Goal: Task Accomplishment & Management: Complete application form

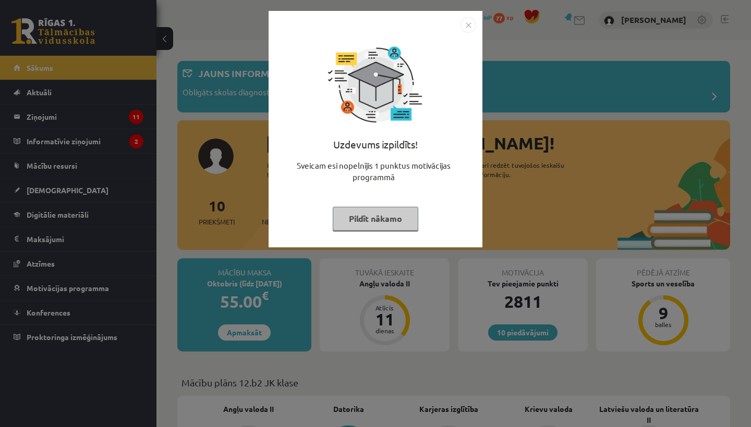
click at [468, 25] on img "Close" at bounding box center [468, 25] width 16 height 16
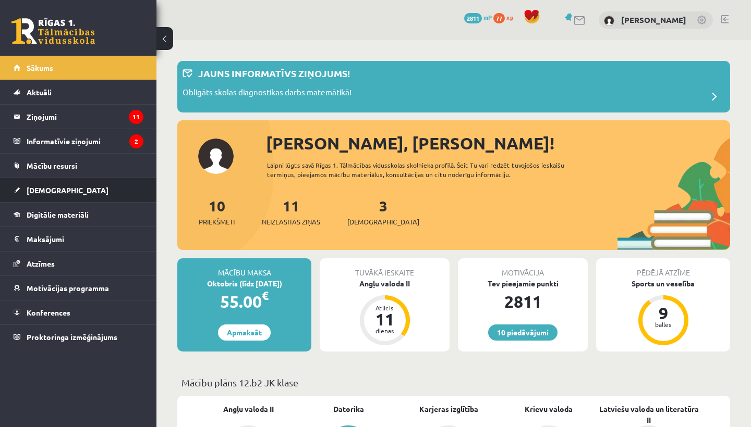
click at [48, 190] on span "[DEMOGRAPHIC_DATA]" at bounding box center [68, 190] width 82 height 9
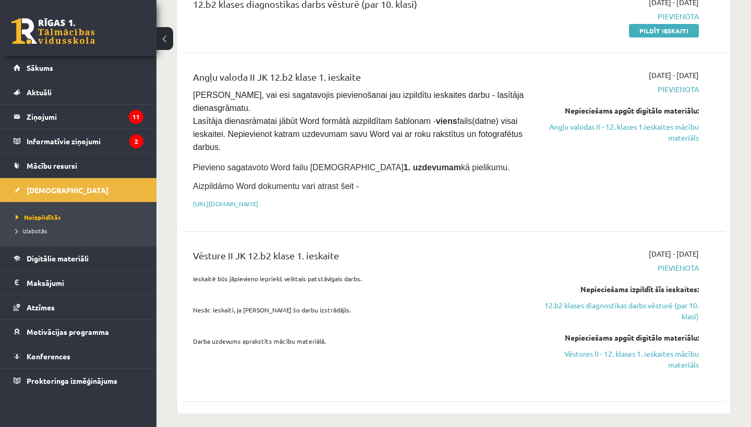
scroll to position [153, 0]
click at [586, 355] on link "Vēstures II - 12. klases 1. ieskaites mācību materiāls" at bounding box center [620, 359] width 158 height 22
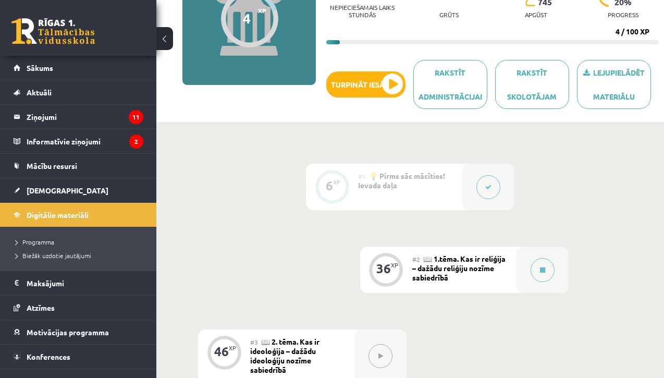
scroll to position [180, 0]
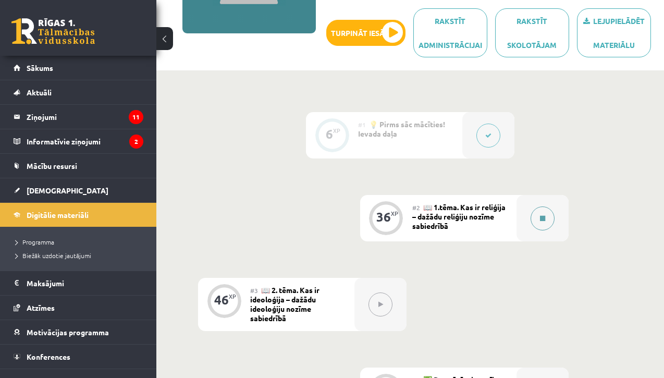
click at [540, 220] on icon at bounding box center [542, 218] width 5 height 6
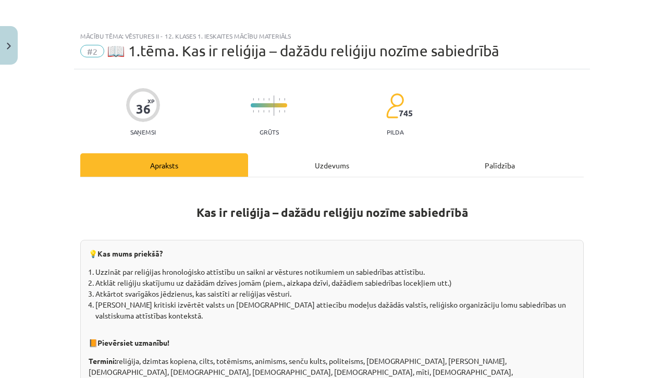
click at [336, 167] on div "Uzdevums" at bounding box center [332, 164] width 168 height 23
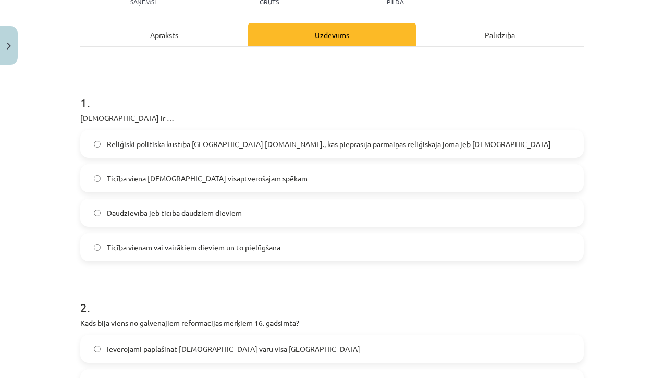
scroll to position [124, 0]
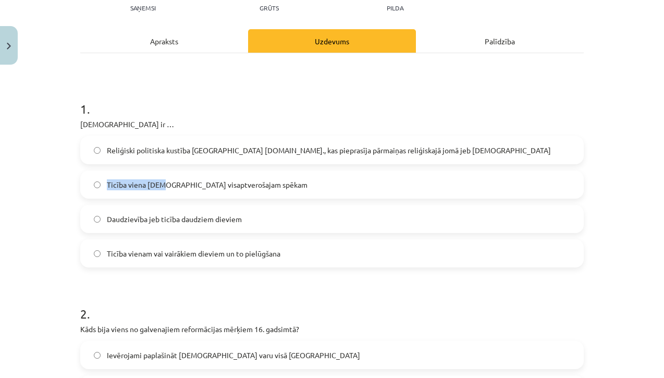
click at [164, 179] on span "Ticība viena [DEMOGRAPHIC_DATA] visaptverošajam spēkam" at bounding box center [207, 184] width 201 height 11
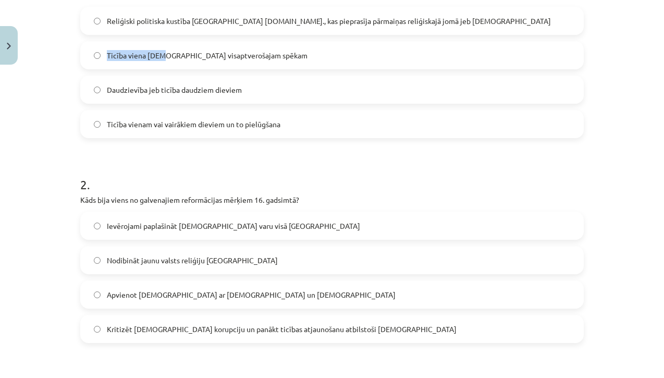
scroll to position [254, 0]
click at [224, 325] on span "Kritizēt [DEMOGRAPHIC_DATA] korupciju un panākt ticības atjaunošanu atbilstoši …" at bounding box center [282, 328] width 350 height 11
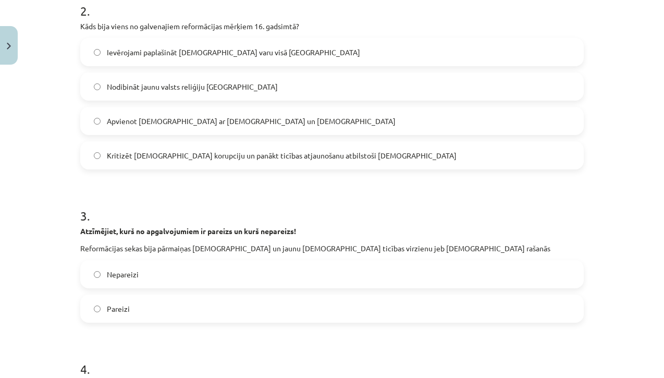
scroll to position [449, 0]
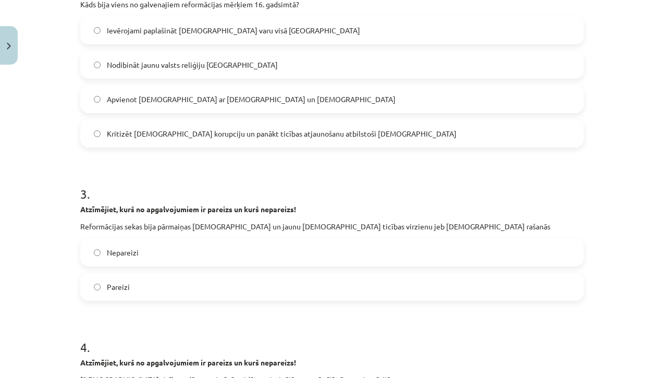
click at [191, 289] on label "Pareizi" at bounding box center [332, 287] width 502 height 26
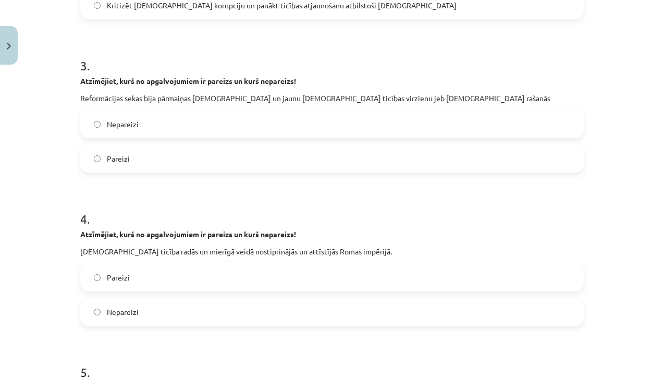
scroll to position [693, 0]
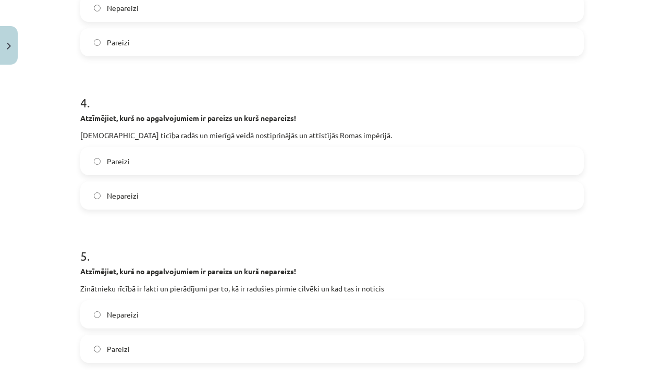
click at [222, 204] on label "Nepareizi" at bounding box center [332, 195] width 502 height 26
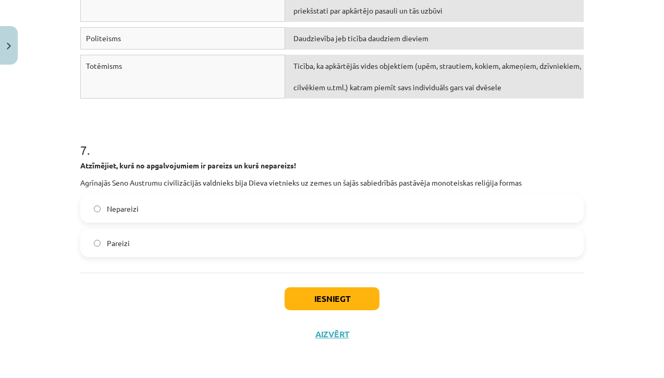
scroll to position [189, 0]
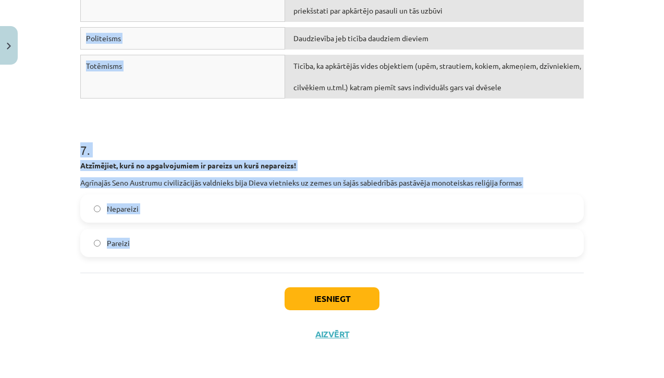
drag, startPoint x: 80, startPoint y: 54, endPoint x: 386, endPoint y: 268, distance: 373.9
click at [389, 155] on h1 "7 ." at bounding box center [332, 141] width 504 height 32
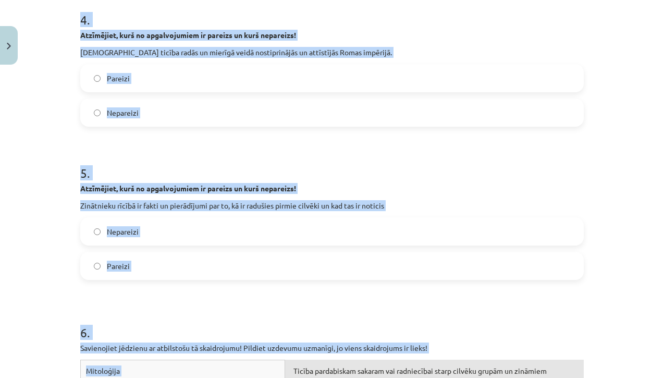
scroll to position [773, 0]
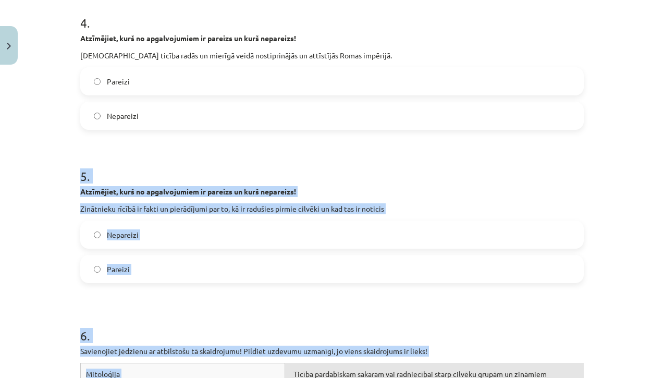
drag, startPoint x: 186, startPoint y: 247, endPoint x: 164, endPoint y: 139, distance: 109.5
click at [164, 139] on form "1 . Monoteisms ir … Reliģiski politiska kustība Eiropā 16.gs., kas pieprasīja p…" at bounding box center [332, 62] width 504 height 1256
copy form "5 . Atzīmējiet, kurš no apgalvojumiem ir pareizs un kurš nepareizs! Zinātnieku …"
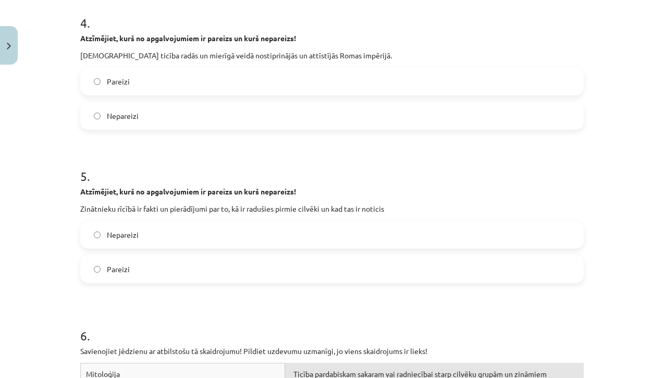
click at [409, 149] on form "1 . Monoteisms ir … Reliģiski politiska kustība Eiropā 16.gs., kas pieprasīja p…" at bounding box center [332, 62] width 504 height 1256
click at [301, 267] on label "Pareizi" at bounding box center [332, 269] width 502 height 26
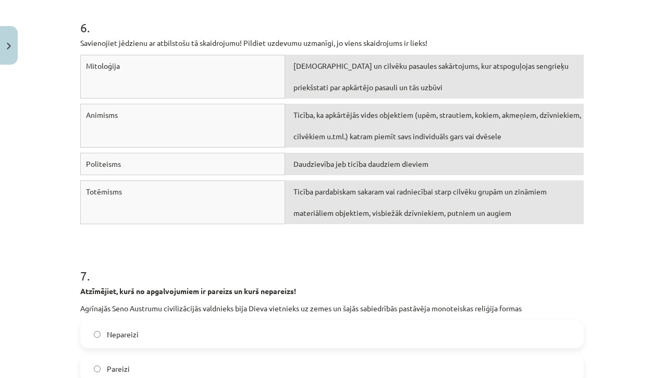
scroll to position [1086, 0]
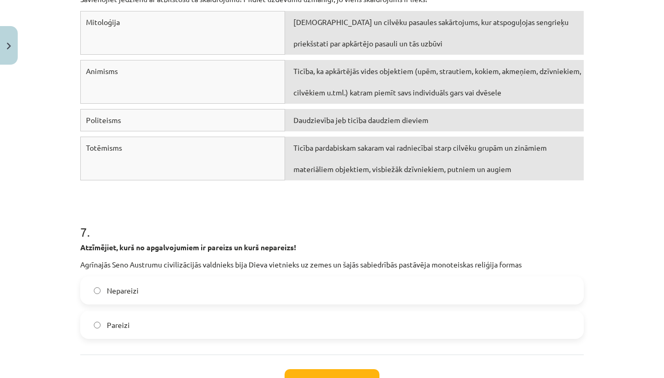
click at [265, 285] on label "Nepareizi" at bounding box center [332, 290] width 502 height 26
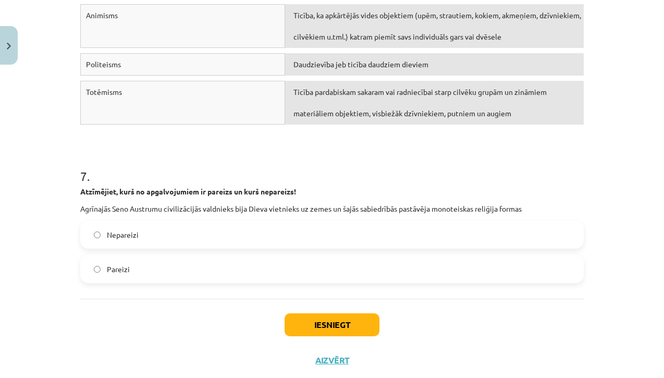
scroll to position [1195, 0]
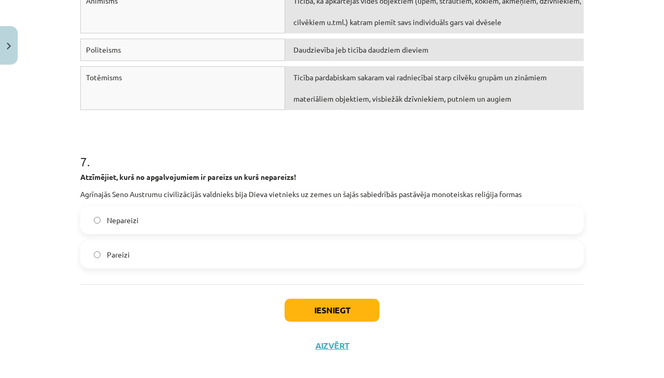
click at [308, 313] on button "Iesniegt" at bounding box center [332, 310] width 95 height 23
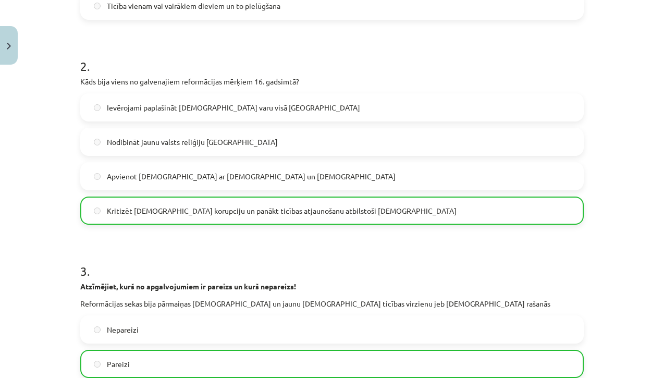
scroll to position [327, 0]
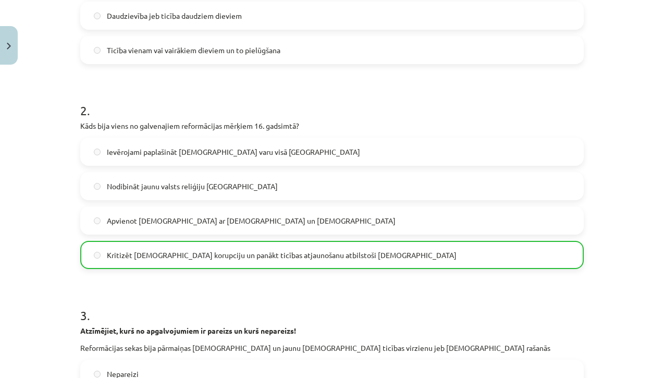
click at [10, 39] on button "Close" at bounding box center [9, 45] width 18 height 39
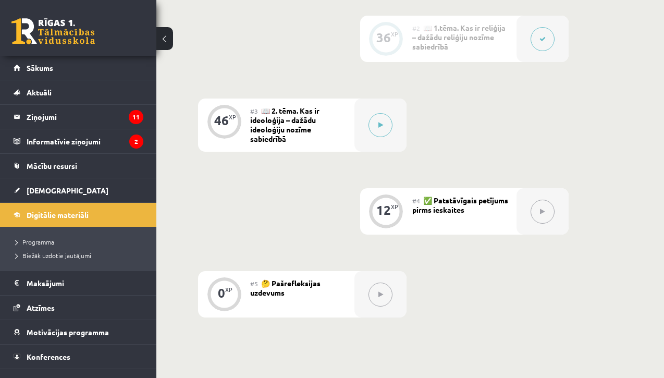
scroll to position [361, 0]
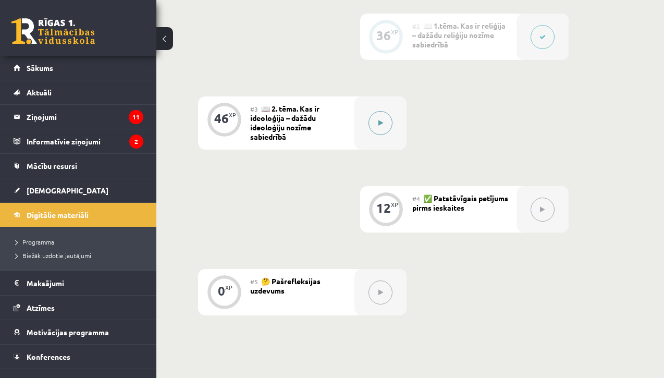
click at [382, 123] on icon at bounding box center [380, 123] width 5 height 6
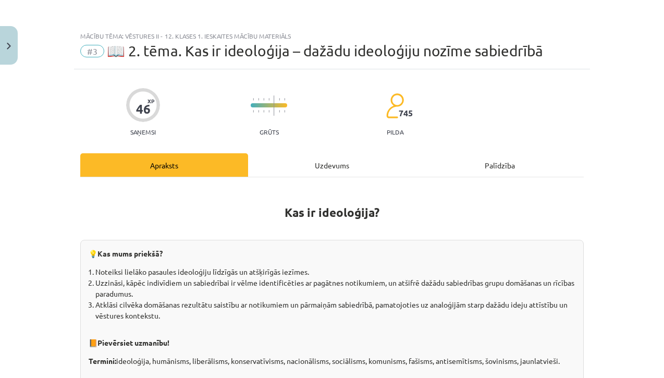
click at [335, 167] on div "Uzdevums" at bounding box center [332, 164] width 168 height 23
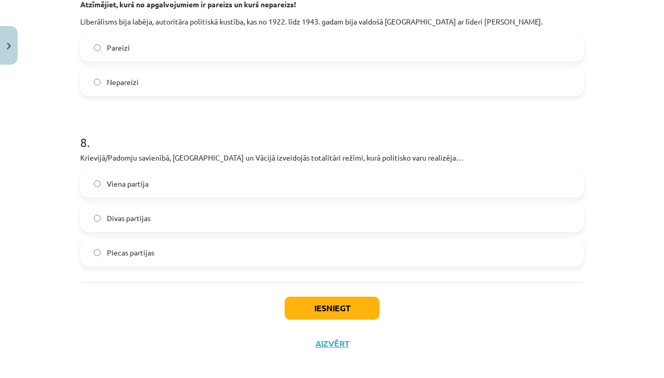
scroll to position [426, 0]
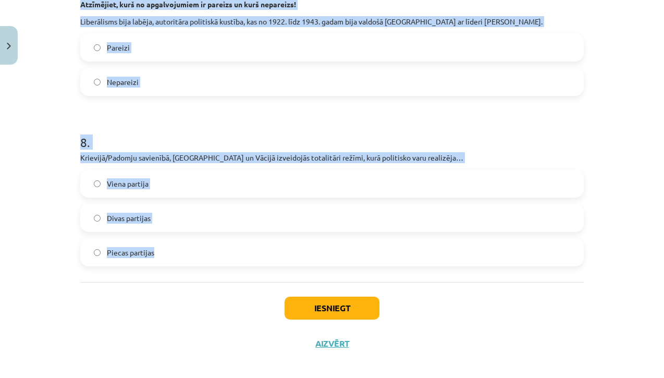
drag, startPoint x: 78, startPoint y: 54, endPoint x: 208, endPoint y: 264, distance: 247.0
copy form "1 . Atzīmējiet, kurš no apgalvojumiem ir pareizs un kurš nepareizs! Humānisti v…"
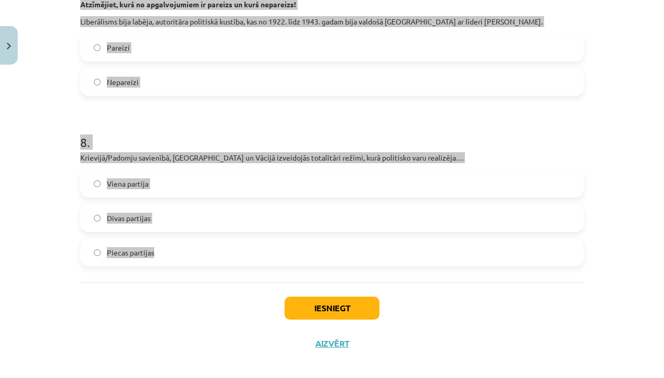
click at [644, 153] on div "Mācību tēma: Vēstures ii - 12. klases 1. ieskaites mācību materiāls #3 📖 2. tēm…" at bounding box center [332, 189] width 664 height 378
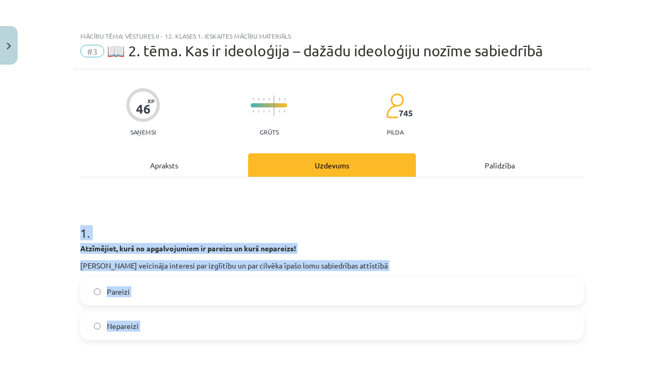
scroll to position [0, 0]
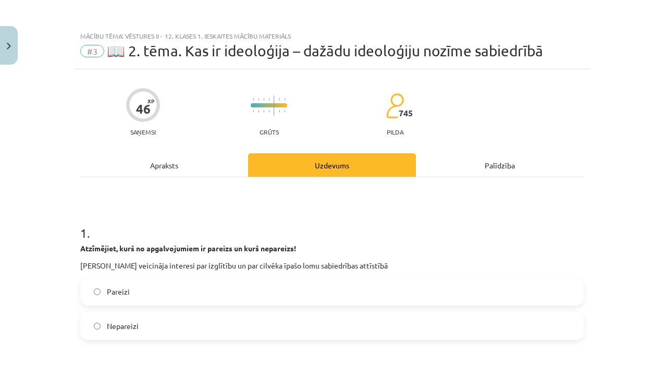
click at [504, 105] on div "46 XP Saņemsi Grūts 745 pilda" at bounding box center [332, 109] width 504 height 54
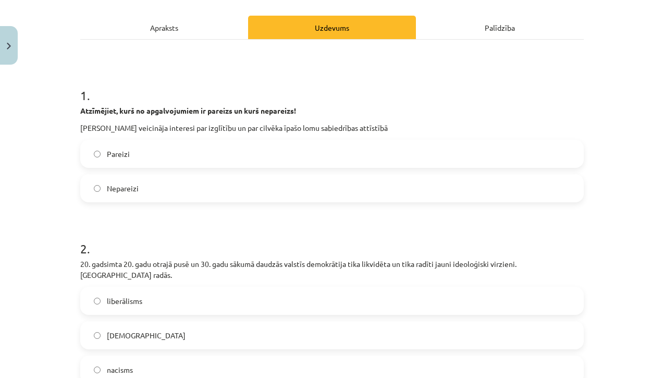
scroll to position [142, 0]
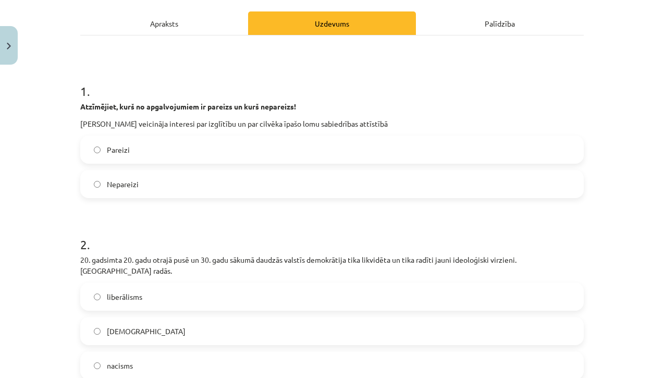
click at [438, 196] on label "Nepareizi" at bounding box center [332, 184] width 502 height 26
click at [437, 145] on label "Pareizi" at bounding box center [332, 150] width 502 height 26
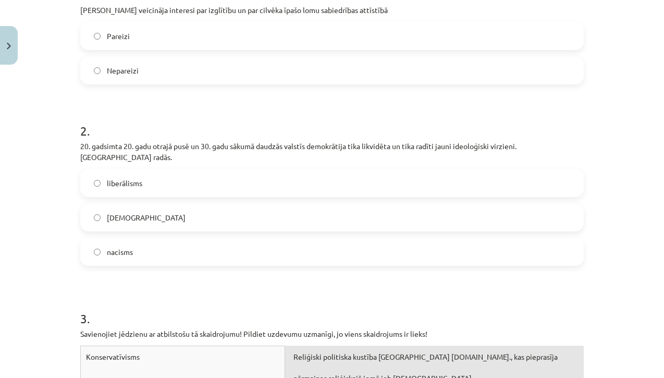
scroll to position [262, 0]
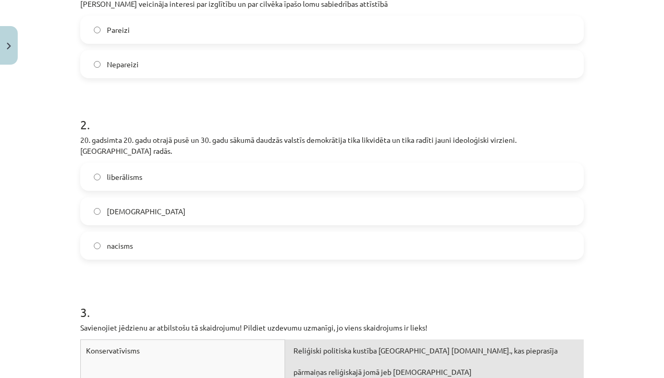
click at [354, 240] on label "nacisms" at bounding box center [332, 246] width 502 height 26
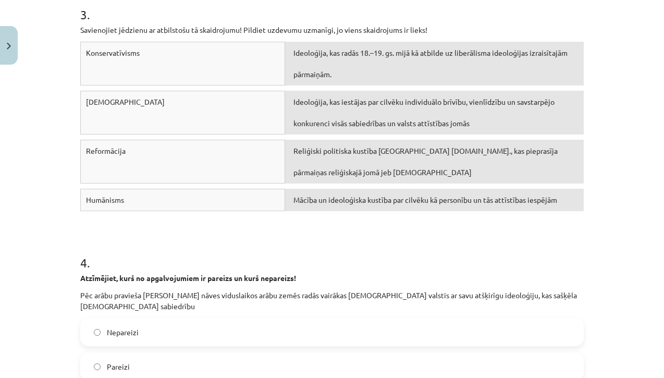
scroll to position [599, 0]
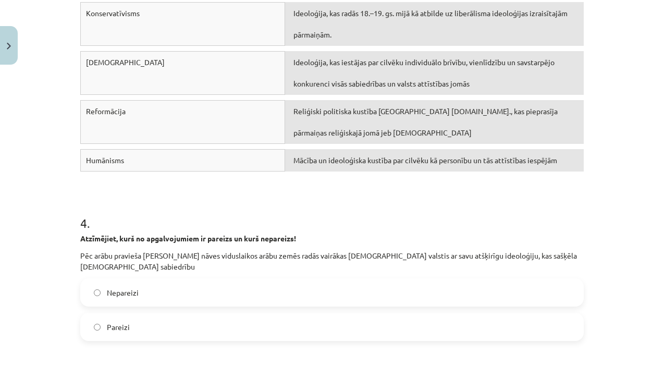
click at [244, 319] on label "Pareizi" at bounding box center [332, 327] width 502 height 26
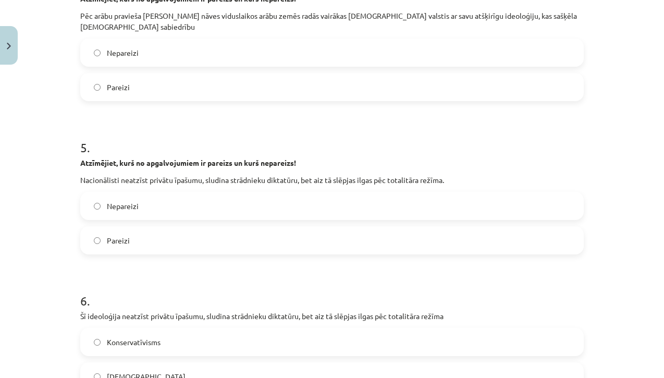
scroll to position [850, 0]
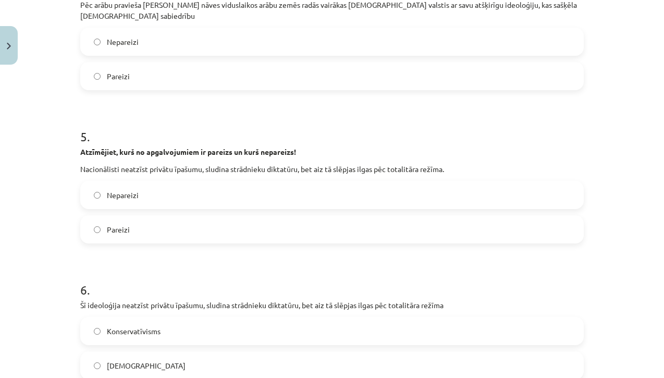
click at [270, 189] on label "Nepareizi" at bounding box center [332, 195] width 502 height 26
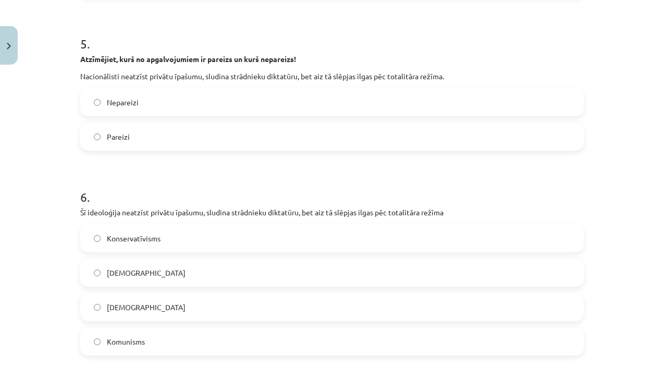
scroll to position [967, 0]
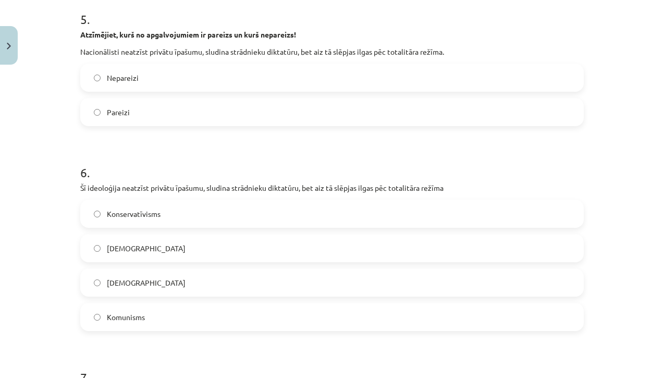
click at [213, 304] on label "Komunisms" at bounding box center [332, 317] width 502 height 26
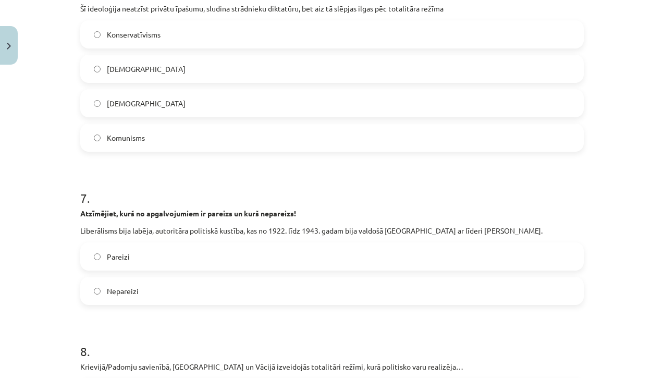
scroll to position [1157, 0]
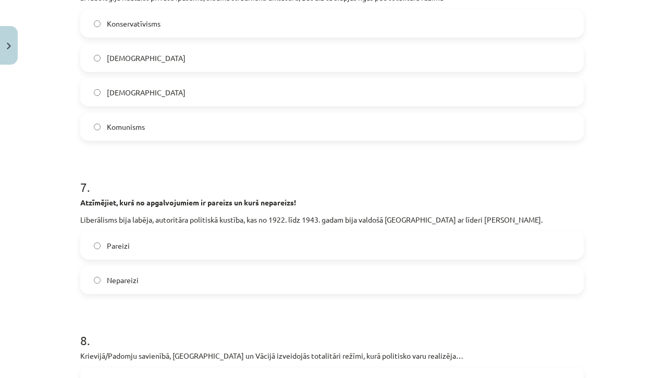
click at [212, 267] on label "Nepareizi" at bounding box center [332, 280] width 502 height 26
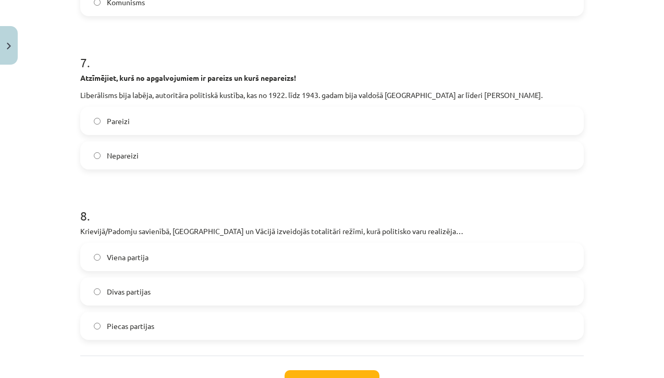
scroll to position [1293, 0]
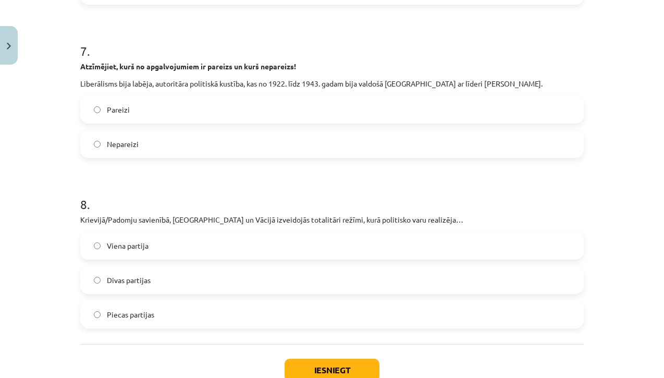
click at [221, 239] on label "Viena partija" at bounding box center [332, 246] width 502 height 26
click at [316, 361] on button "Iesniegt" at bounding box center [332, 370] width 95 height 23
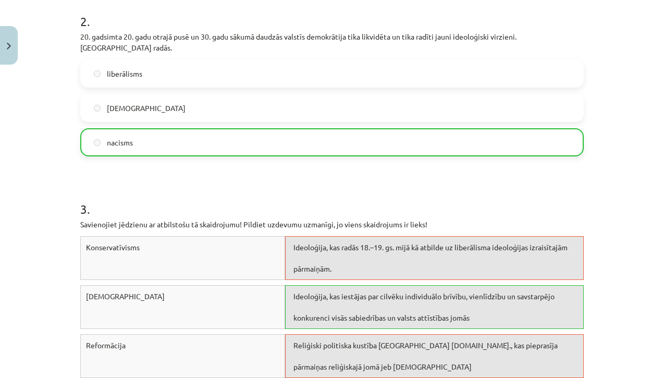
scroll to position [481, 0]
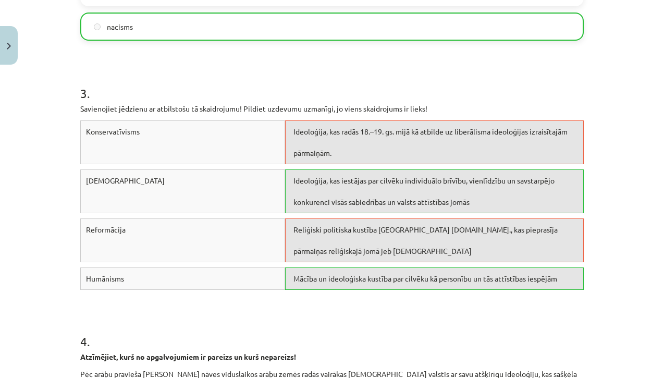
click at [11, 56] on button "Close" at bounding box center [9, 45] width 18 height 39
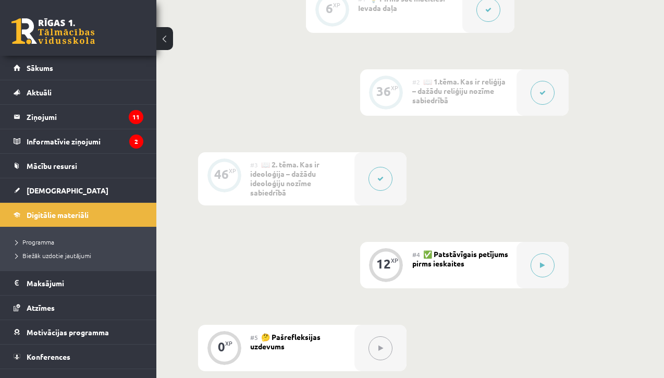
scroll to position [400, 0]
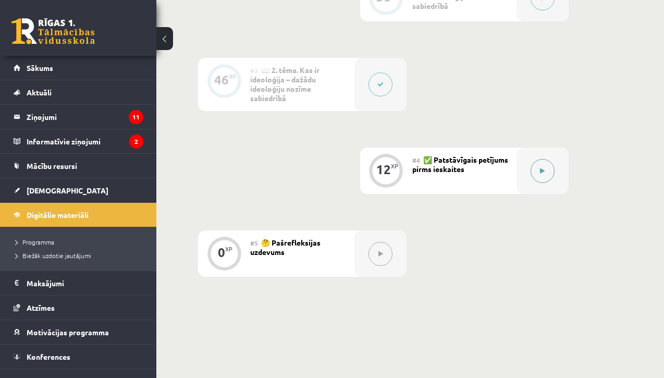
click at [545, 177] on button at bounding box center [543, 171] width 24 height 24
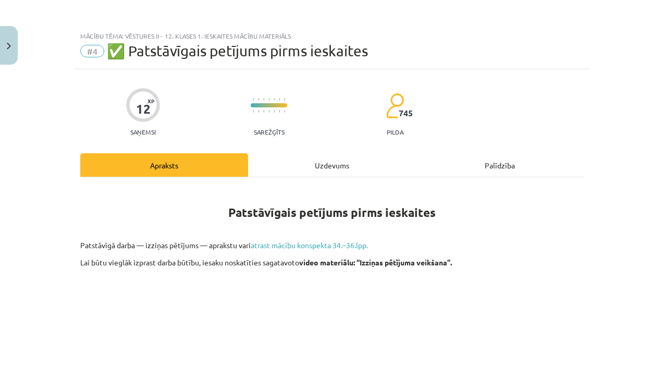
click at [302, 165] on div "Uzdevums" at bounding box center [332, 164] width 168 height 23
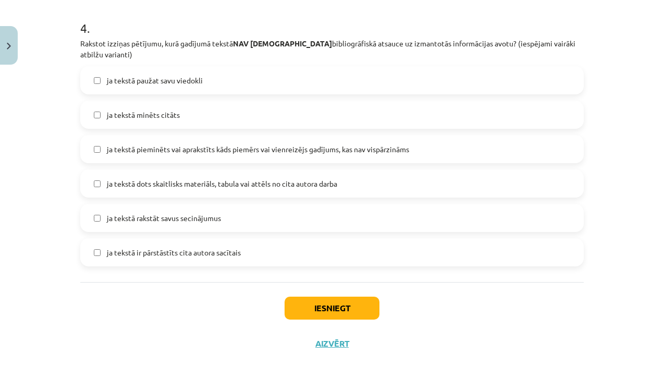
scroll to position [481, 0]
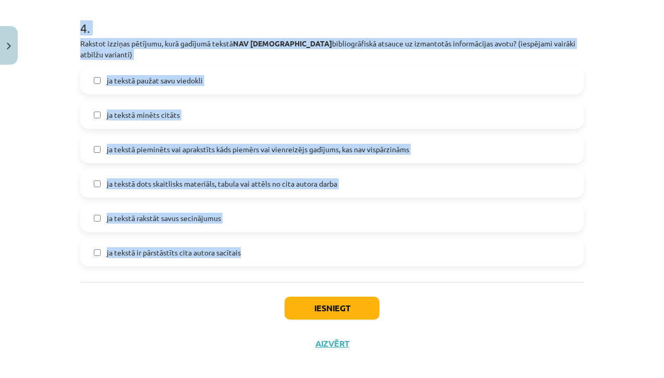
drag, startPoint x: 83, startPoint y: 51, endPoint x: 338, endPoint y: 268, distance: 335.4
copy form "1 . Ar PATSTĀVĪGĀ DARBA – IZZIŅAS PĒTĪJUMA variantiem esmu iepazinies un saprot…"
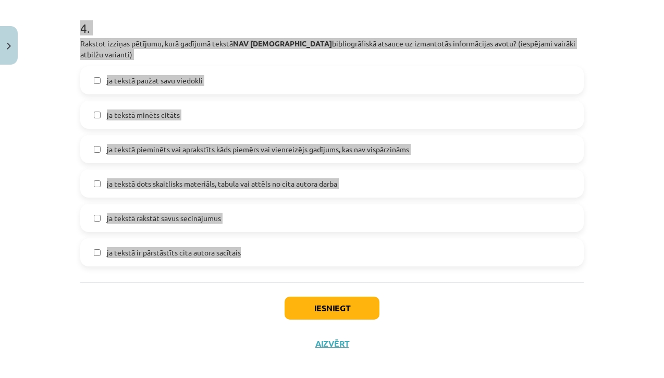
drag, startPoint x: 518, startPoint y: 377, endPoint x: 624, endPoint y: 168, distance: 235.0
click at [624, 168] on div "Mācību tēma: Vēstures ii - 12. klases 1. ieskaites mācību materiāls #4 ✅ Patstā…" at bounding box center [332, 189] width 664 height 378
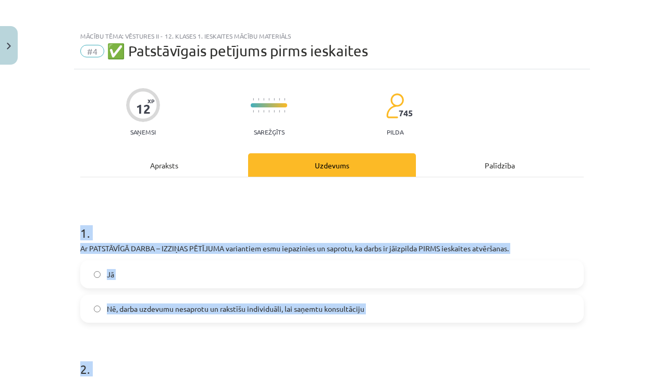
scroll to position [0, 0]
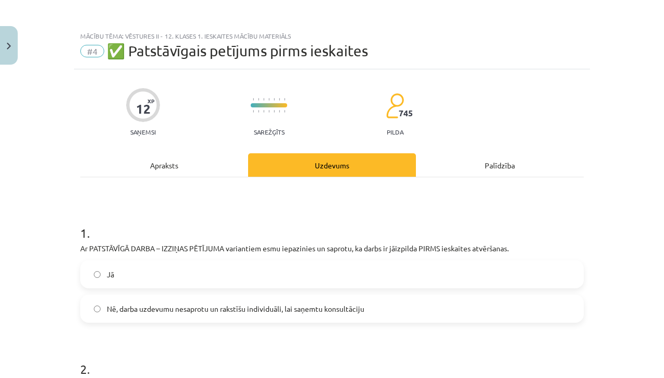
click at [507, 115] on div "12 XP Saņemsi Sarežģīts 745 pilda" at bounding box center [332, 109] width 504 height 54
click at [381, 278] on label "Jā" at bounding box center [332, 274] width 502 height 26
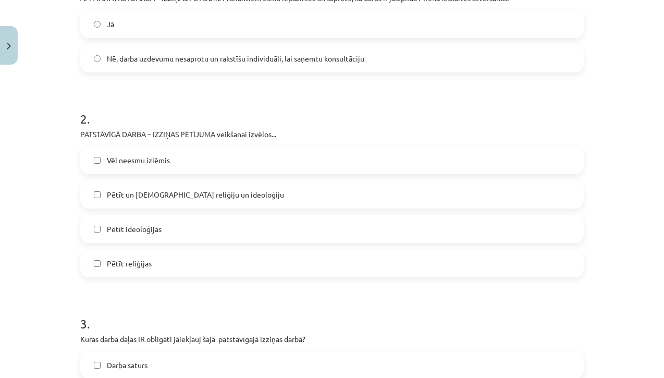
scroll to position [258, 0]
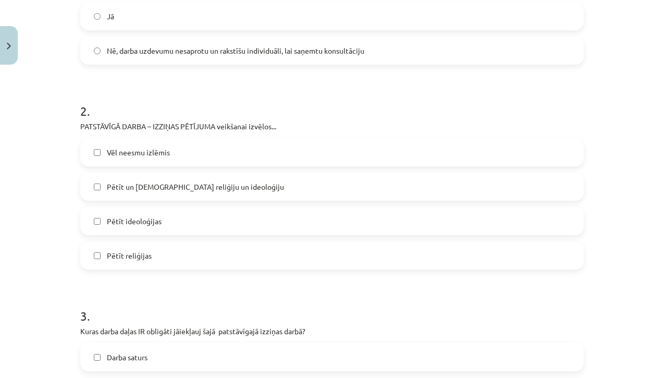
click at [340, 155] on label "Vēl neesmu izlēmis" at bounding box center [332, 152] width 502 height 26
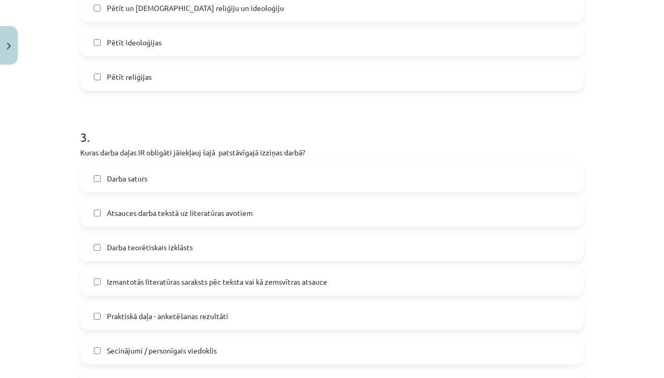
scroll to position [438, 0]
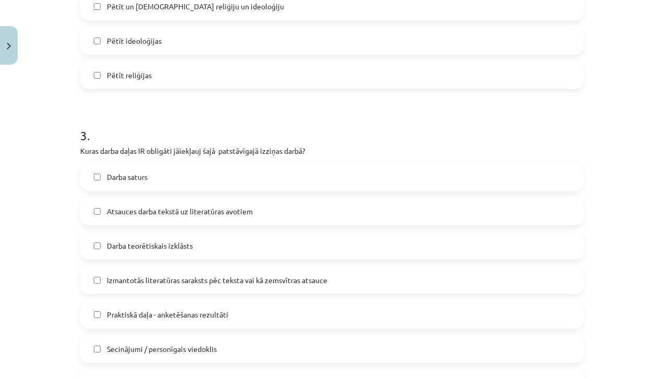
click at [319, 179] on label "Darba saturs" at bounding box center [332, 177] width 502 height 26
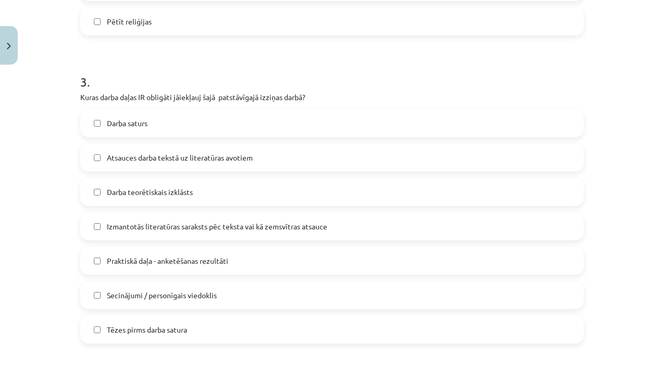
scroll to position [511, 0]
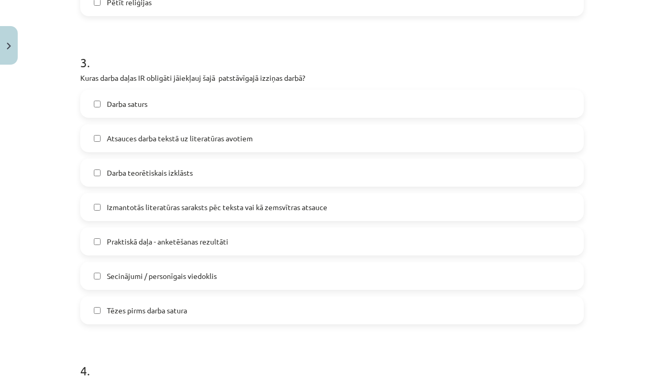
click at [288, 138] on label "Atsauces darba tekstā uz literatūras avotiem" at bounding box center [332, 138] width 502 height 26
click at [259, 173] on label "Darba teorētiskais izklāsts" at bounding box center [332, 173] width 502 height 26
click at [235, 209] on span "Izmantotās literatūras saraksts pēc teksta vai kā zemsvītras atsauce" at bounding box center [217, 207] width 221 height 11
click at [208, 279] on span "Secinājumi / personīgais viedoklis" at bounding box center [162, 276] width 110 height 11
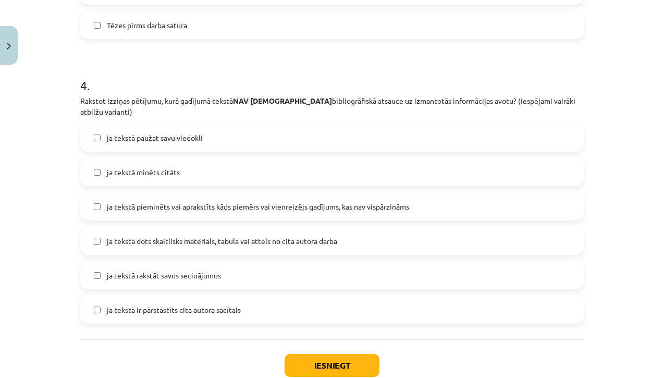
scroll to position [800, 0]
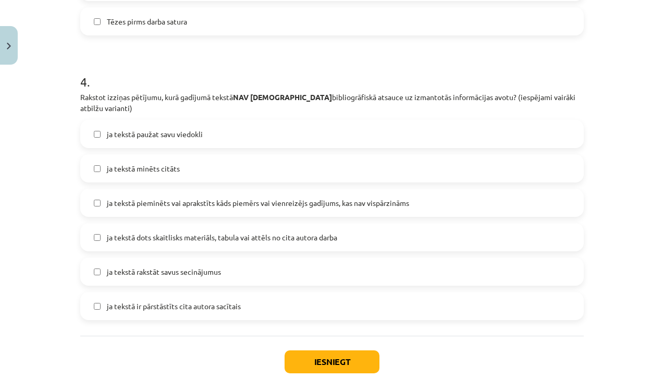
click at [234, 130] on label "ja tekstā paužat savu viedokli" at bounding box center [332, 134] width 502 height 26
click at [202, 266] on span "ja tekstā rakstāt savus secinājumus" at bounding box center [164, 271] width 114 height 11
click at [311, 350] on button "Iesniegt" at bounding box center [332, 361] width 95 height 23
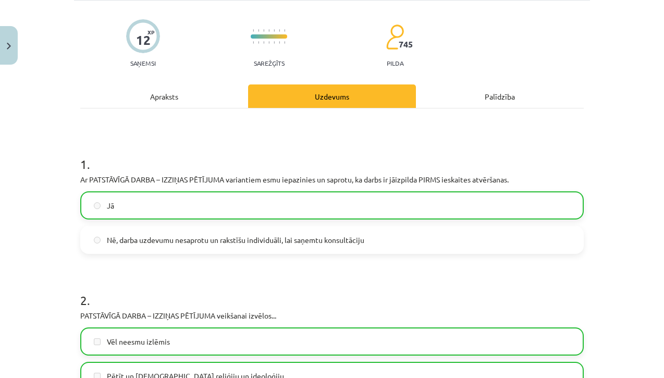
scroll to position [68, 0]
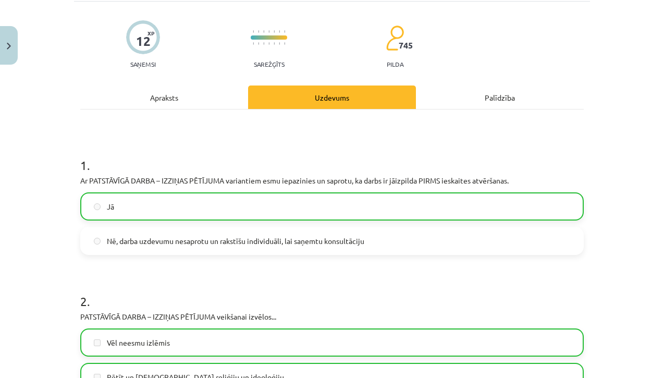
click at [3, 52] on button "Close" at bounding box center [9, 45] width 18 height 39
click at [387, 165] on button at bounding box center [381, 173] width 24 height 24
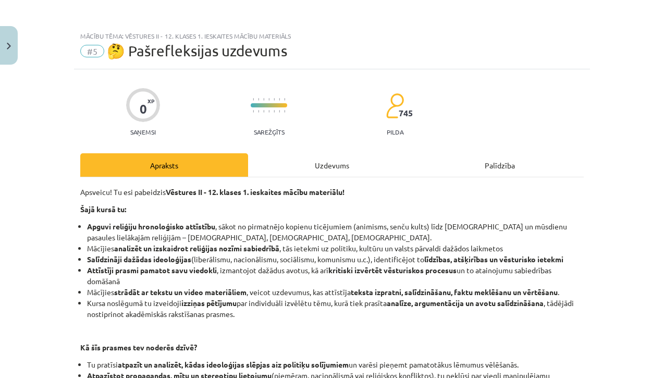
click at [339, 158] on div "Uzdevums" at bounding box center [332, 164] width 168 height 23
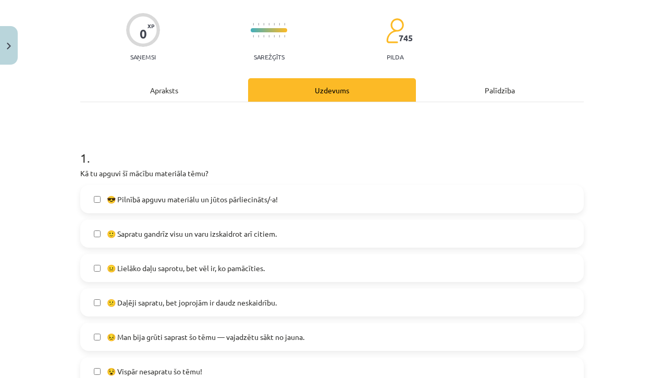
scroll to position [151, 0]
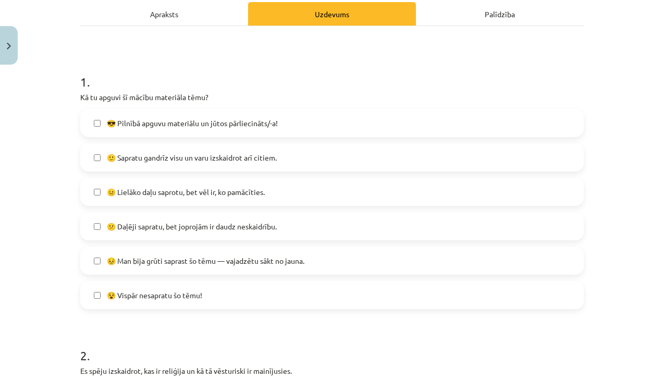
click at [301, 157] on label "🙂 Sapratu gandrīz visu un varu izskaidrot arī citiem." at bounding box center [332, 157] width 502 height 26
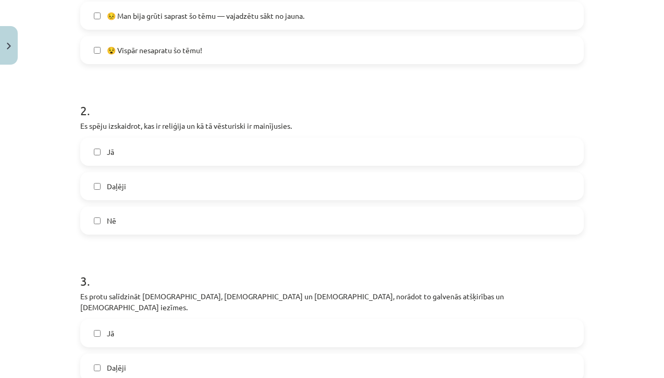
scroll to position [399, 0]
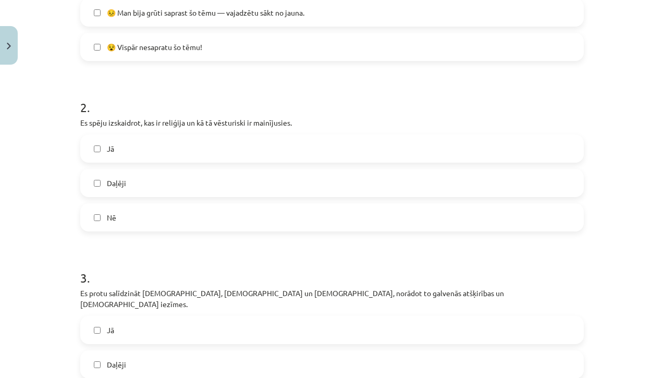
click at [300, 152] on label "Jā" at bounding box center [332, 149] width 502 height 26
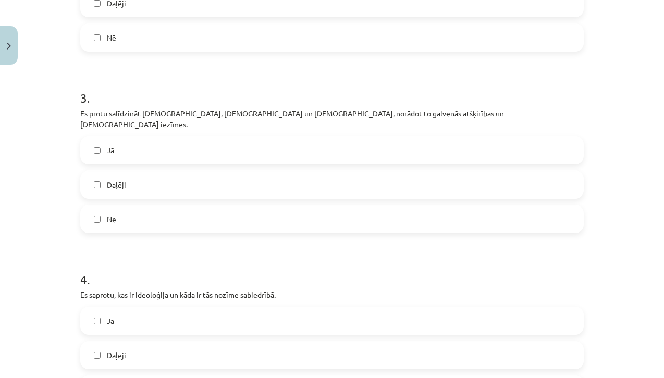
scroll to position [580, 0]
click at [283, 137] on label "Jā" at bounding box center [332, 150] width 502 height 26
click at [241, 319] on label "Jā" at bounding box center [332, 320] width 502 height 26
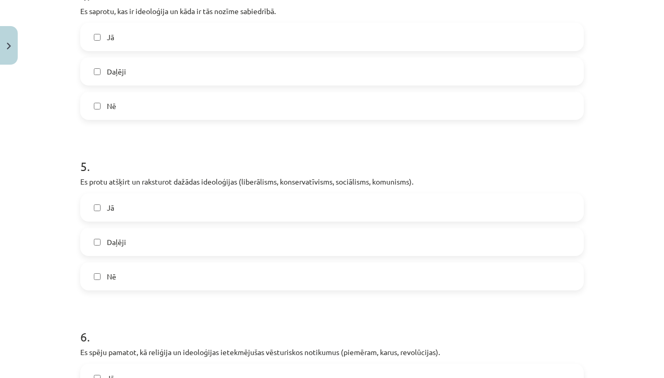
click at [265, 205] on label "Jā" at bounding box center [332, 207] width 502 height 26
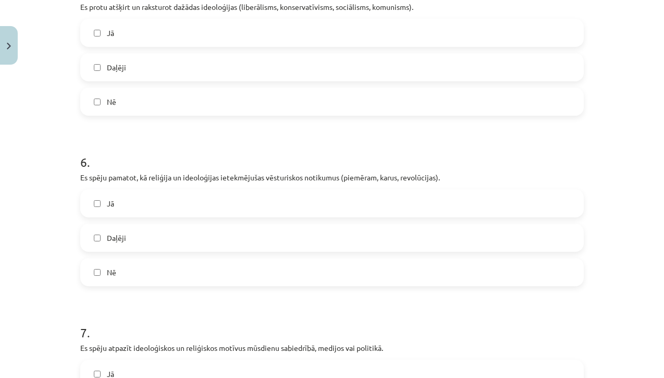
click at [265, 201] on label "Jā" at bounding box center [332, 203] width 502 height 26
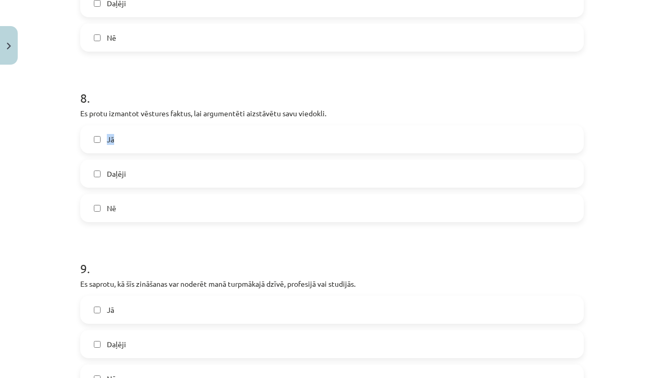
click at [278, 126] on label "Jā" at bounding box center [332, 139] width 502 height 26
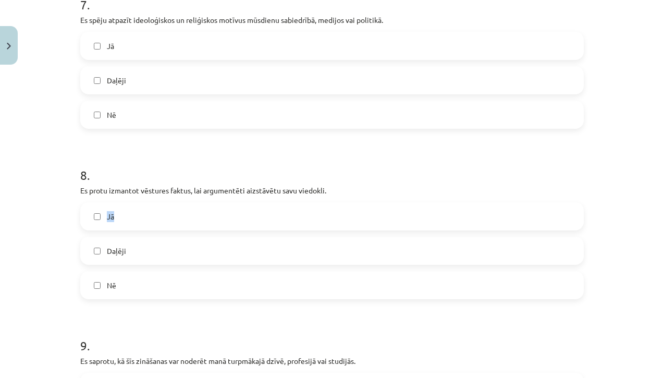
scroll to position [1350, 0]
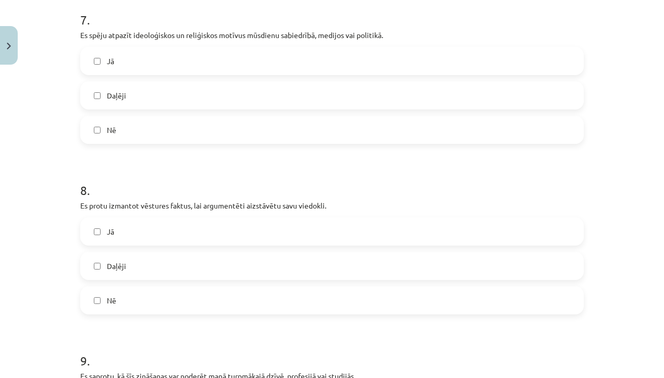
click at [300, 51] on label "Jā" at bounding box center [332, 61] width 502 height 26
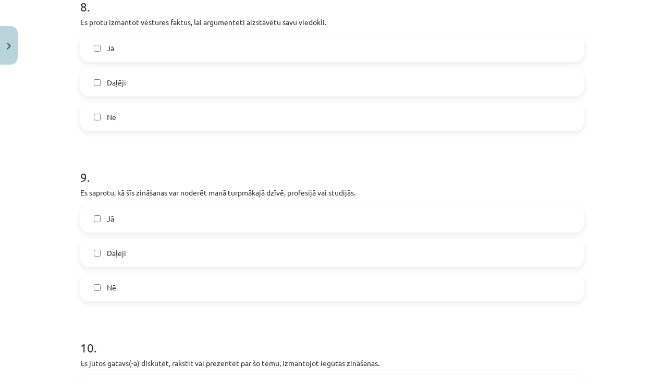
scroll to position [1538, 0]
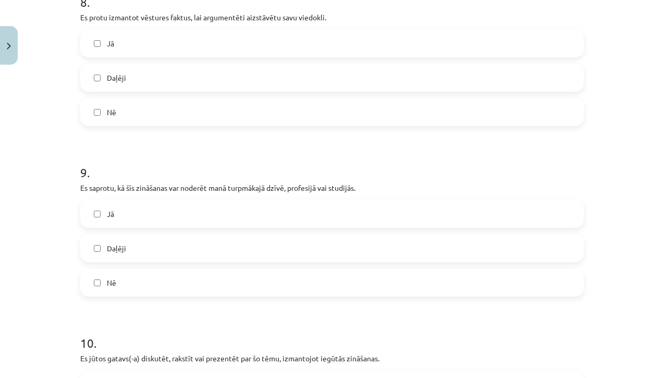
click at [233, 210] on label "Jā" at bounding box center [332, 214] width 502 height 26
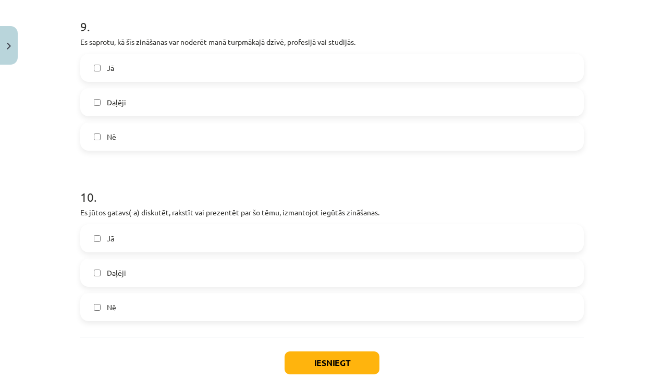
scroll to position [1739, 0]
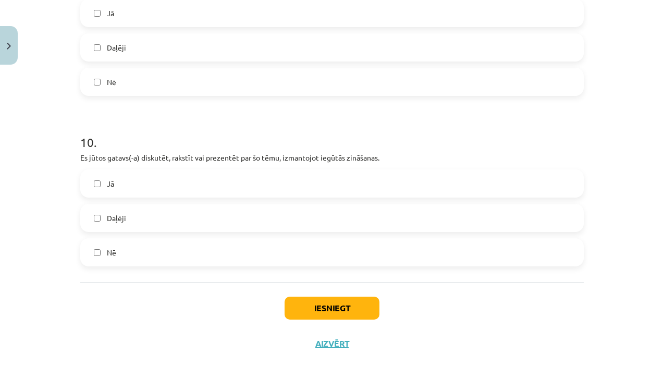
click at [238, 178] on label "Jā" at bounding box center [332, 183] width 502 height 26
click at [309, 297] on button "Iesniegt" at bounding box center [332, 308] width 95 height 23
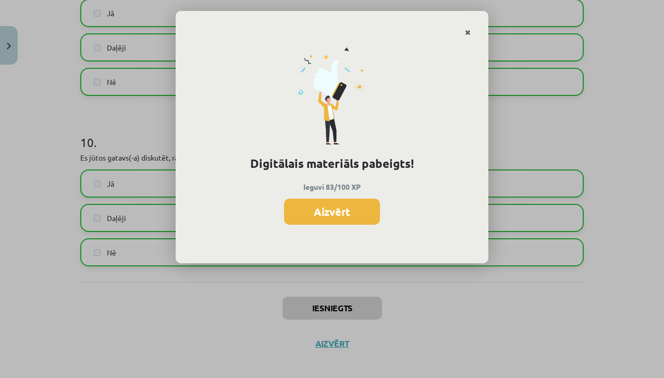
click at [472, 32] on link "Close" at bounding box center [468, 32] width 18 height 20
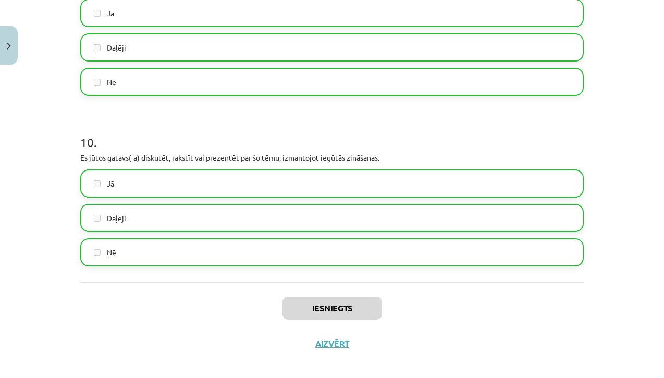
click at [15, 38] on button "Close" at bounding box center [9, 45] width 18 height 39
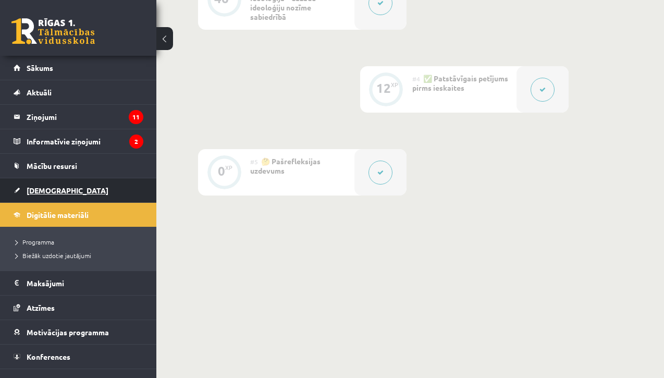
click at [56, 197] on link "[DEMOGRAPHIC_DATA]" at bounding box center [79, 190] width 130 height 24
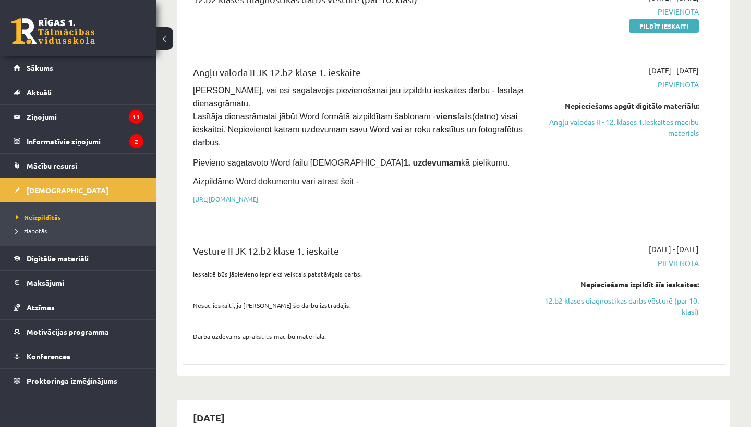
scroll to position [199, 0]
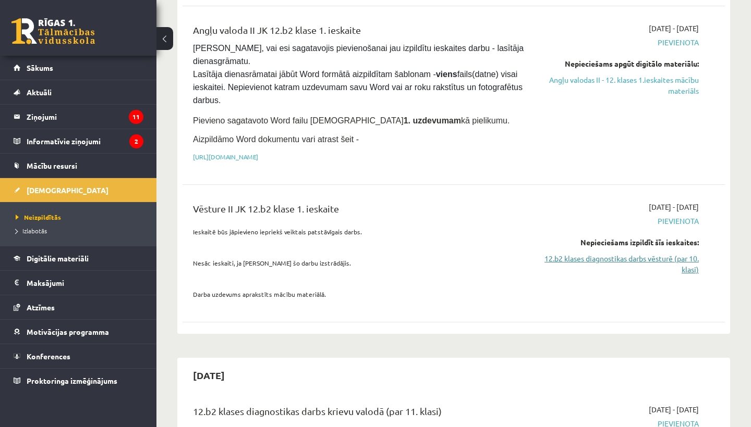
click at [552, 258] on link "12.b2 klases diagnostikas darbs vēsturē (par 10. klasi)" at bounding box center [620, 264] width 158 height 22
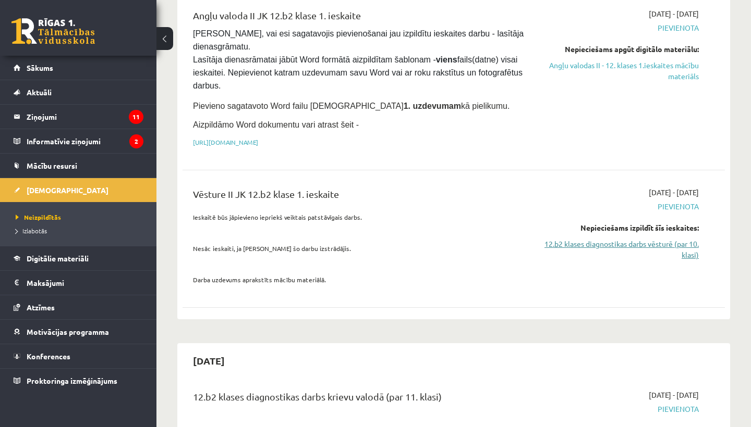
click at [597, 246] on link "12.b2 klases diagnostikas darbs vēsturē (par 10. klasi)" at bounding box center [620, 250] width 158 height 22
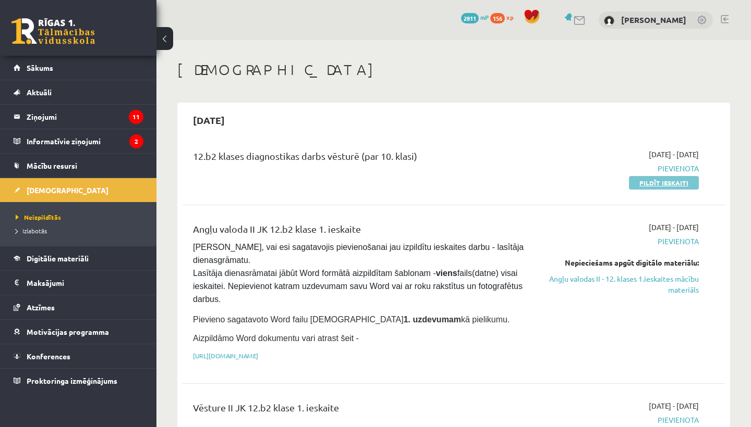
scroll to position [0, 0]
click at [668, 178] on link "Pildīt ieskaiti" at bounding box center [664, 183] width 70 height 14
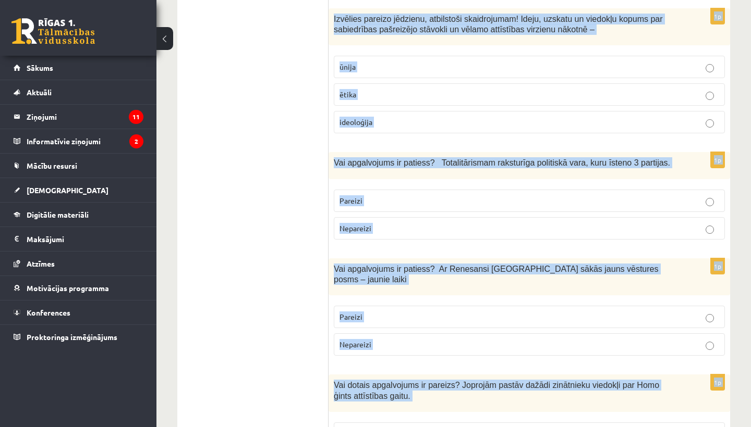
scroll to position [3598, 0]
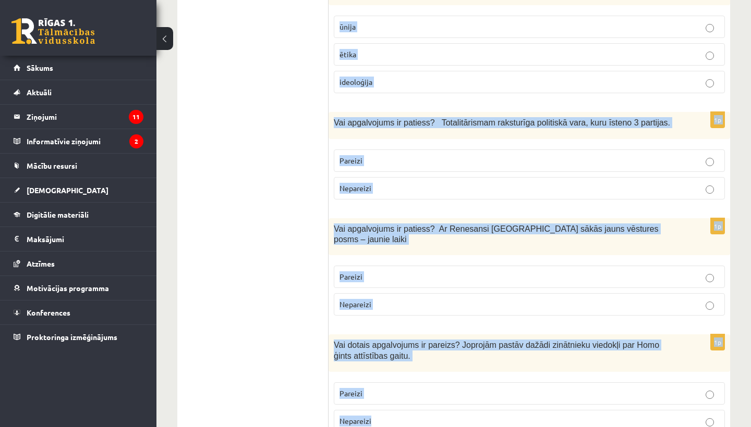
drag, startPoint x: 336, startPoint y: 175, endPoint x: 414, endPoint y: 418, distance: 254.9
copy form "Galējs nacionālisms, citu tautu un nāciju interešu ignorēšana, rupja apspiešana…"
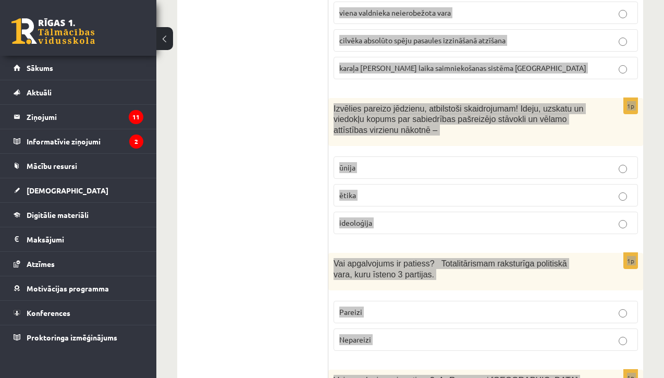
drag, startPoint x: 496, startPoint y: 377, endPoint x: 608, endPoint y: 99, distance: 300.1
click at [608, 99] on div "Izvēlies pareizo jēdzienu, atbilstoši skaidrojumam! Ideju, uzskatu un viedokļu …" at bounding box center [485, 122] width 315 height 48
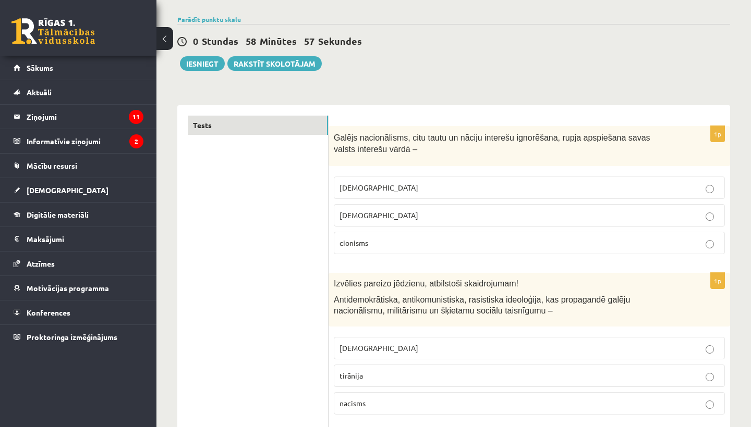
scroll to position [78, 0]
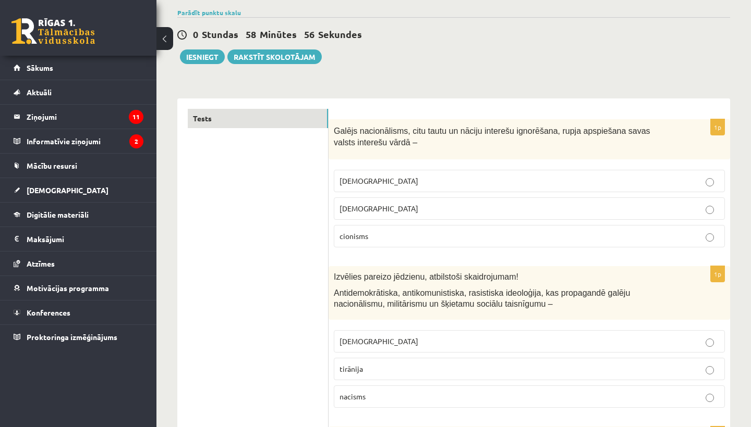
click at [444, 174] on label "šovinisms" at bounding box center [529, 181] width 391 height 22
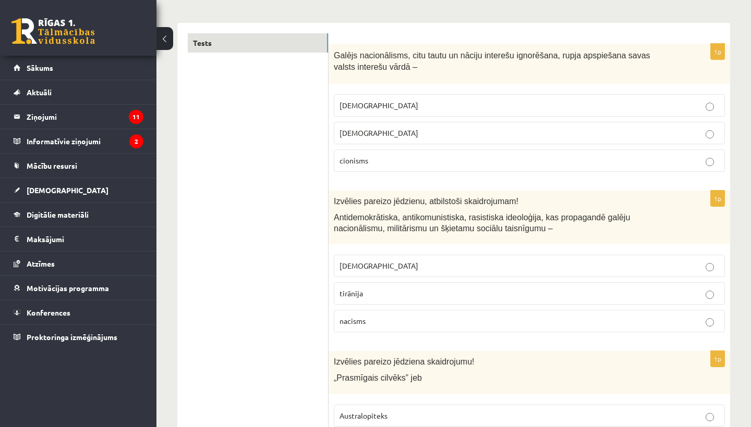
scroll to position [161, 0]
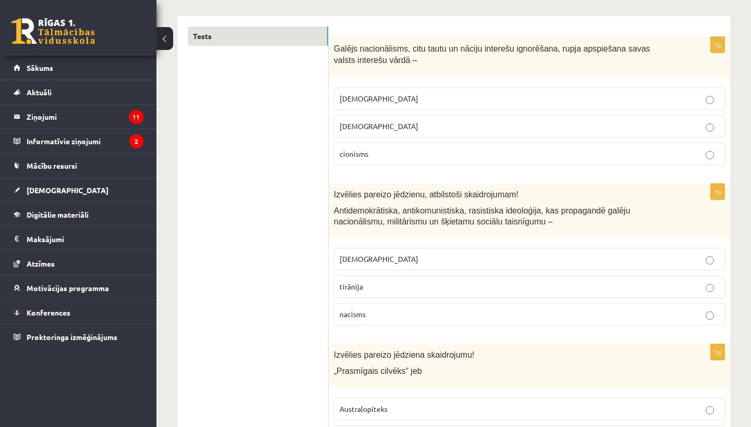
click at [372, 260] on p "fašisms" at bounding box center [529, 259] width 380 height 11
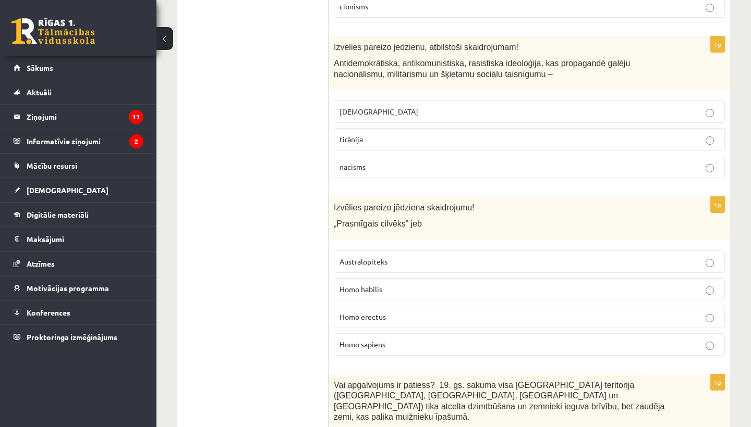
scroll to position [368, 0]
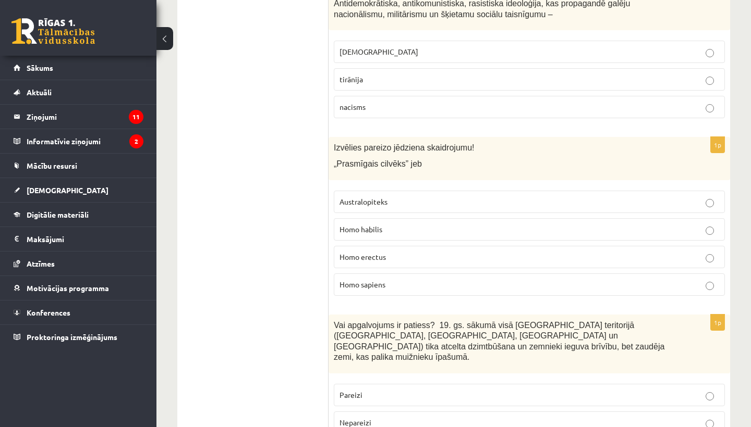
click at [385, 238] on label "Homo habilis" at bounding box center [529, 229] width 391 height 22
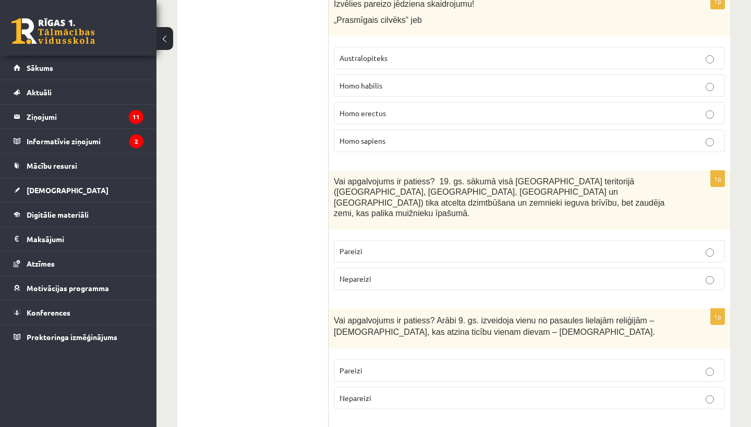
scroll to position [516, 0]
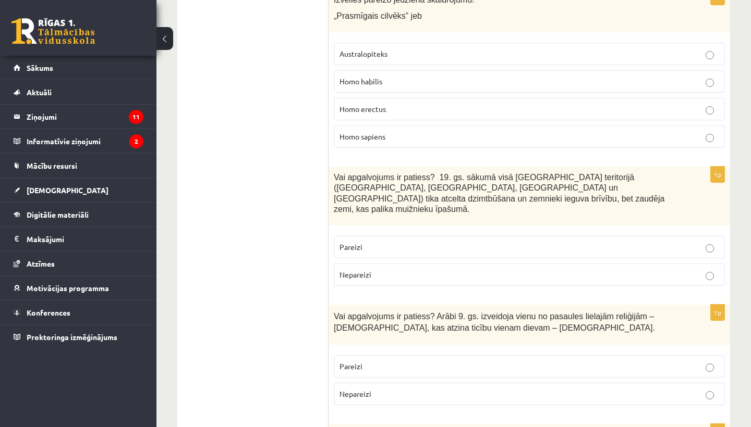
click at [385, 242] on p "Pareizi" at bounding box center [529, 247] width 380 height 11
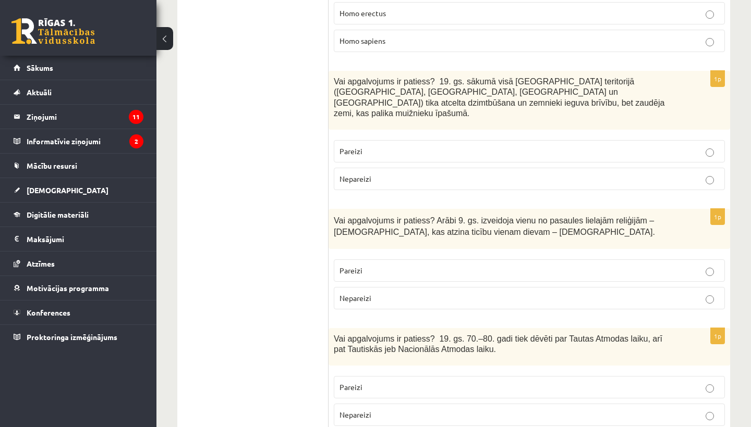
scroll to position [621, 0]
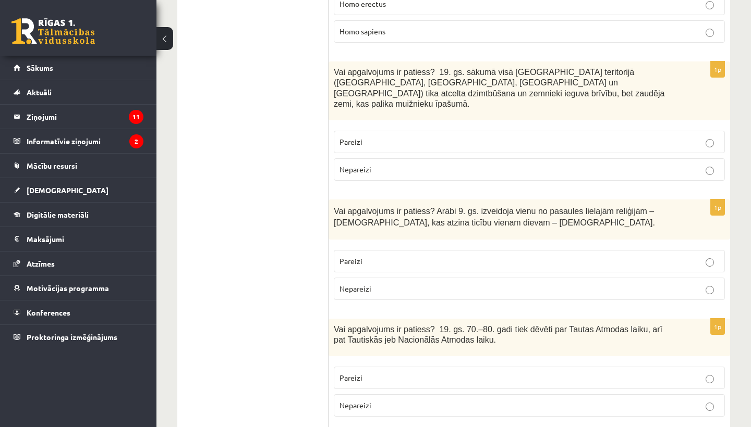
click at [376, 284] on p "Nepareizi" at bounding box center [529, 289] width 380 height 11
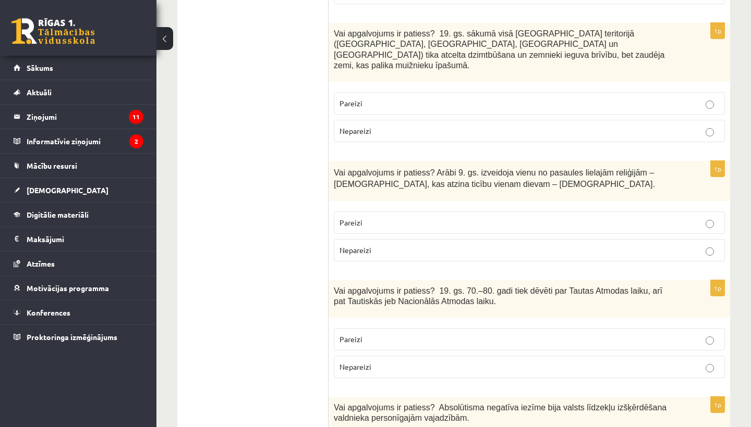
scroll to position [664, 0]
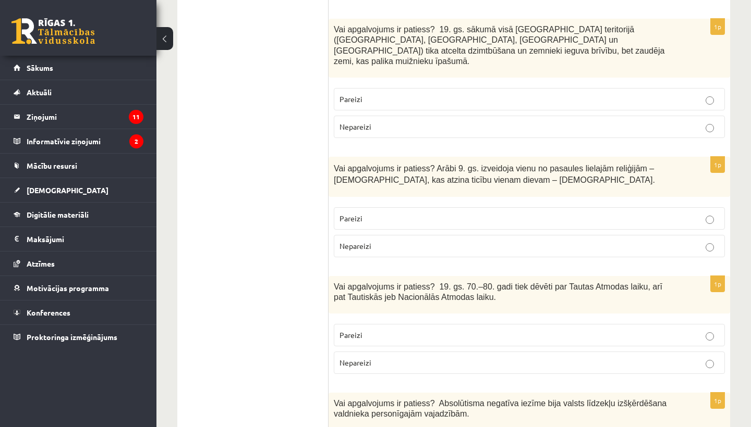
click at [363, 330] on p "Pareizi" at bounding box center [529, 335] width 380 height 11
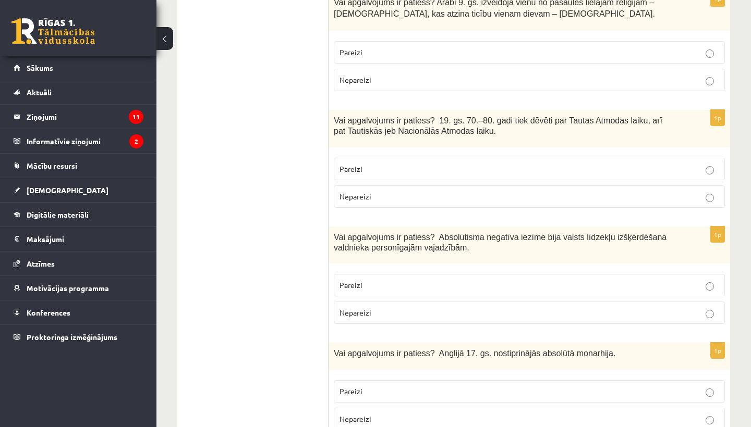
scroll to position [838, 0]
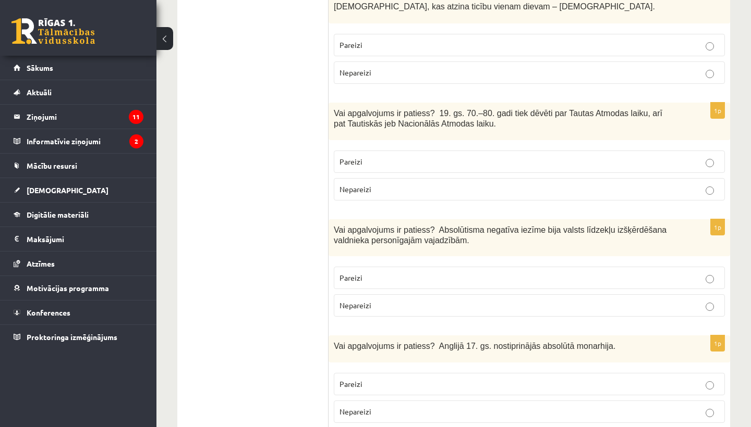
click at [372, 300] on p "Nepareizi" at bounding box center [529, 305] width 380 height 11
click at [383, 273] on p "Pareizi" at bounding box center [529, 278] width 380 height 11
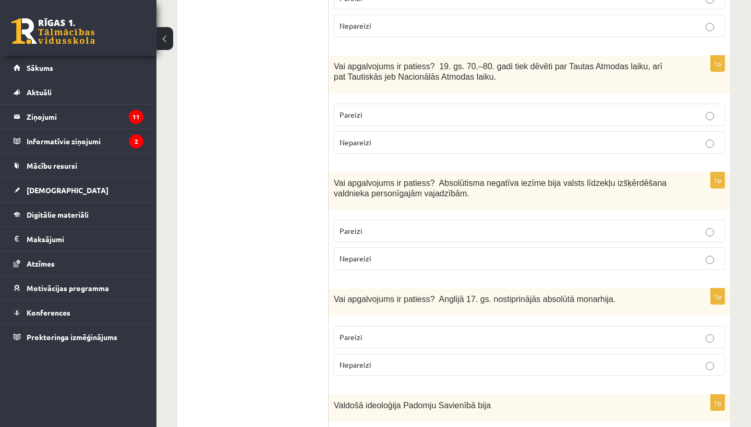
scroll to position [887, 0]
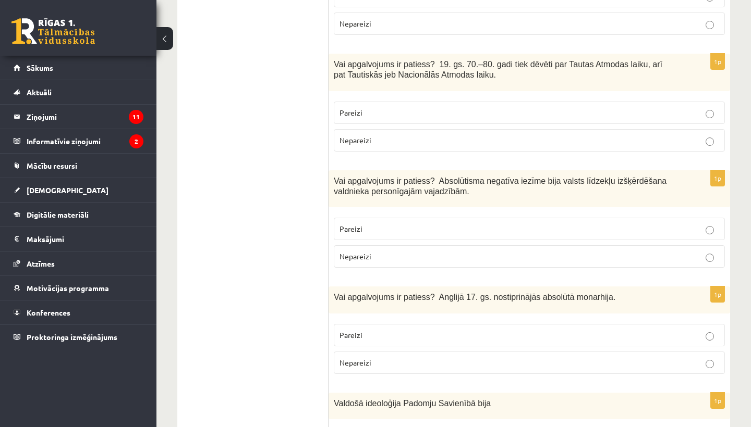
click at [364, 358] on span "Nepareizi" at bounding box center [355, 362] width 32 height 9
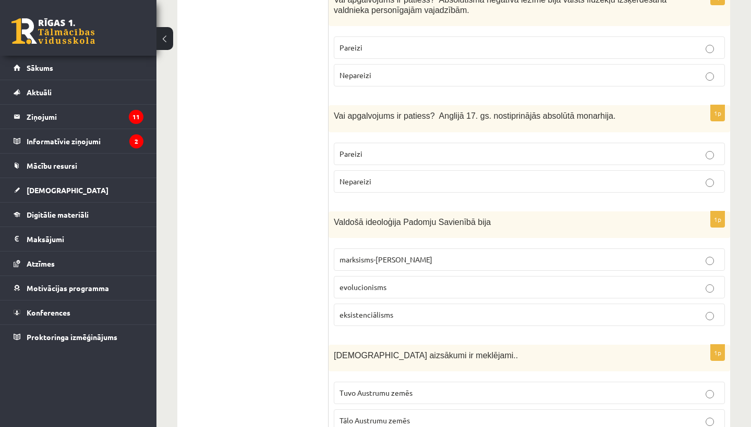
scroll to position [1076, 0]
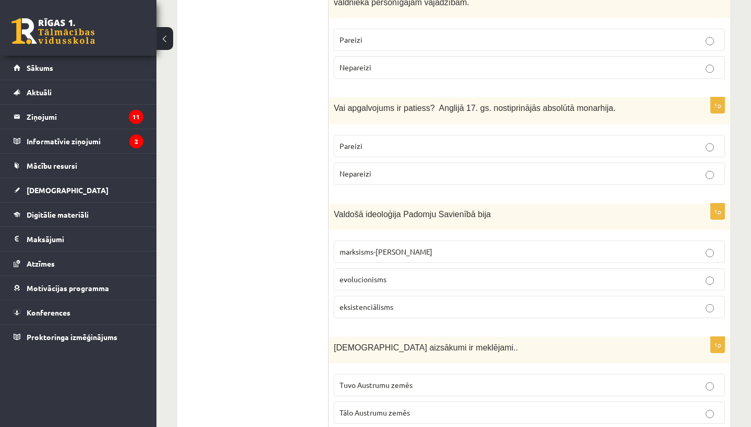
click at [411, 248] on p "marksisms-ļeņinisms" at bounding box center [529, 252] width 380 height 11
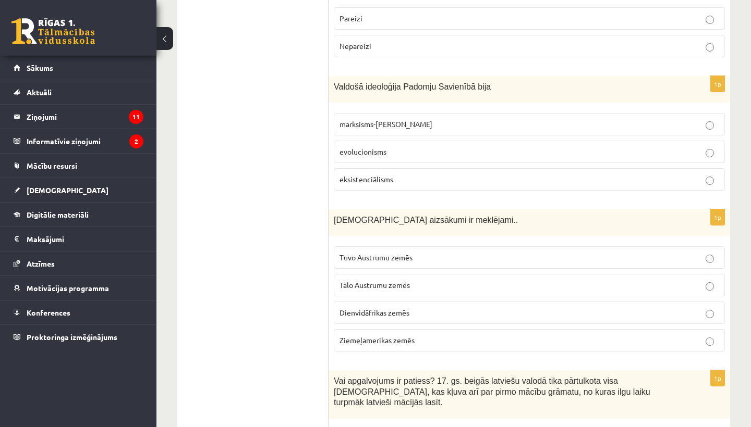
scroll to position [1214, 0]
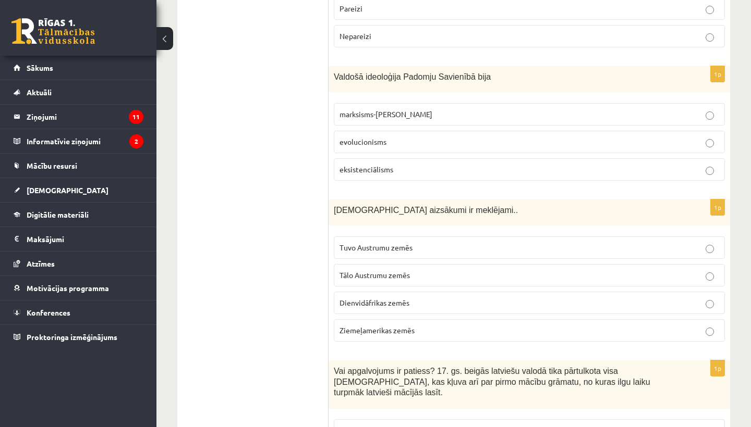
click at [409, 243] on span "Tuvo Austrumu zemēs" at bounding box center [375, 247] width 73 height 9
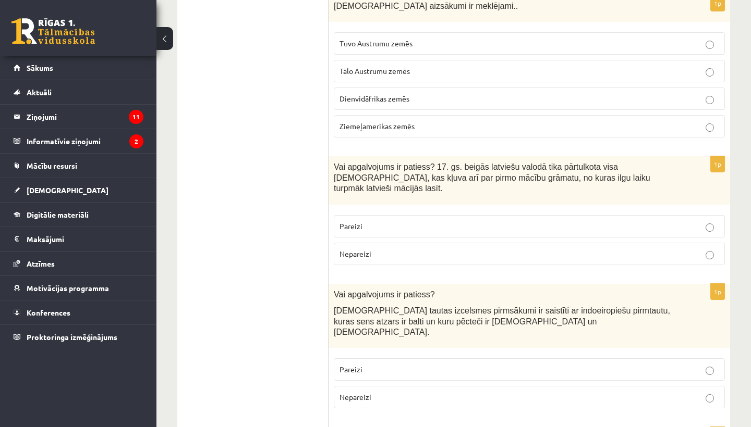
scroll to position [1419, 0]
click at [431, 220] on p "Pareizi" at bounding box center [529, 225] width 380 height 11
click at [368, 363] on p "Pareizi" at bounding box center [529, 368] width 380 height 11
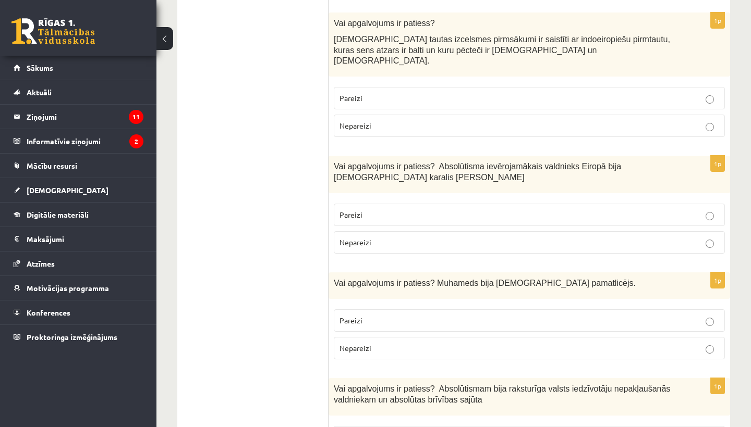
scroll to position [1717, 0]
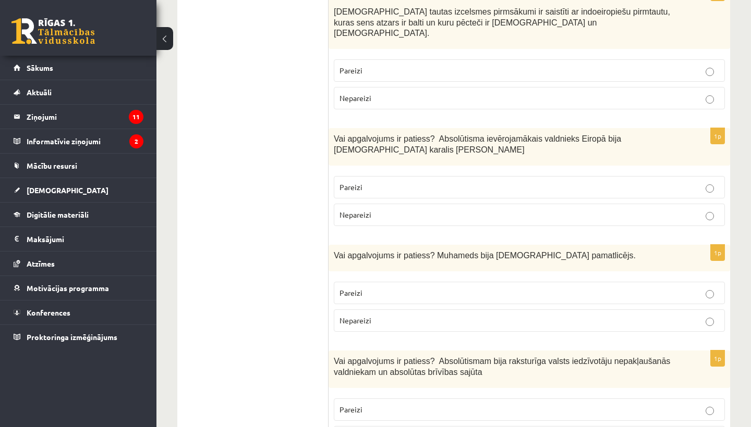
click at [430, 176] on label "Pareizi" at bounding box center [529, 187] width 391 height 22
click at [400, 288] on p "Pareizi" at bounding box center [529, 293] width 380 height 11
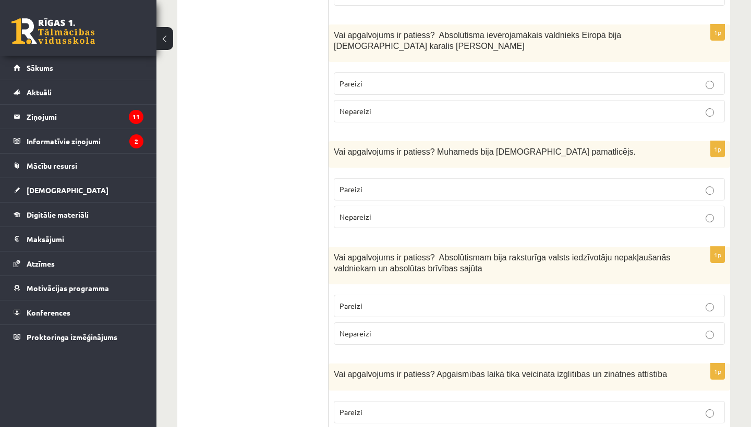
scroll to position [1820, 0]
click at [399, 329] on p "Nepareizi" at bounding box center [529, 334] width 380 height 11
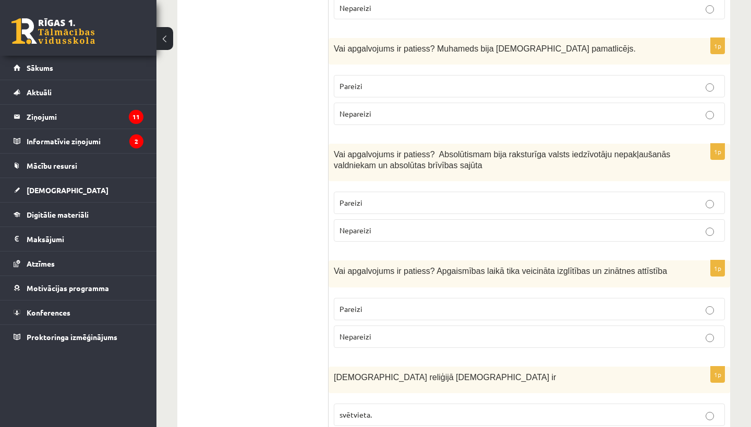
scroll to position [1953, 0]
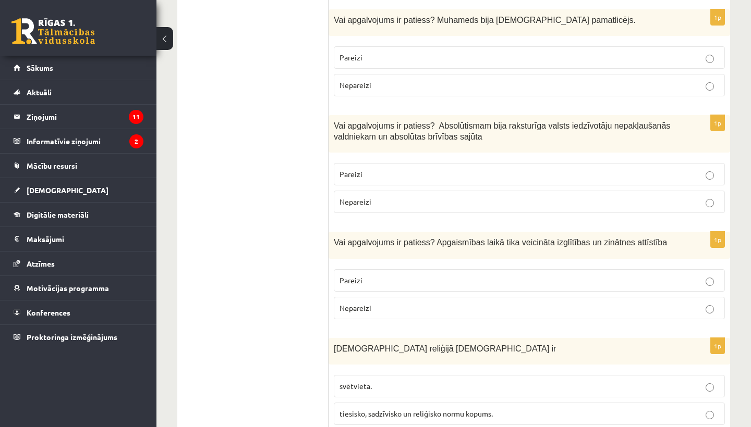
click at [417, 270] on label "Pareizi" at bounding box center [529, 281] width 391 height 22
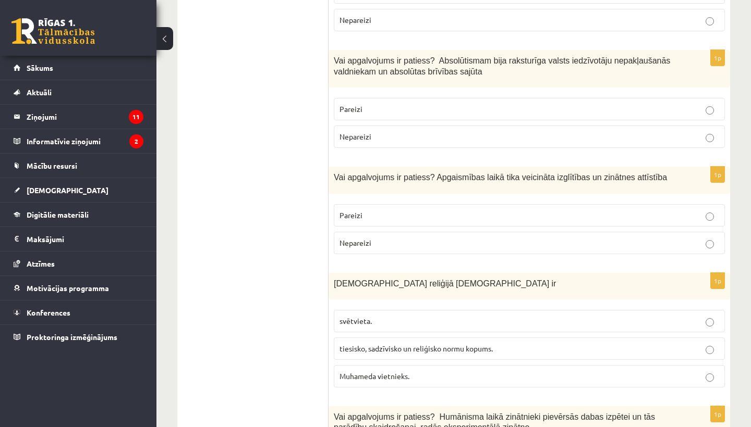
scroll to position [2032, 0]
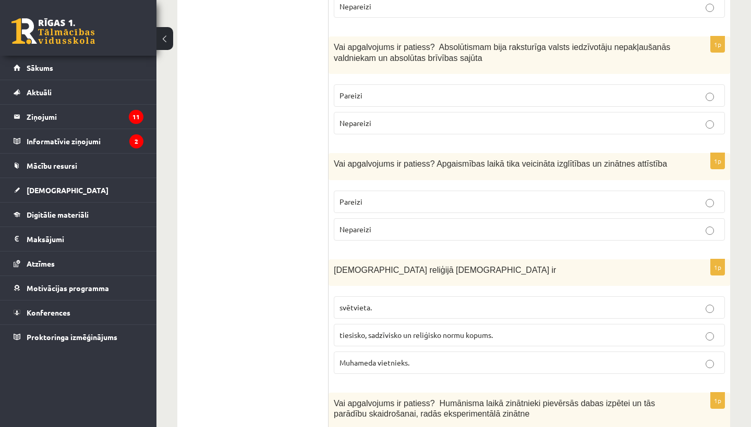
click at [395, 331] on span "tiesisko, sadzīvisko un reliģisko normu kopums." at bounding box center [415, 335] width 153 height 9
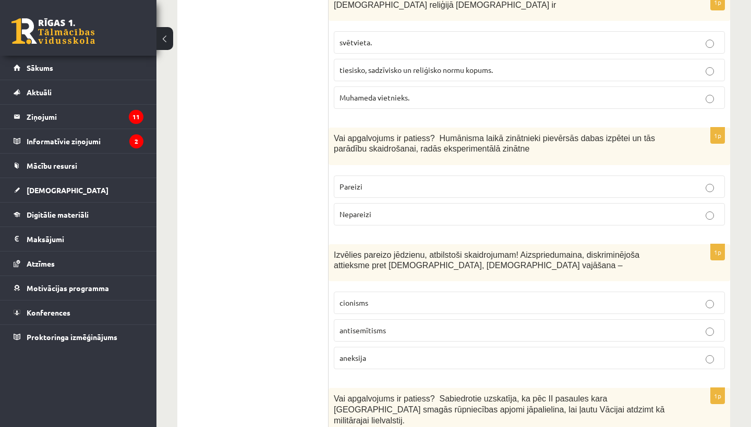
scroll to position [2302, 0]
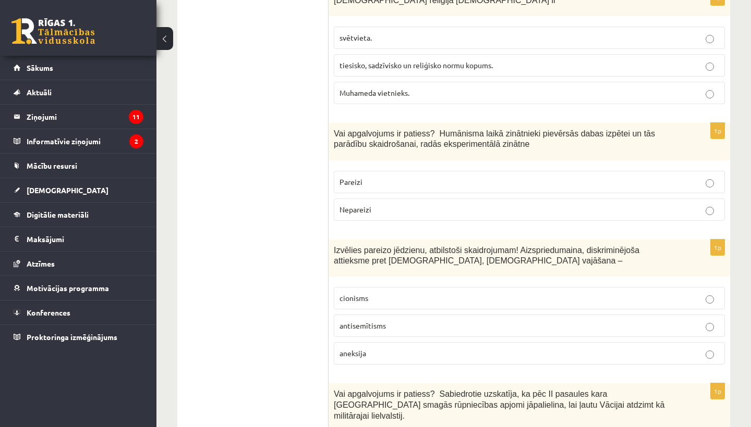
click at [413, 171] on label "Pareizi" at bounding box center [529, 182] width 391 height 22
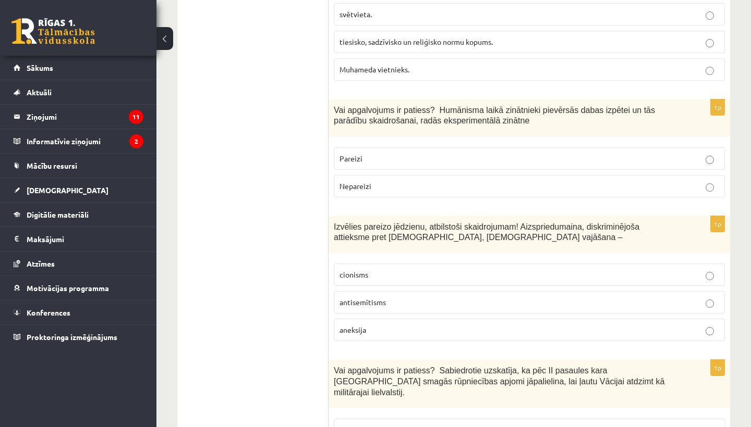
scroll to position [2355, 0]
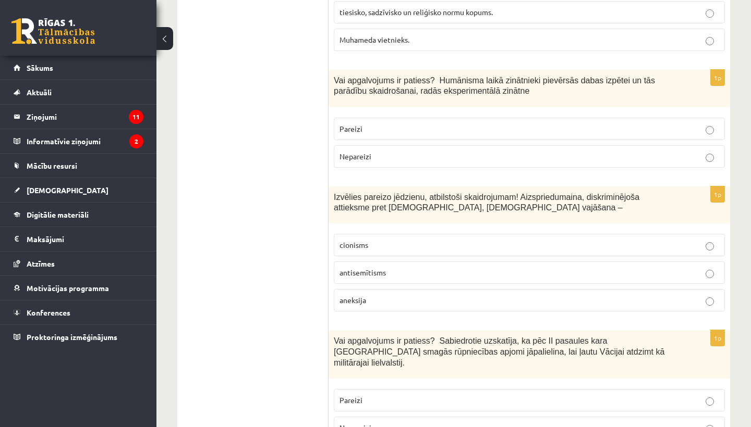
click at [384, 268] on span "antisemītisms" at bounding box center [362, 272] width 46 height 9
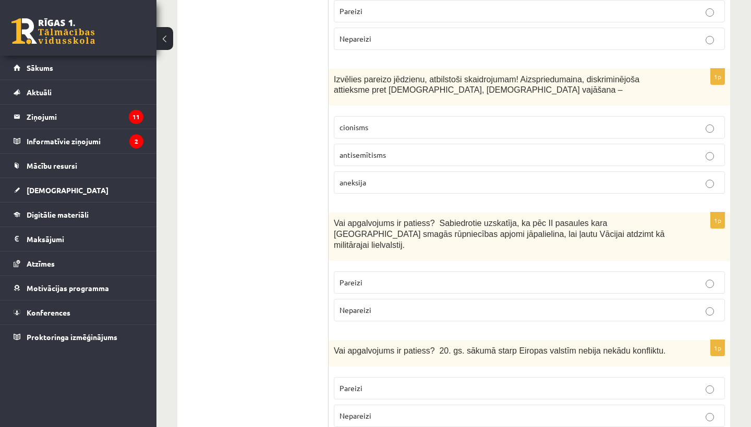
scroll to position [2474, 0]
click at [377, 304] on p "Nepareizi" at bounding box center [529, 309] width 380 height 11
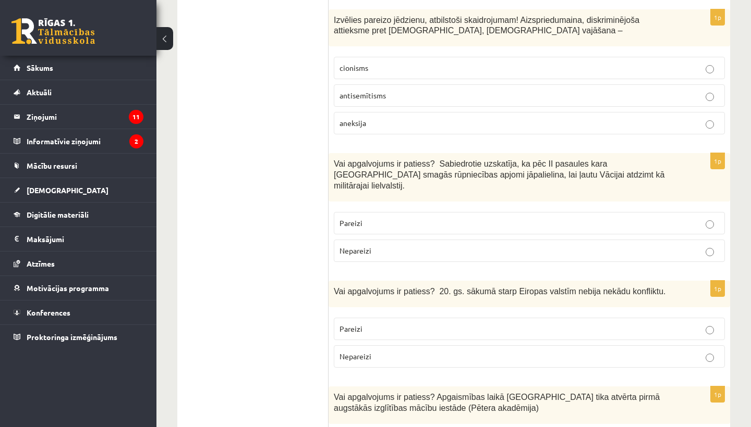
scroll to position [2562, 0]
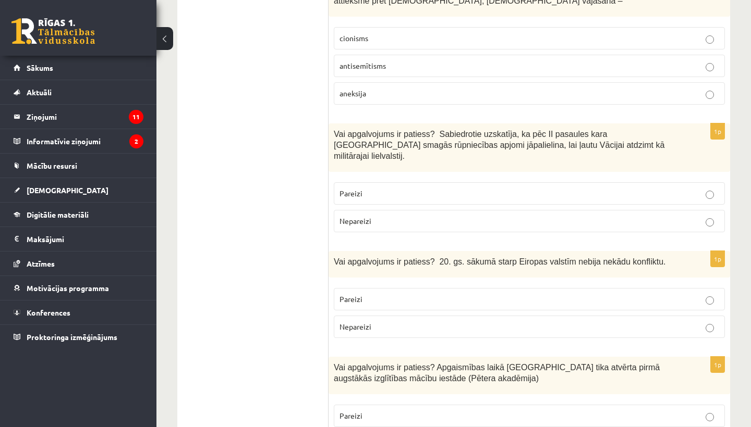
click at [367, 322] on span "Nepareizi" at bounding box center [355, 326] width 32 height 9
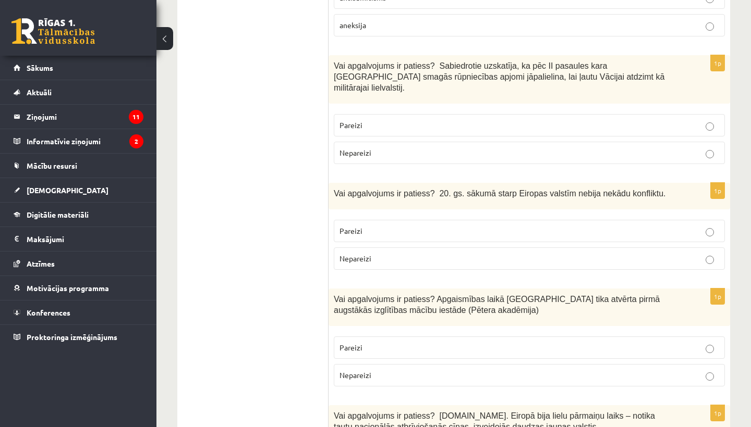
scroll to position [2642, 0]
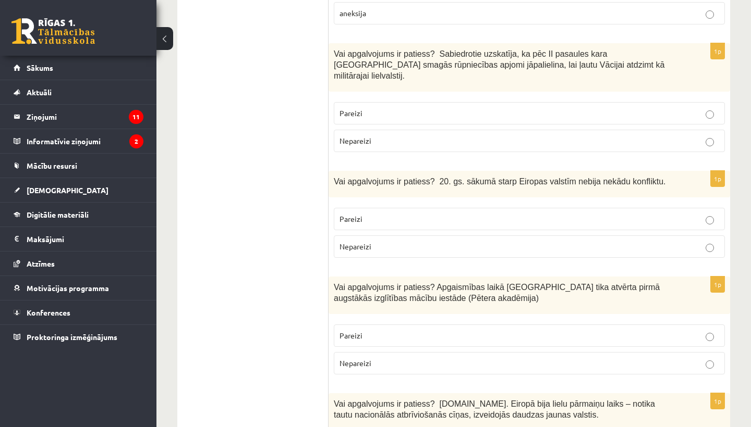
click at [367, 325] on label "Pareizi" at bounding box center [529, 336] width 391 height 22
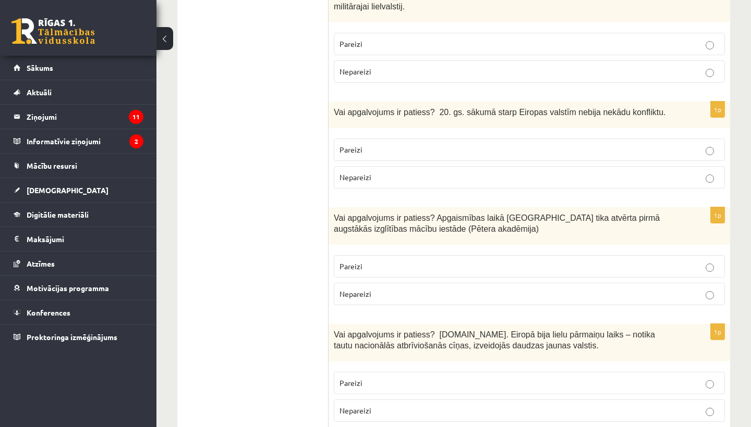
scroll to position [2718, 0]
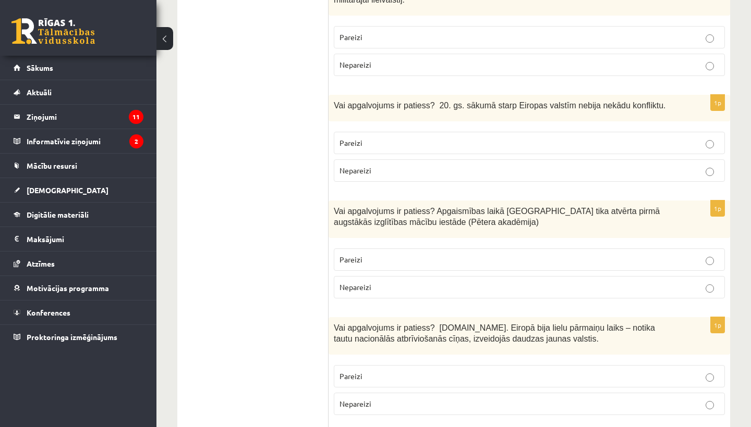
click at [355, 372] on span "Pareizi" at bounding box center [350, 376] width 23 height 9
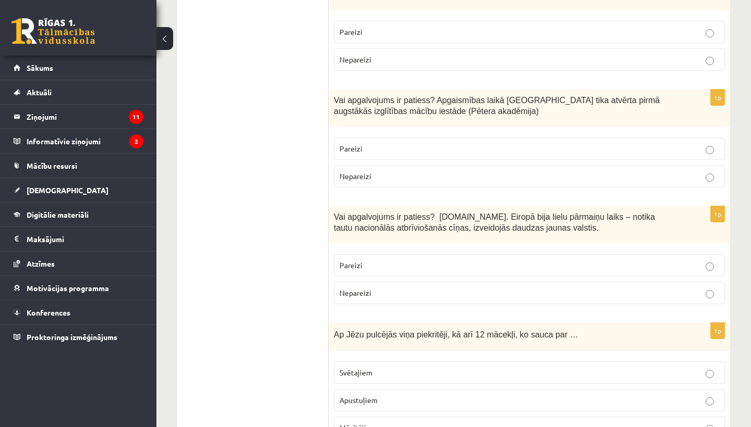
scroll to position [2889, 0]
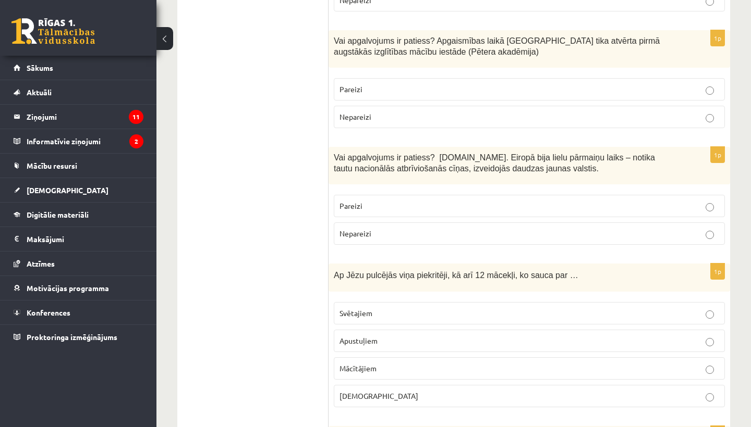
click at [366, 336] on span "Apustuļiem" at bounding box center [358, 340] width 38 height 9
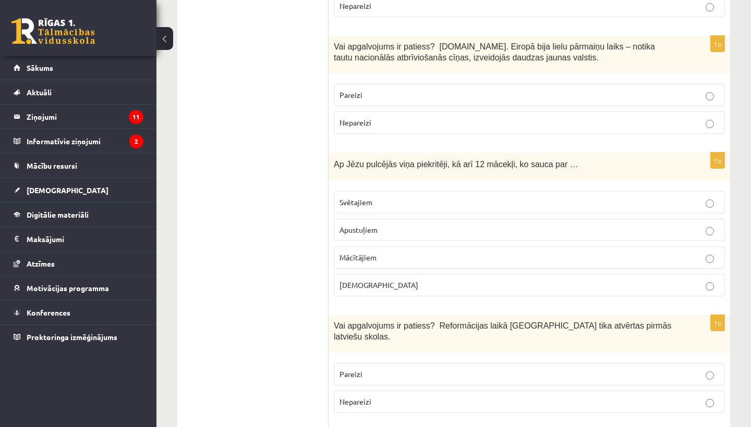
scroll to position [3014, 0]
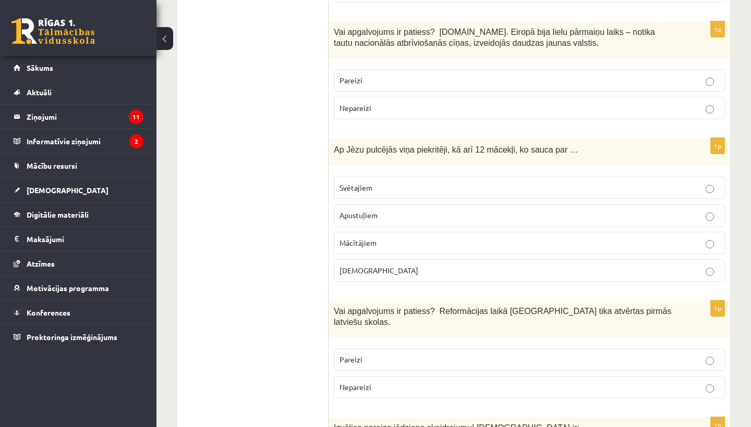
click at [368, 355] on p "Pareizi" at bounding box center [529, 360] width 380 height 11
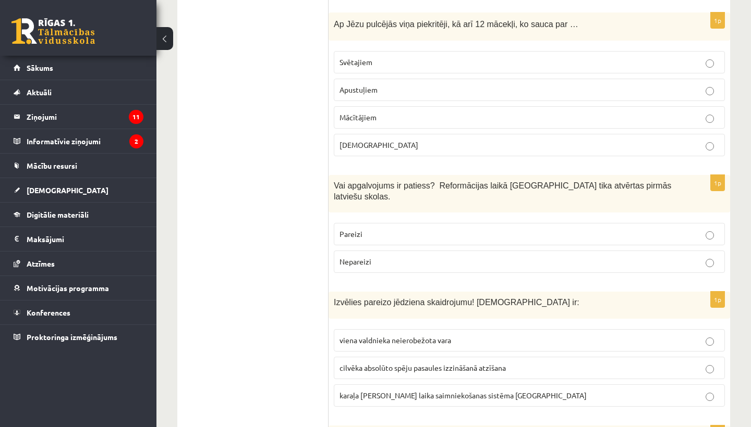
scroll to position [3141, 0]
click at [370, 328] on label "viena valdnieka neierobežota vara" at bounding box center [529, 339] width 391 height 22
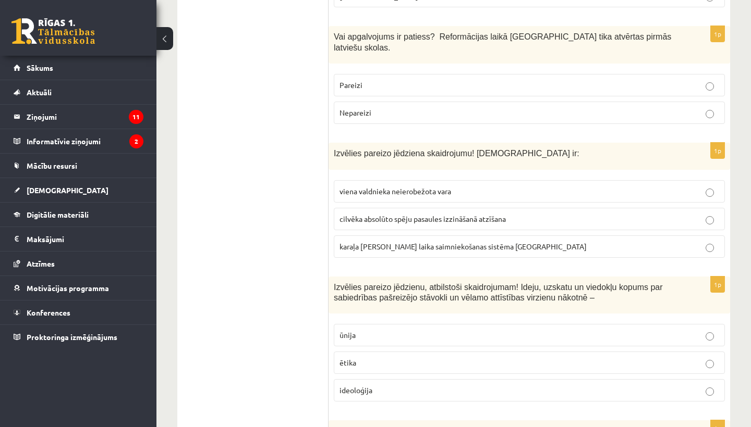
scroll to position [3297, 0]
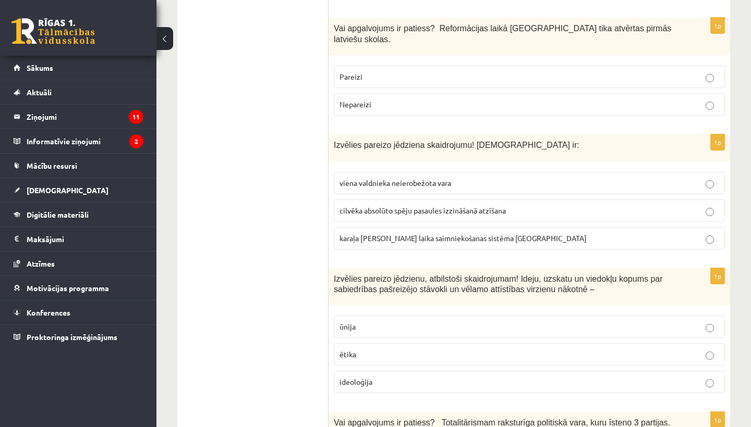
click at [363, 377] on span "ideoloģija" at bounding box center [355, 381] width 33 height 9
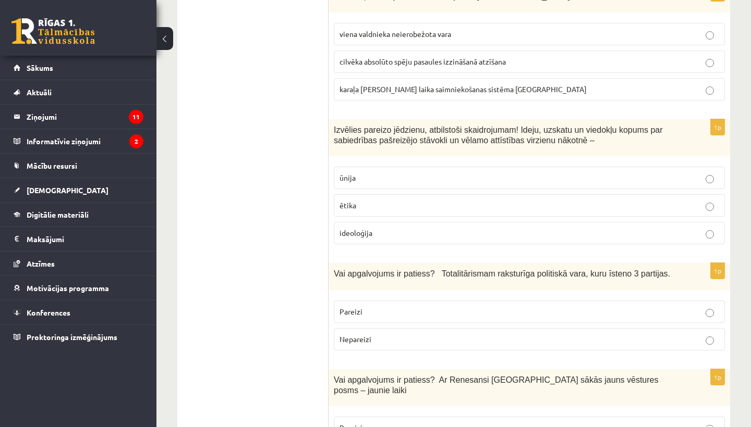
scroll to position [3462, 0]
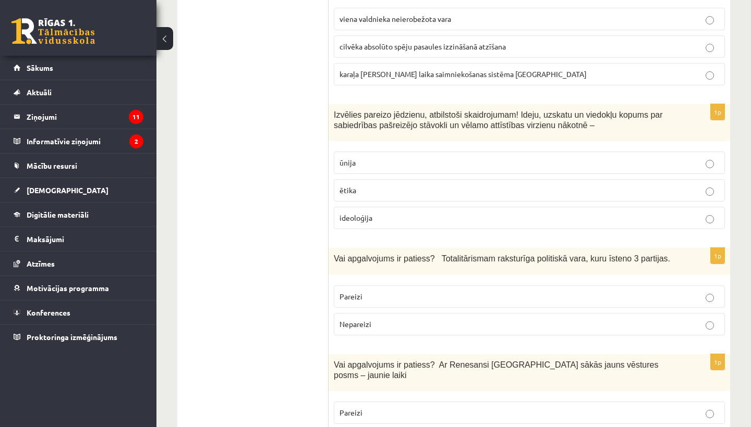
click at [374, 319] on p "Nepareizi" at bounding box center [529, 324] width 380 height 11
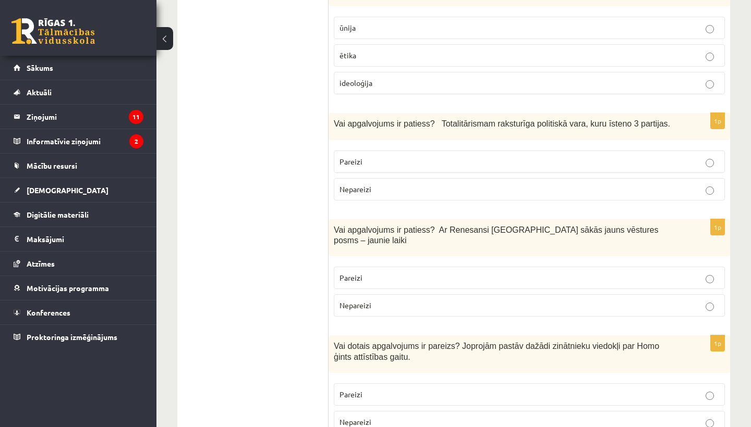
scroll to position [3597, 0]
click at [393, 272] on p "Pareizi" at bounding box center [529, 277] width 380 height 11
click at [388, 389] on p "Pareizi" at bounding box center [529, 394] width 380 height 11
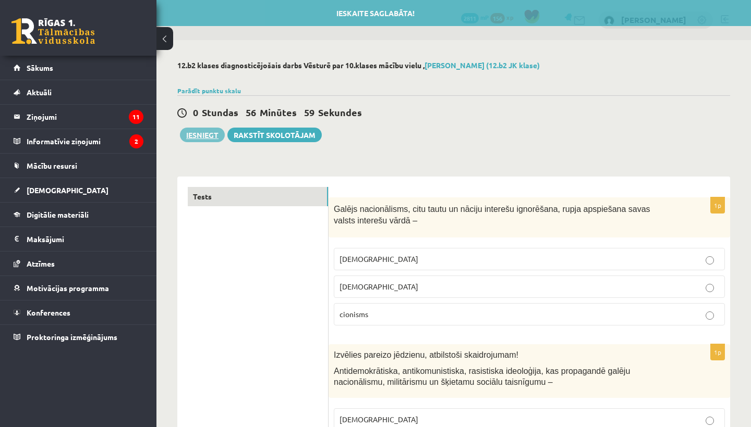
scroll to position [0, 0]
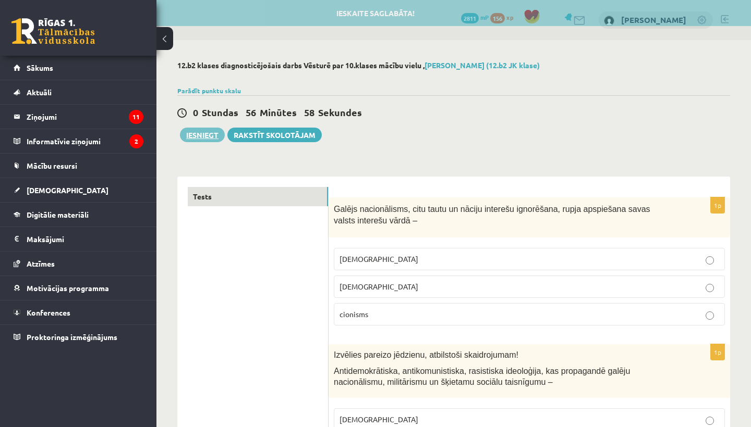
click at [202, 132] on button "Iesniegt" at bounding box center [202, 135] width 45 height 15
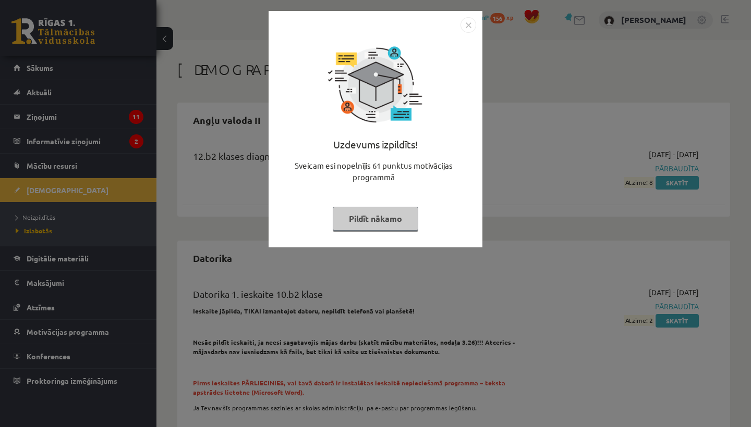
click at [466, 20] on img "Close" at bounding box center [468, 25] width 16 height 16
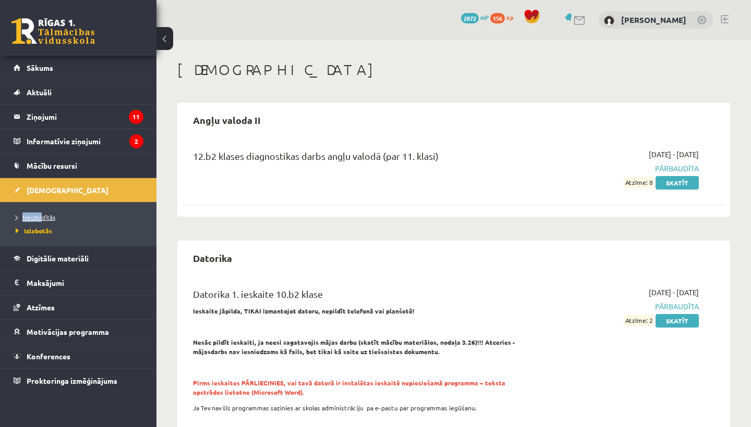
click at [42, 213] on li "Neizpildītās" at bounding box center [81, 218] width 130 height 14
click at [46, 222] on li "Neizpildītās" at bounding box center [81, 218] width 130 height 14
click at [48, 218] on span "Neizpildītās" at bounding box center [38, 217] width 45 height 8
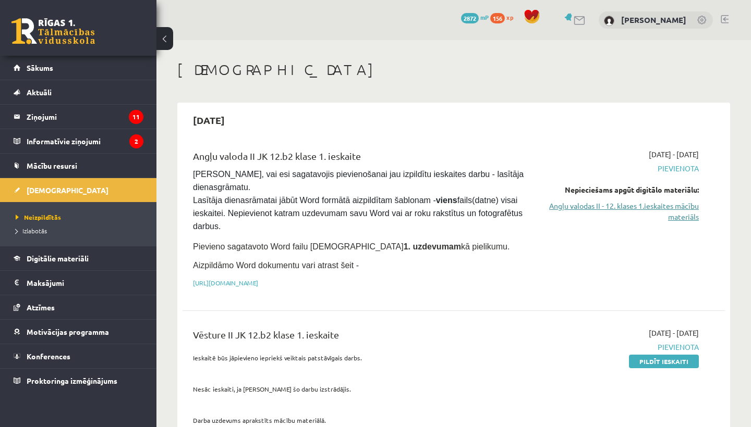
click at [636, 210] on link "Angļu valodas II - 12. klases 1.ieskaites mācību materiāls" at bounding box center [620, 212] width 158 height 22
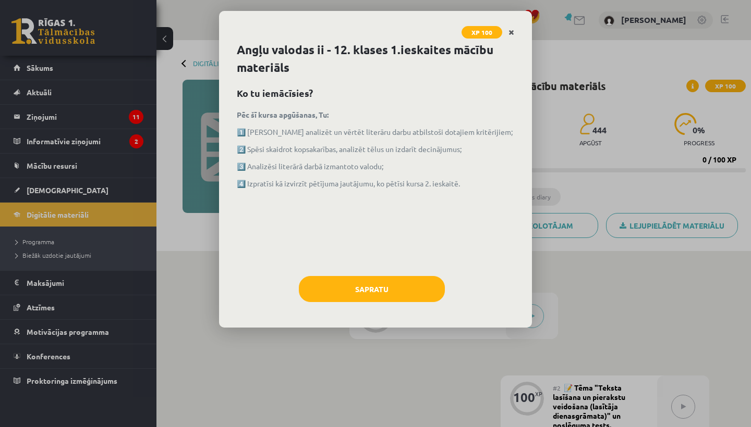
click at [517, 34] on link "Close" at bounding box center [511, 32] width 18 height 20
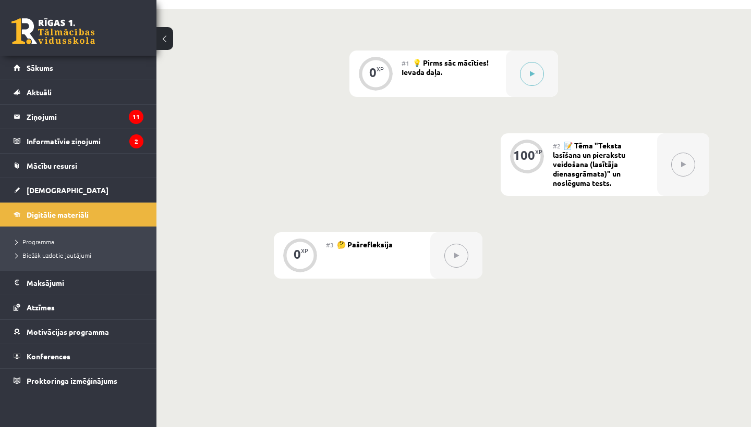
scroll to position [266, 0]
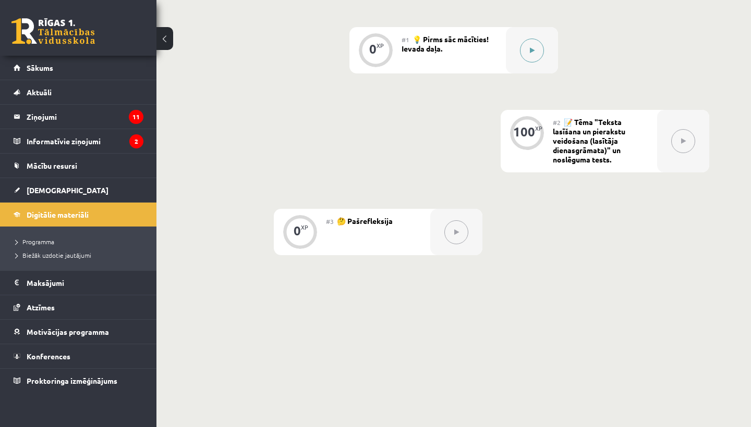
click at [535, 65] on div at bounding box center [532, 50] width 52 height 46
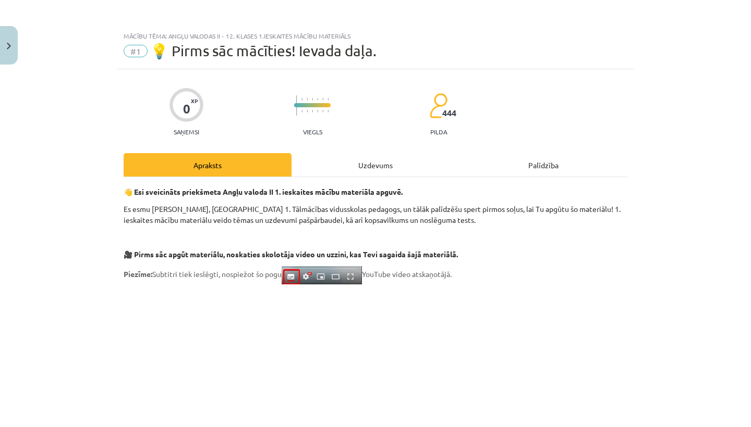
click at [401, 164] on div "Uzdevums" at bounding box center [375, 164] width 168 height 23
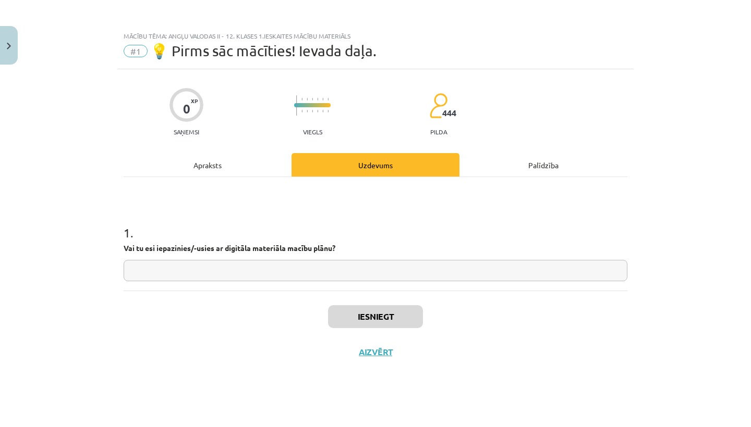
click at [345, 271] on input "text" at bounding box center [376, 270] width 504 height 21
type input "**"
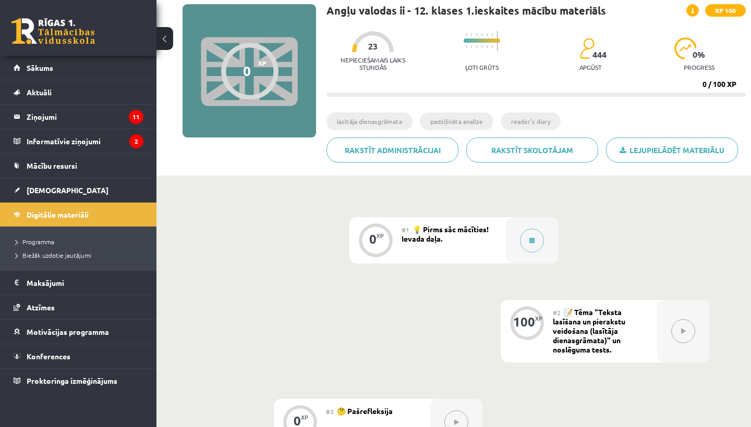
scroll to position [100, 0]
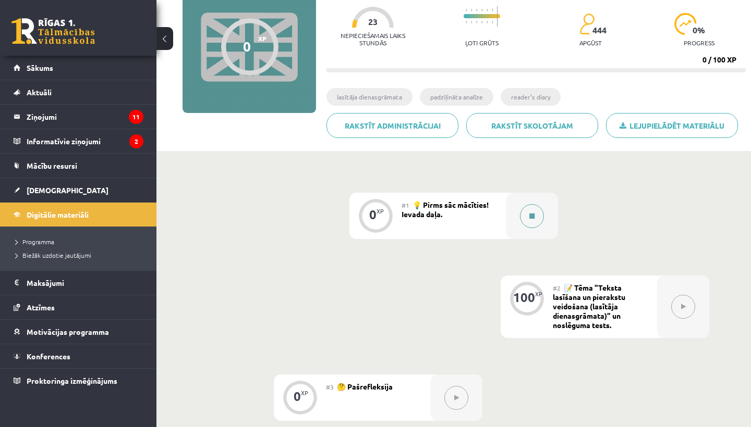
click at [520, 224] on div at bounding box center [532, 216] width 52 height 46
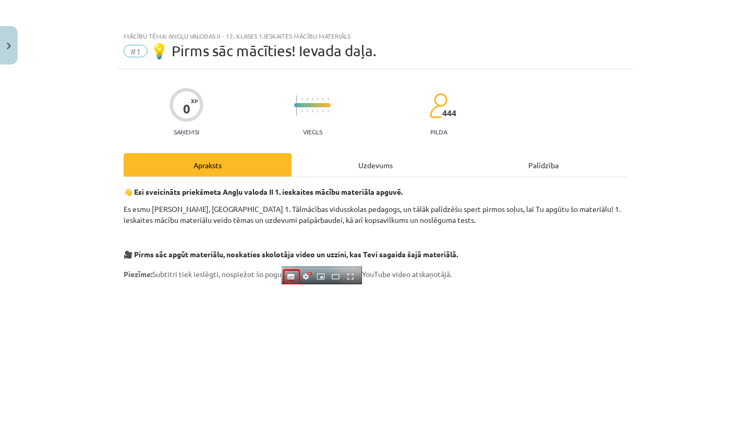
click at [399, 170] on div "Uzdevums" at bounding box center [375, 164] width 168 height 23
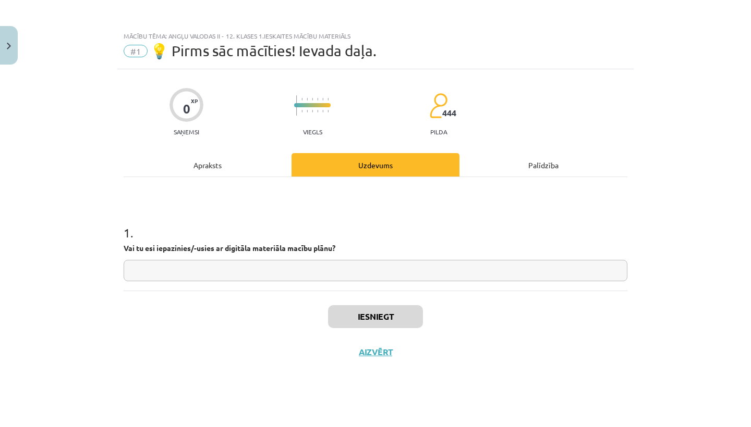
scroll to position [0, 0]
click at [364, 267] on input "text" at bounding box center [376, 270] width 504 height 21
type input "**"
click at [396, 323] on button "Iesniegt" at bounding box center [375, 317] width 95 height 23
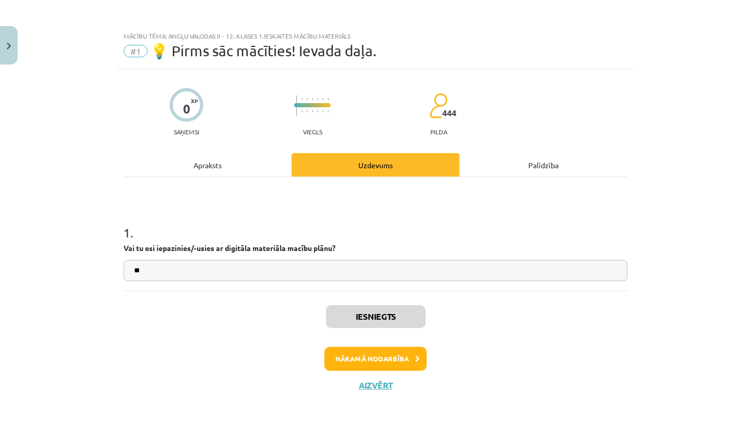
click at [5, 41] on button "Close" at bounding box center [9, 45] width 18 height 39
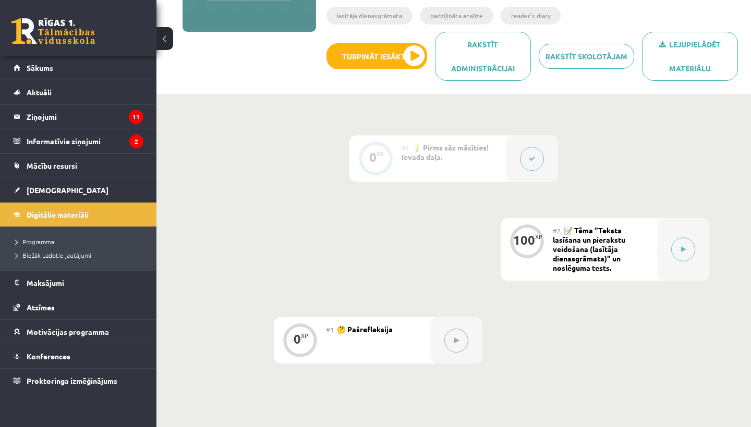
scroll to position [182, 0]
click at [682, 242] on button at bounding box center [683, 249] width 24 height 24
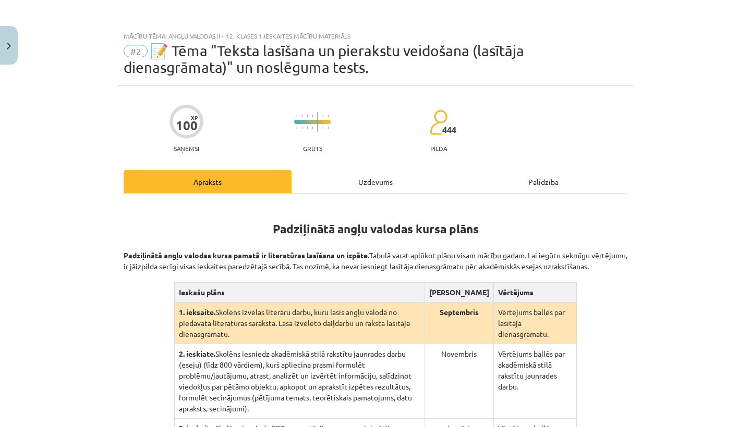
click at [320, 182] on div "Uzdevums" at bounding box center [375, 181] width 168 height 23
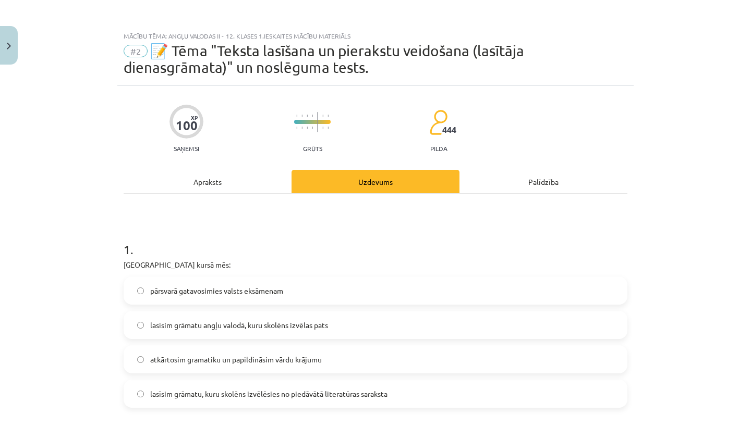
scroll to position [0, 0]
click at [209, 184] on div "Apraksts" at bounding box center [208, 181] width 168 height 23
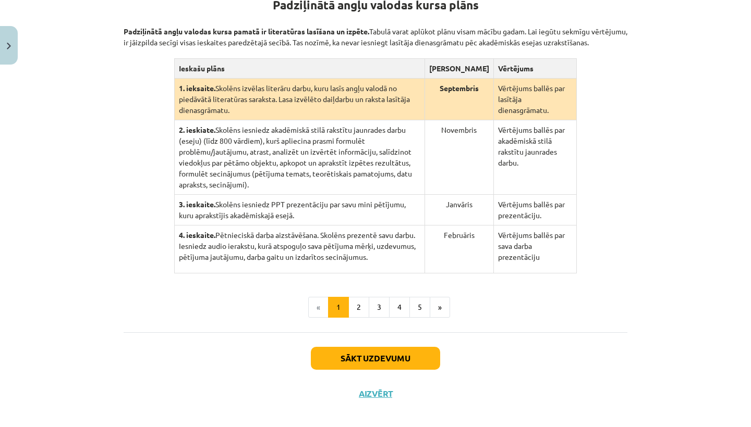
scroll to position [224, 0]
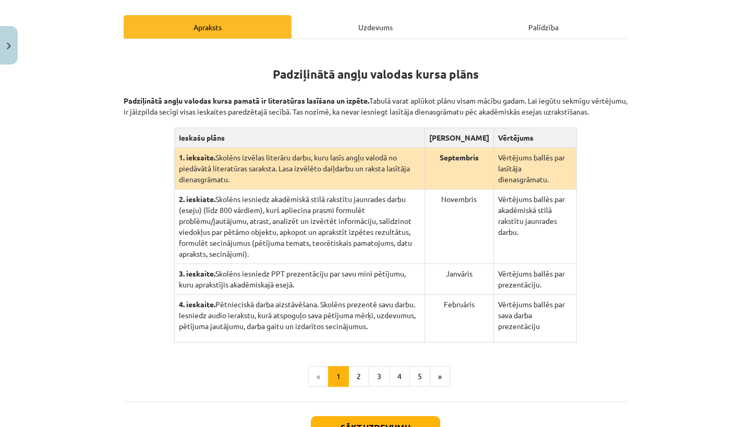
click at [342, 30] on div "Uzdevums" at bounding box center [375, 26] width 168 height 23
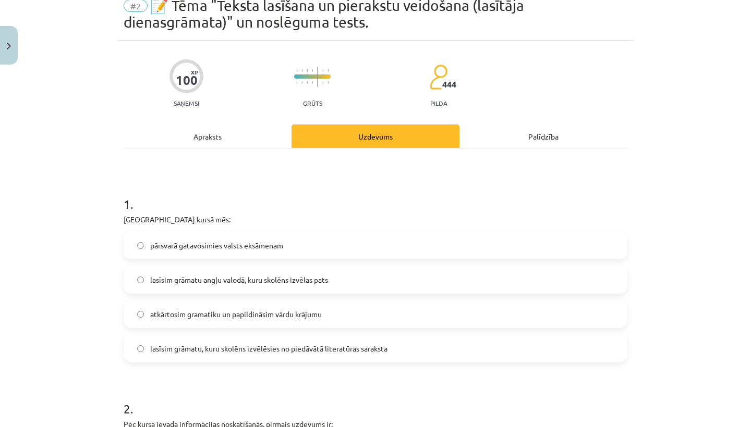
scroll to position [47, 0]
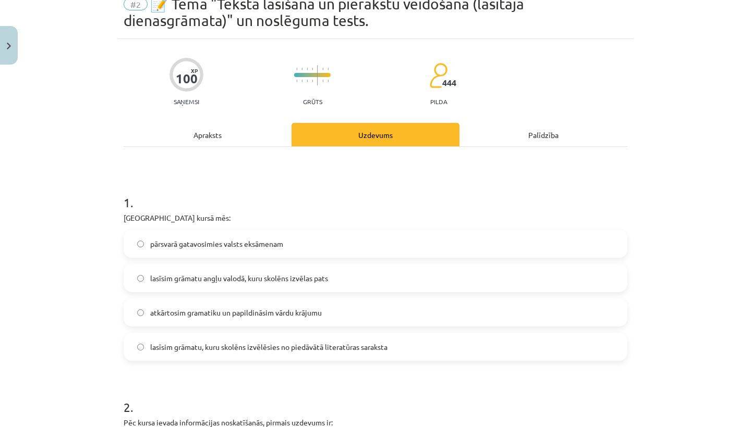
click at [242, 279] on span "lasīsim grāmatu angļu valodā, kuru skolēns izvēlas pats" at bounding box center [239, 278] width 178 height 11
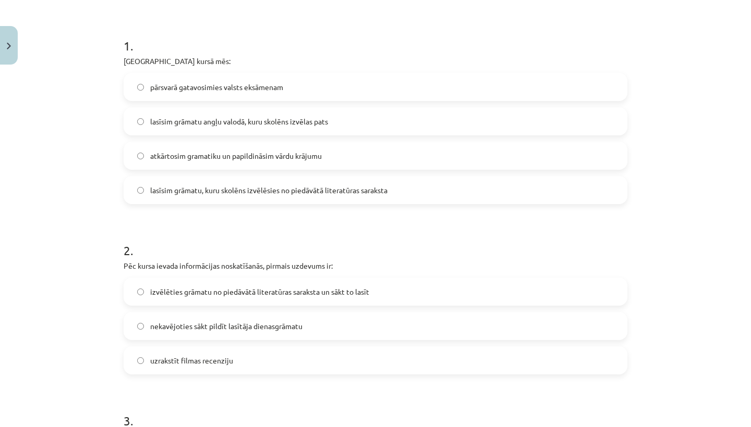
scroll to position [204, 0]
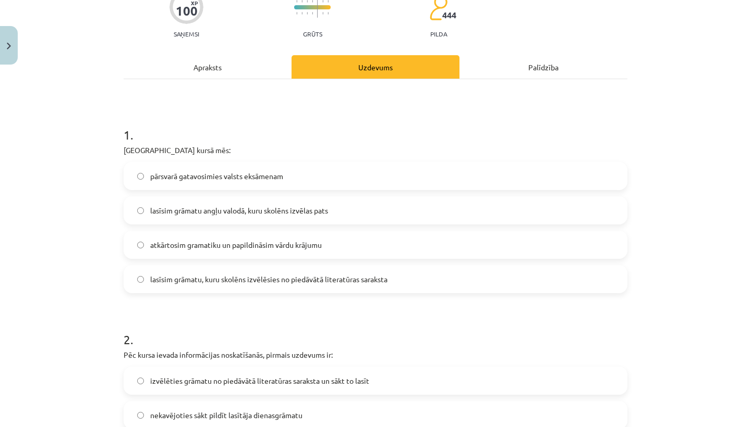
click at [248, 63] on div "Apraksts" at bounding box center [208, 66] width 168 height 23
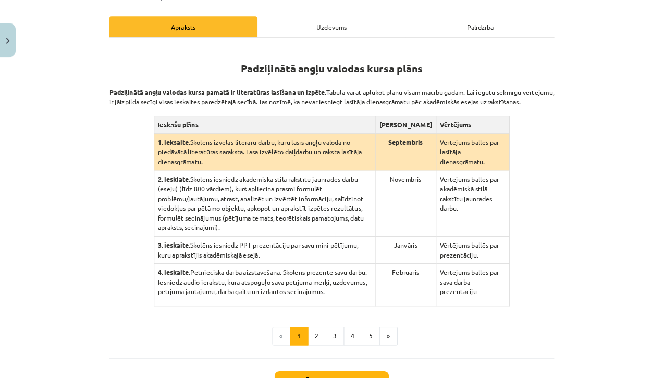
scroll to position [169, 0]
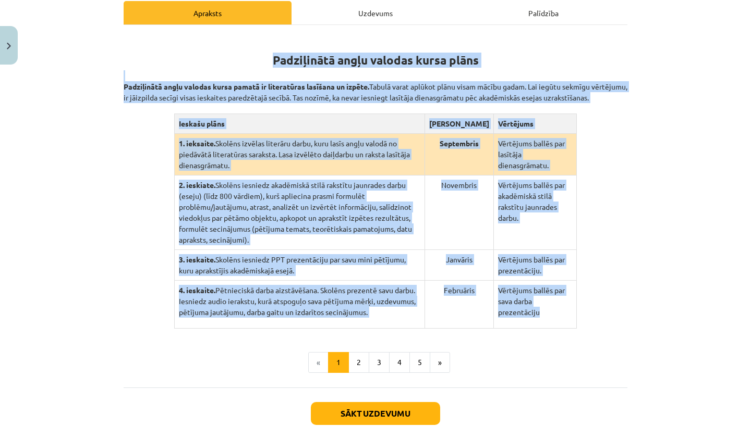
drag, startPoint x: 271, startPoint y: 58, endPoint x: 561, endPoint y: 358, distance: 417.4
click at [561, 329] on div "Padziļinātā angļu valodas kursa plāns Padziļinātā angļu valodas kursa pamatā ir…" at bounding box center [376, 181] width 504 height 295
copy div "Loremipsumd sitam consect adipi elits Doeiusmodte incid utlabor etdol magnaa en…"
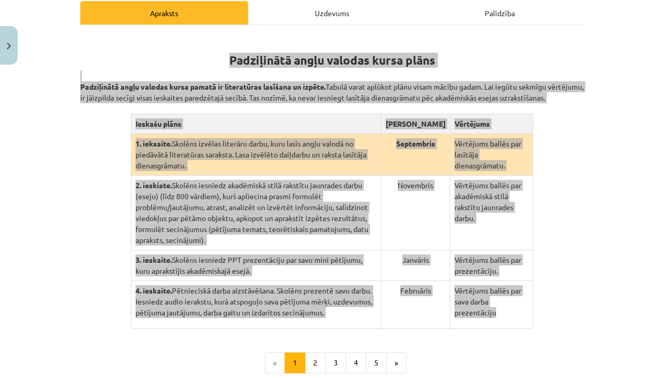
drag, startPoint x: 243, startPoint y: 0, endPoint x: 453, endPoint y: 223, distance: 306.1
click at [450, 223] on td "Novembris" at bounding box center [415, 213] width 69 height 75
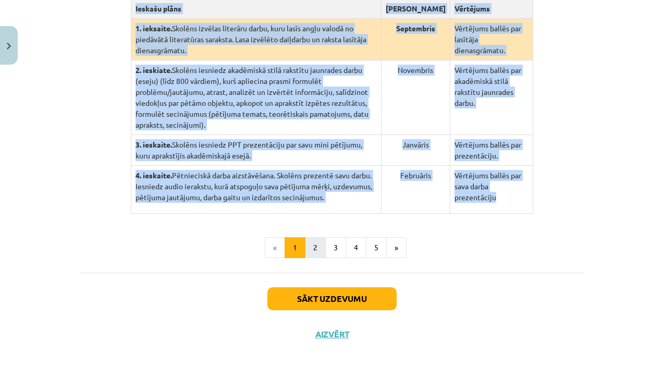
click at [310, 258] on button "2" at bounding box center [315, 247] width 21 height 21
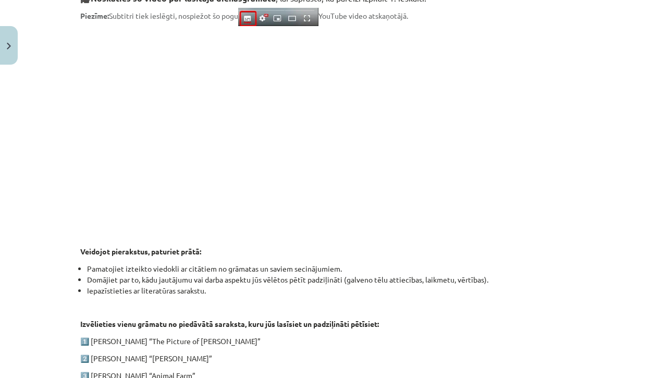
scroll to position [203, 0]
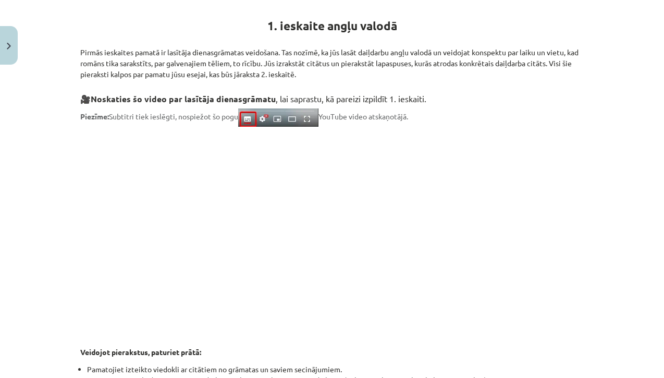
click at [355, 91] on h3 "🎥 Noskaties šo video par lasītāja dienasgrāmatu , lai saprastu, kā pareizi izpi…" at bounding box center [332, 95] width 504 height 19
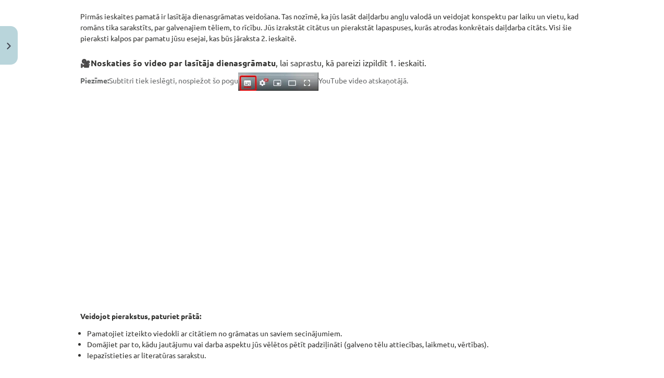
scroll to position [204, 0]
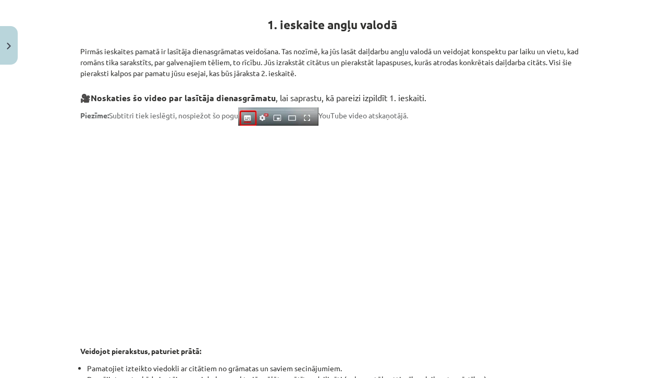
click at [265, 50] on p "Pirmās ieskaites pamatā ir lasītāja dienasgrāmatas veidošana. Tas nozīmē, ka jū…" at bounding box center [332, 57] width 504 height 44
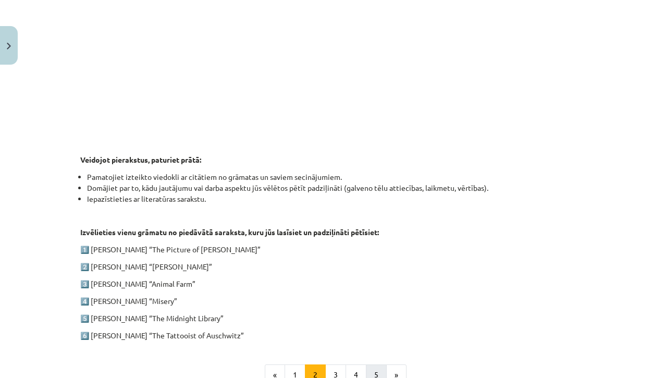
scroll to position [421, 0]
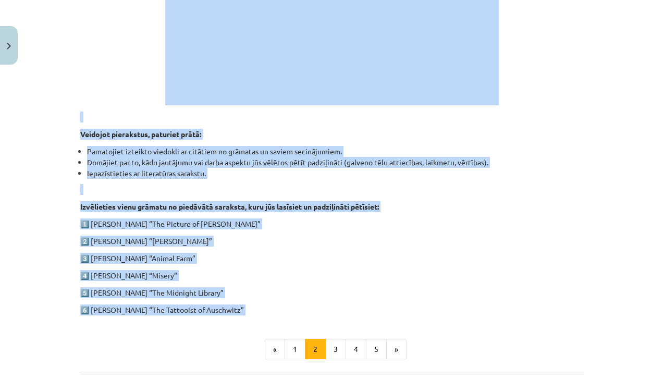
drag, startPoint x: 264, startPoint y: 20, endPoint x: 380, endPoint y: 335, distance: 334.8
click at [380, 335] on div "1. ieskaite angļu valodā Pirmās ieskaites pamatā ir lasītāja dienasgrāmatas vei…" at bounding box center [332, 70] width 504 height 577
copy div "1. loremips dolor sitame Consec adipiscin elitse do eiusmodt incididuntutla etd…"
click at [338, 349] on button "3" at bounding box center [335, 349] width 21 height 21
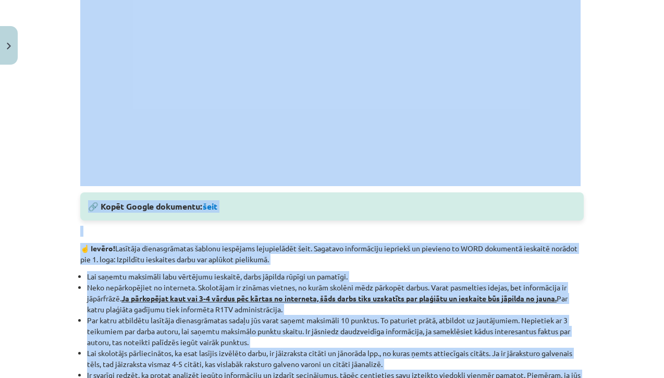
scroll to position [203, 0]
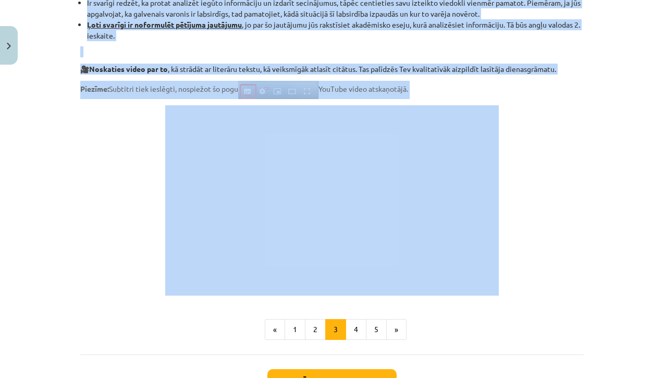
scroll to position [790, 0]
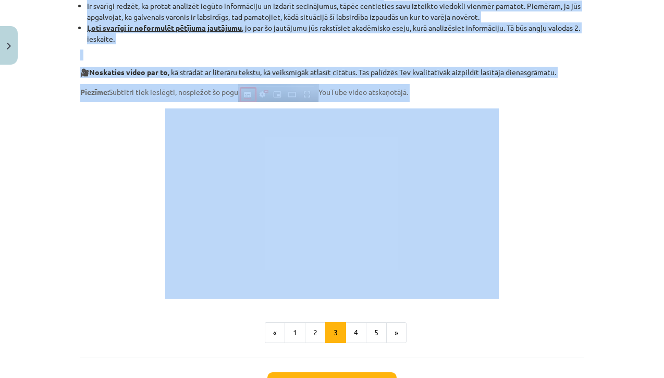
copy div "🔎 Loremipsum dolorsit ametconsectetu adipis: Elitsedd! Eius temporin ut laboree…"
click at [353, 337] on button "4" at bounding box center [356, 332] width 21 height 21
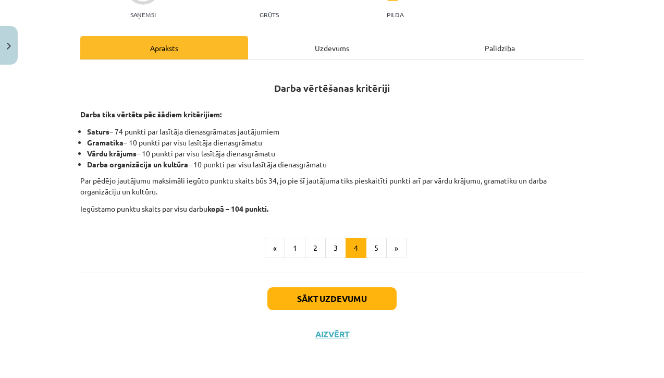
scroll to position [135, 0]
click at [81, 108] on p "Darbs tiks vērtēts pēc šādiem kritērijiem:" at bounding box center [332, 109] width 504 height 22
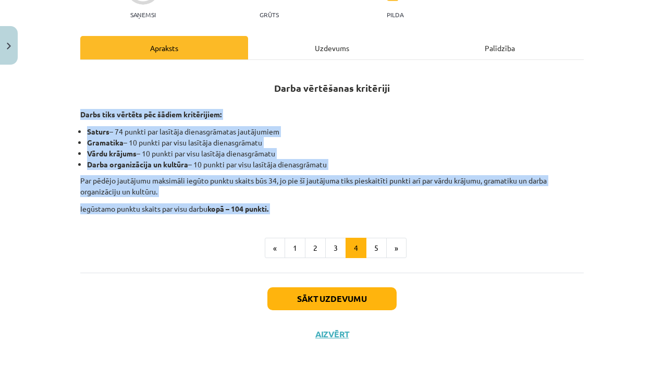
drag, startPoint x: 81, startPoint y: 108, endPoint x: 323, endPoint y: 206, distance: 261.2
click at [323, 207] on div "Darba vērtēšanas kritēriji Darbs tiks vērtēts pēc šādiem kritērijiem: Saturs – …" at bounding box center [332, 141] width 504 height 145
copy div "Darbs tiks vērtēts pēc šādiem kritērijiem: Saturs – 74 punkti par lasītāja dien…"
click at [375, 253] on button "5" at bounding box center [376, 248] width 21 height 21
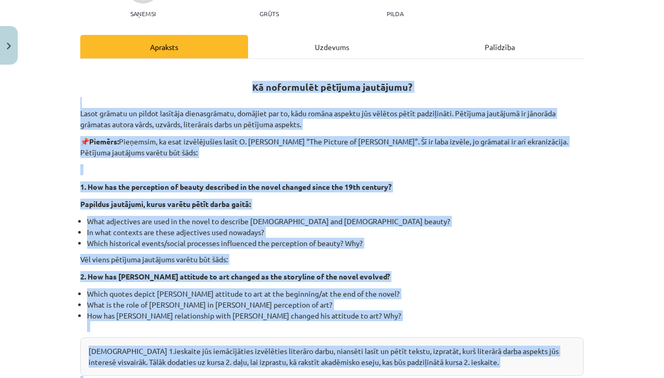
click at [236, 148] on p "📌 Piemērs: Pieņemsim, ka esat izvēlējušies lasīt O. [PERSON_NAME] “The Picture …" at bounding box center [332, 147] width 504 height 22
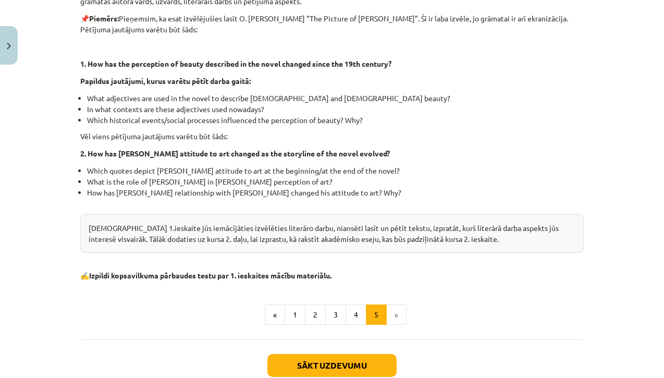
scroll to position [326, 0]
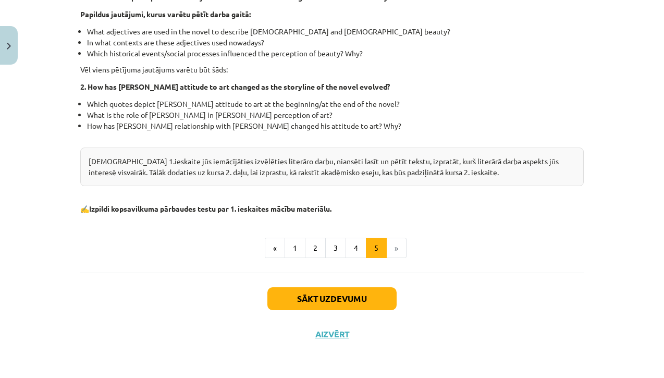
drag, startPoint x: 249, startPoint y: 84, endPoint x: 461, endPoint y: 207, distance: 245.3
click at [461, 207] on div "Kā noformulēt pētījuma jautājumu? Lasot grāmatu un pildot lasītāja dienasgrāmat…" at bounding box center [332, 47] width 504 height 336
copy div "Lo ipsumdolor sitametc adipiscin? Elits doeiusm te incidi utlabore etdoloremagn…"
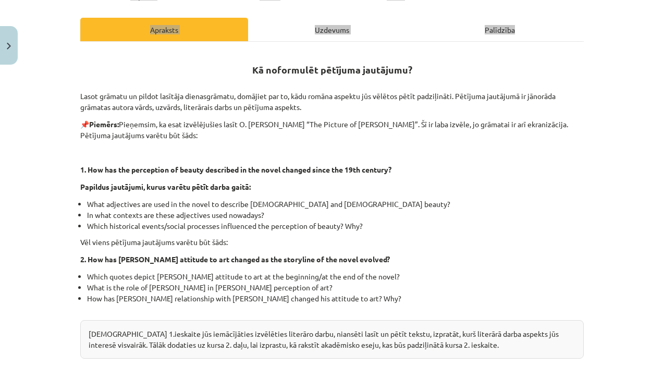
scroll to position [155, 0]
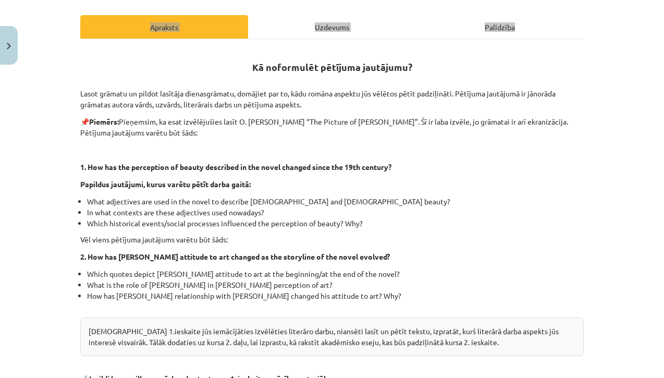
drag, startPoint x: 437, startPoint y: 377, endPoint x: 490, endPoint y: 193, distance: 190.9
click at [490, 193] on div "Kā noformulēt pētījuma jautājumu? Lasot grāmatu un pildot lasītāja dienasgrāmat…" at bounding box center [332, 216] width 504 height 336
copy div "Lo ipsumdolor sitametc adipiscin? Elits doeiusm te incidi utlabore etdoloremagn…"
drag, startPoint x: 534, startPoint y: 377, endPoint x: 461, endPoint y: 212, distance: 180.5
click at [461, 212] on li "In what contexts are these adjectives used nowadays?" at bounding box center [335, 212] width 497 height 11
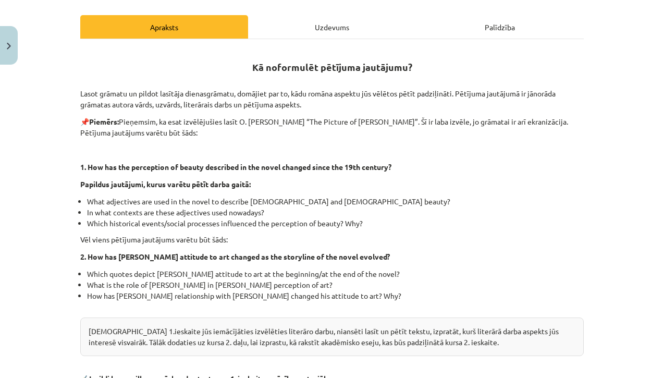
click at [332, 30] on div "Uzdevums" at bounding box center [332, 26] width 168 height 23
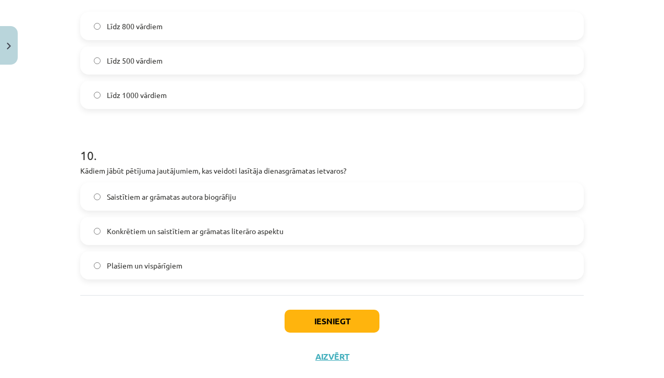
scroll to position [1664, 0]
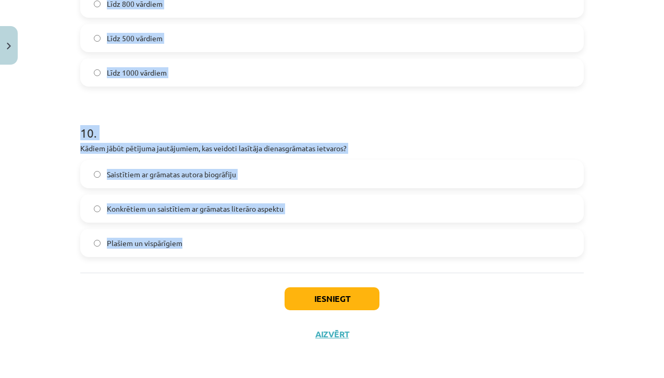
drag, startPoint x: 83, startPoint y: 110, endPoint x: 537, endPoint y: 260, distance: 477.6
copy form "2 . Loremipsumdol sitam con: adipisci elitseddoeiu tempor incididun utlabor etd…"
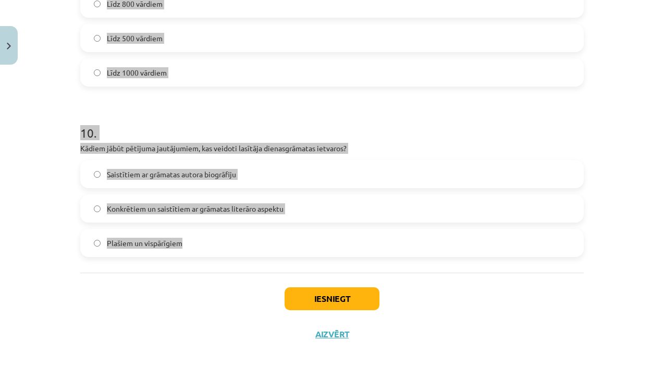
drag, startPoint x: 539, startPoint y: 377, endPoint x: 615, endPoint y: 145, distance: 244.7
click at [615, 145] on div "Mācību tēma: Angļu valodas ii - 12. klases 1.ieskaites mācību materiāls #2 📝 Tē…" at bounding box center [332, 189] width 664 height 378
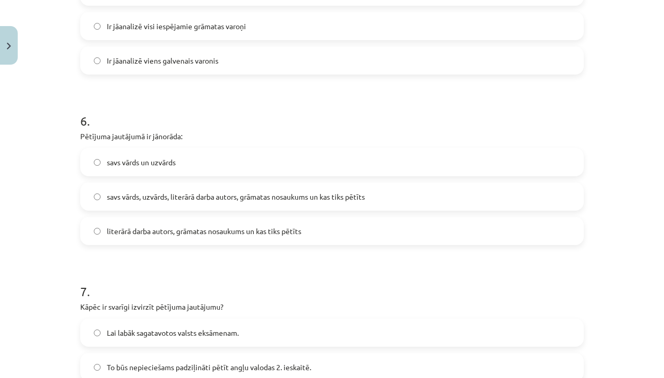
click at [495, 104] on h1 "6 ." at bounding box center [332, 111] width 504 height 32
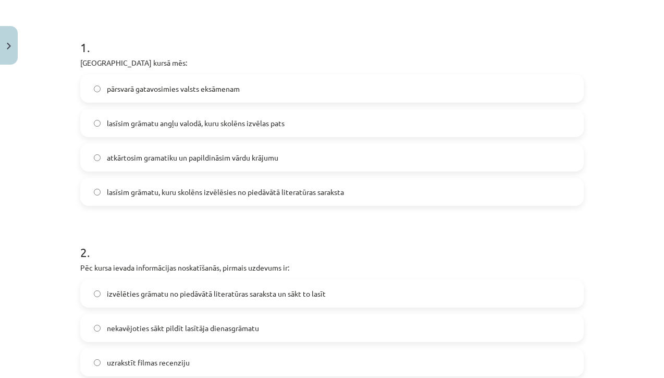
scroll to position [201, 0]
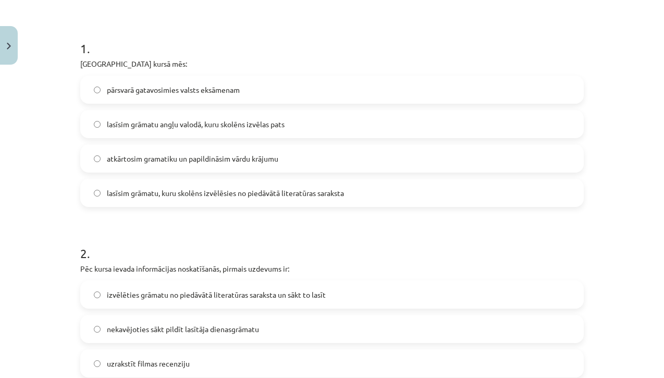
click at [439, 194] on label "lasīsim grāmatu, kuru skolēns izvēlēsies no piedāvātā literatūras saraksta" at bounding box center [332, 193] width 502 height 26
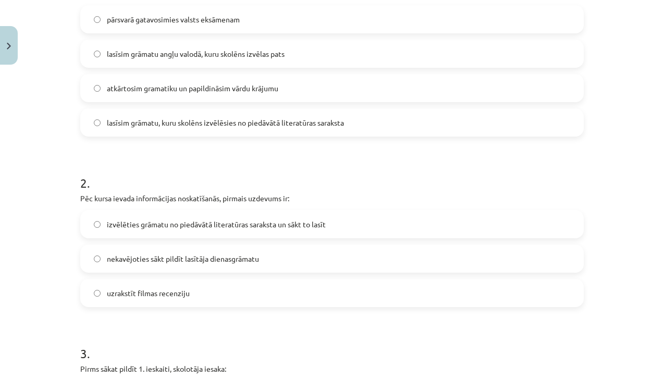
scroll to position [286, 0]
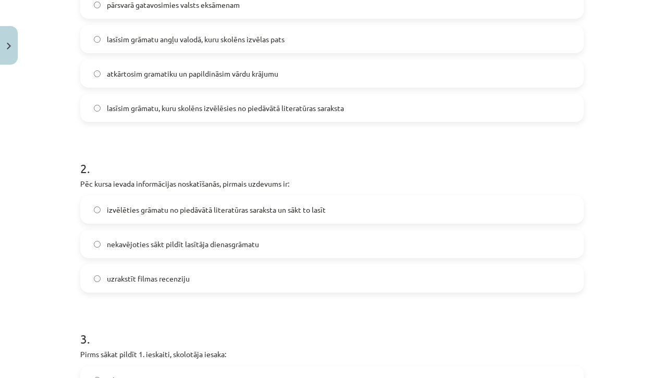
click at [426, 211] on label "izvēlēties grāmatu no piedāvātā literatūras saraksta un sākt to lasīt" at bounding box center [332, 210] width 502 height 26
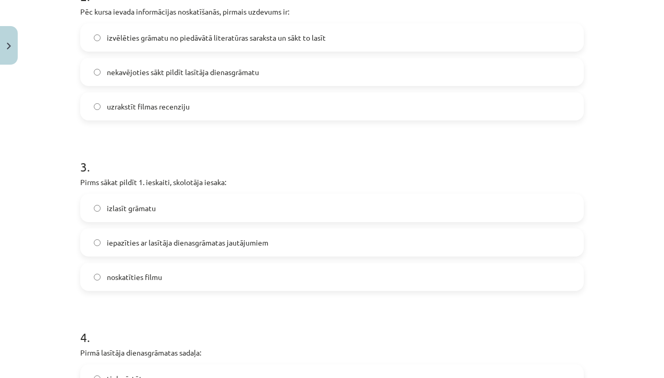
scroll to position [463, 0]
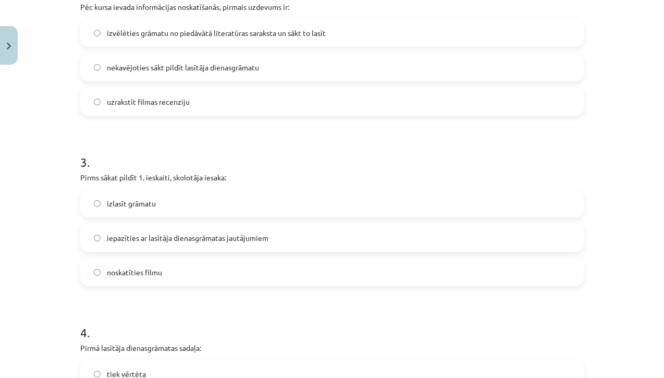
click at [408, 241] on label "iepazīties ar lasītāja dienasgrāmatas jautājumiem" at bounding box center [332, 238] width 502 height 26
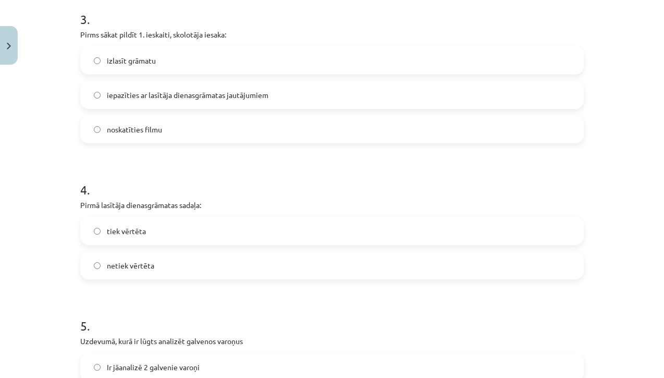
scroll to position [609, 0]
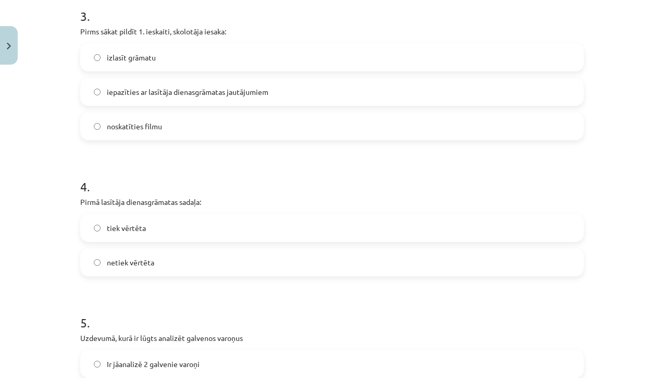
click at [410, 229] on label "tiek vērtēta" at bounding box center [332, 228] width 502 height 26
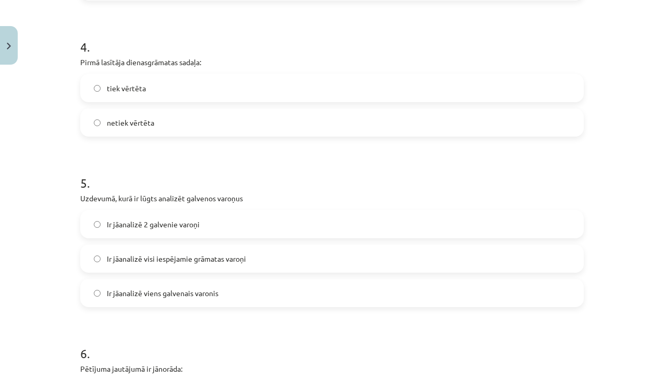
scroll to position [751, 0]
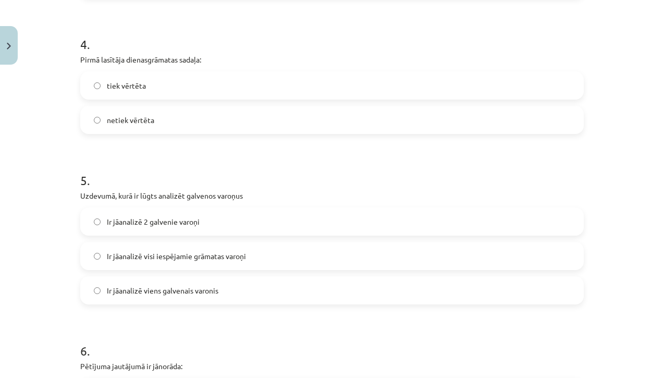
click at [368, 221] on label "Ir jāanalizē 2 galvenie varoņi" at bounding box center [332, 222] width 502 height 26
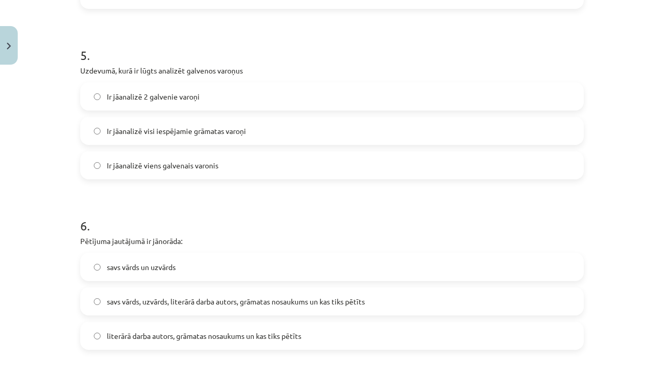
scroll to position [878, 0]
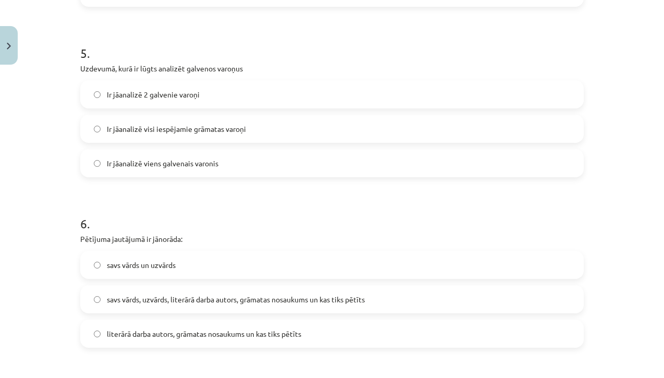
click at [312, 327] on label "literārā darba autors, grāmatas nosaukums un kas tiks pētīts" at bounding box center [332, 334] width 502 height 26
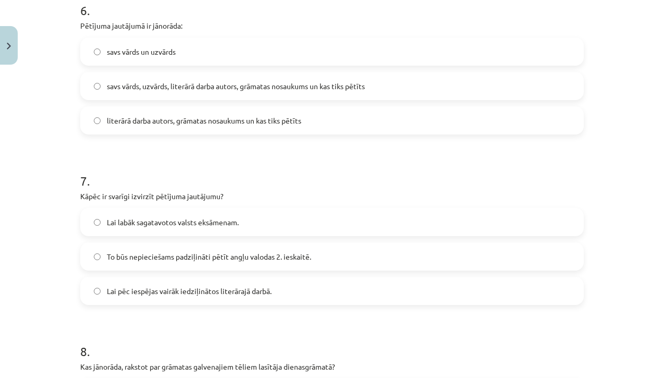
scroll to position [1095, 0]
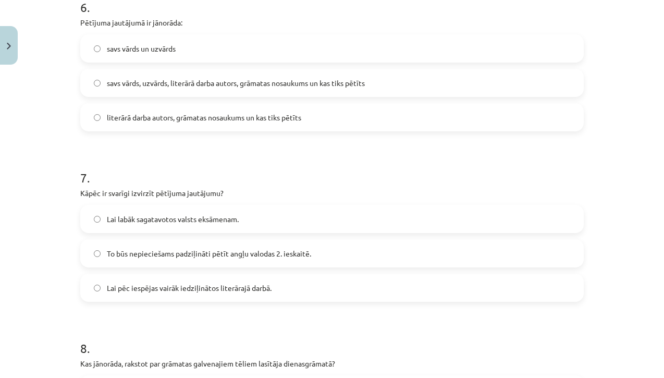
click at [312, 261] on label "To būs nepieciešams padziļināti pētīt angļu valodas 2. ieskaitē." at bounding box center [332, 253] width 502 height 26
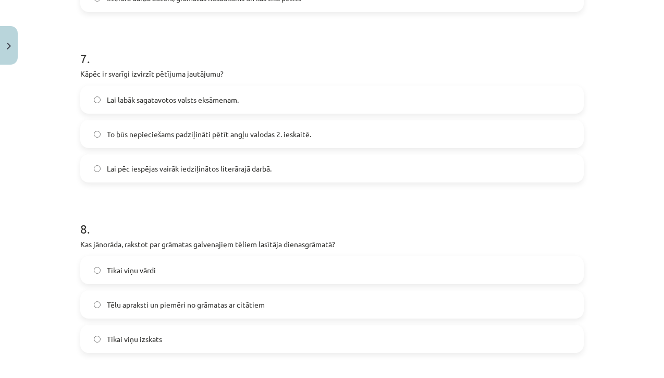
scroll to position [1216, 0]
click at [294, 303] on label "Tēlu apraksti un piemēri no grāmatas ar citātiem" at bounding box center [332, 303] width 502 height 26
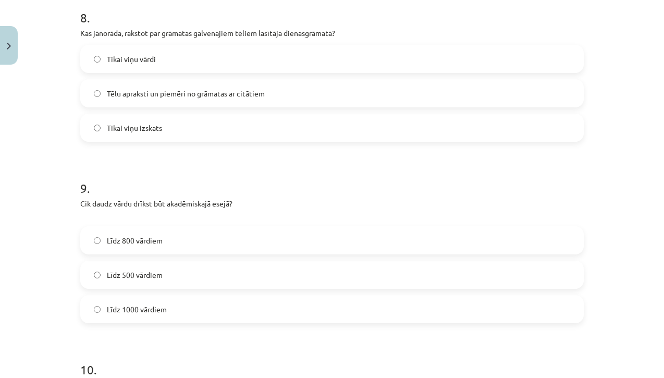
scroll to position [1431, 0]
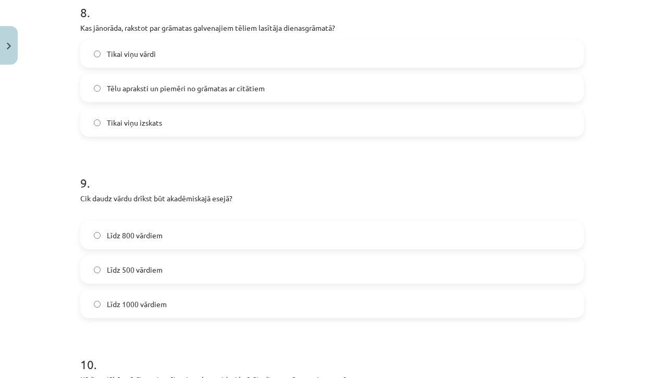
click at [333, 233] on label "Līdz 800 vārdiem" at bounding box center [332, 235] width 502 height 26
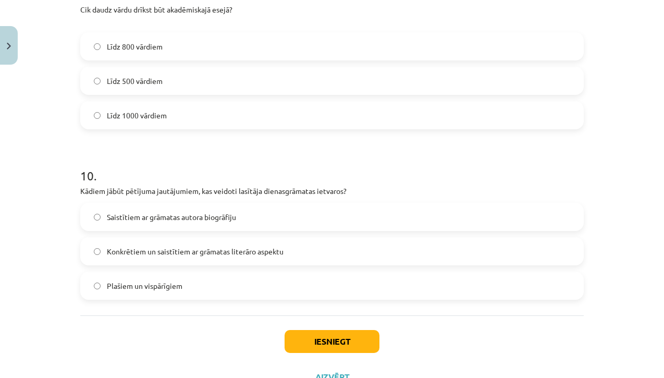
scroll to position [1627, 0]
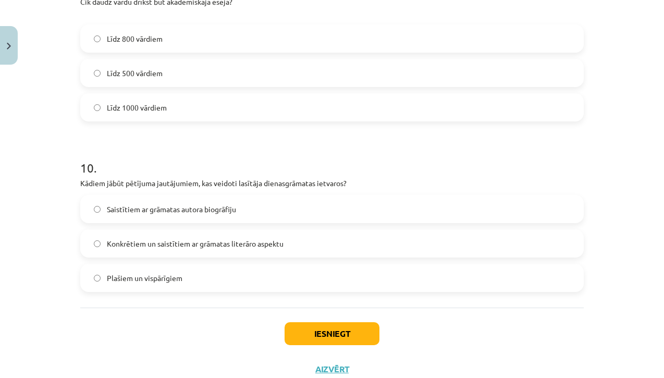
click at [332, 239] on label "Konkrētiem un saistītiem ar grāmatas literāro aspektu" at bounding box center [332, 243] width 502 height 26
click at [326, 332] on button "Iesniegt" at bounding box center [332, 333] width 95 height 23
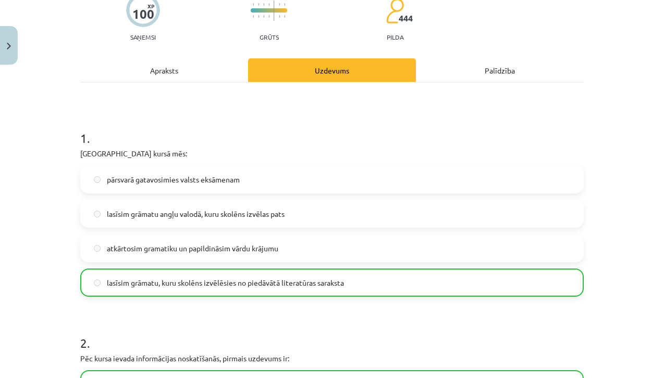
scroll to position [82, 0]
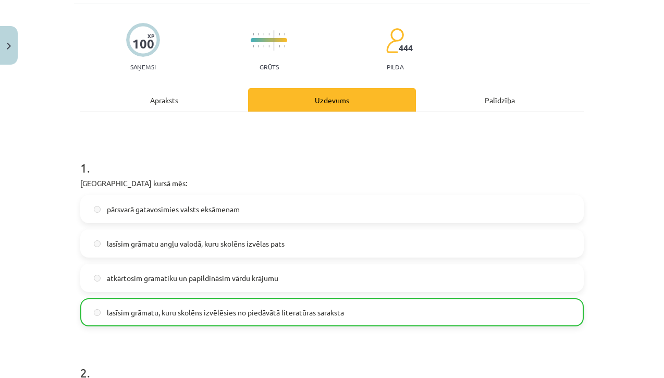
click at [9, 53] on button "Close" at bounding box center [9, 45] width 18 height 39
click at [431, 163] on button at bounding box center [435, 173] width 24 height 24
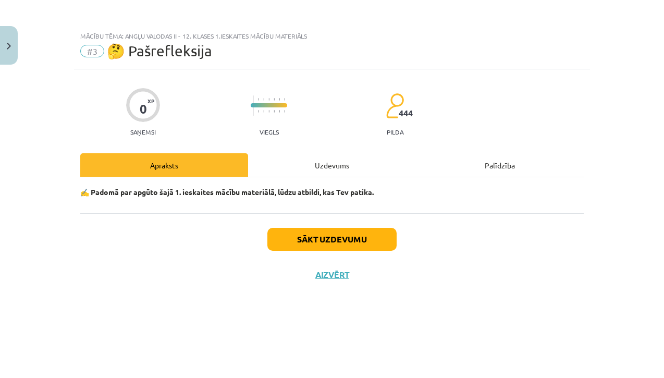
click at [376, 160] on div "Uzdevums" at bounding box center [332, 164] width 168 height 23
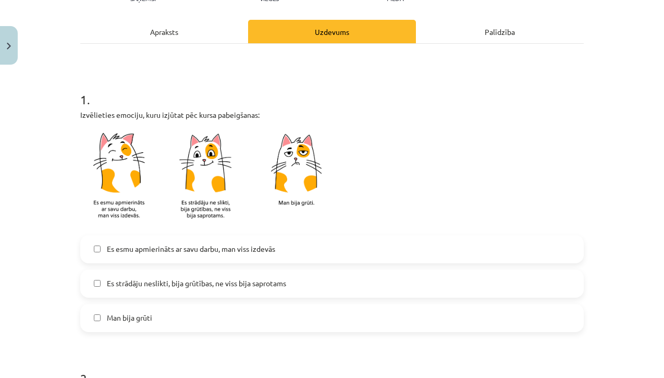
scroll to position [149, 0]
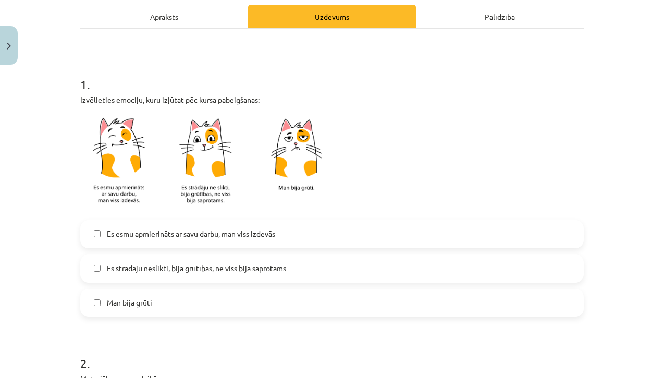
click at [308, 231] on label "Es esmu apmierināts ar savu darbu, man viss izdevās" at bounding box center [332, 234] width 502 height 26
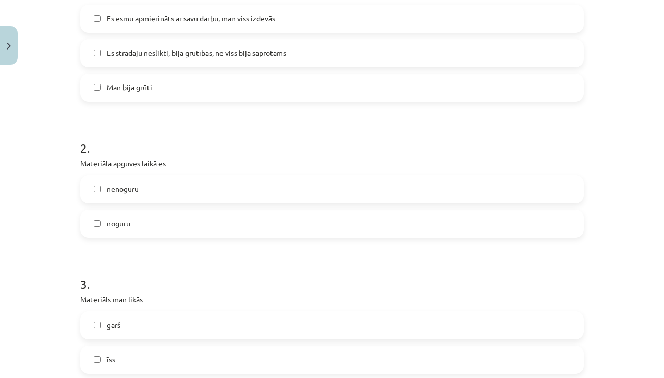
scroll to position [391, 0]
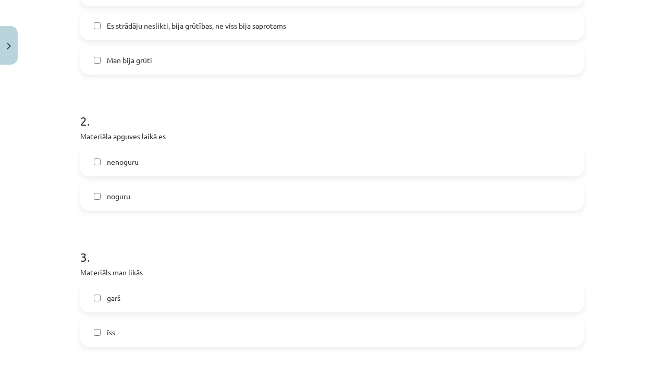
click at [319, 161] on label "nenoguru" at bounding box center [332, 162] width 502 height 26
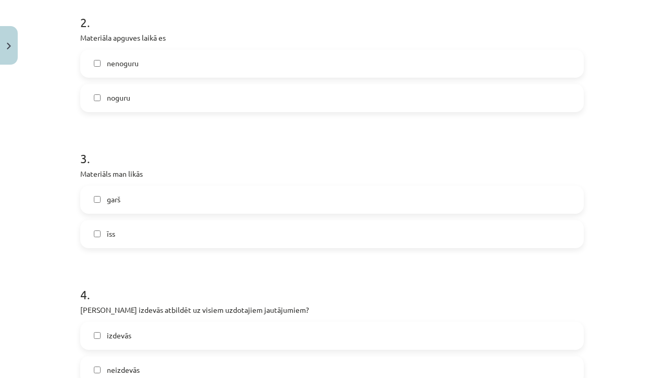
scroll to position [494, 0]
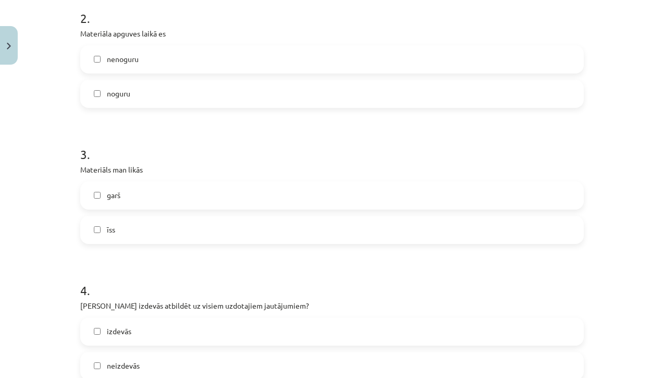
click at [263, 197] on label "garš" at bounding box center [332, 195] width 502 height 26
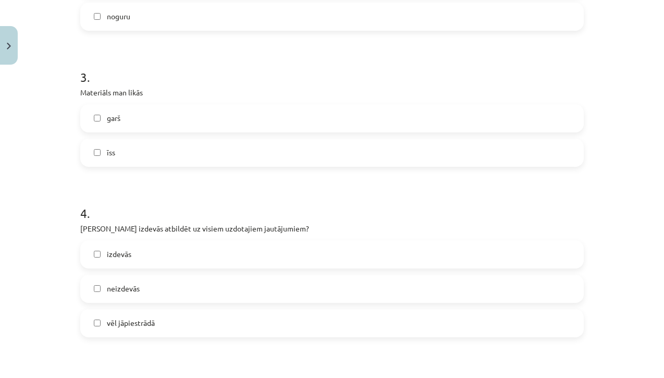
scroll to position [580, 0]
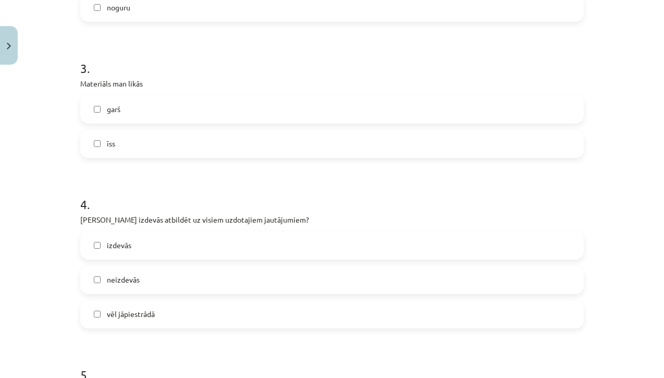
click at [250, 243] on label "izdevās" at bounding box center [332, 246] width 502 height 26
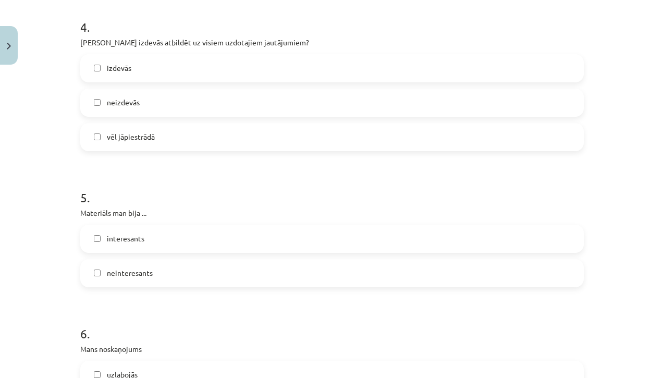
click at [252, 230] on label "interesants" at bounding box center [332, 239] width 502 height 26
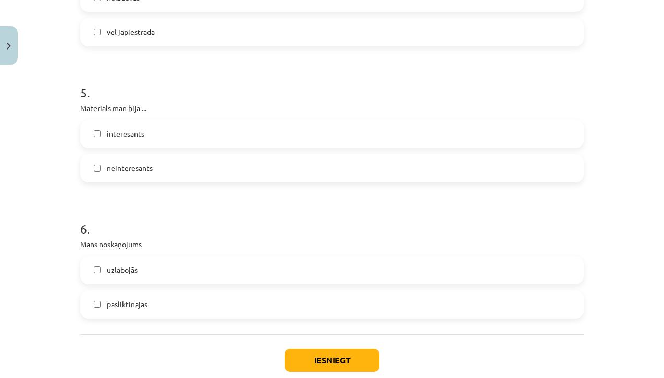
scroll to position [871, 0]
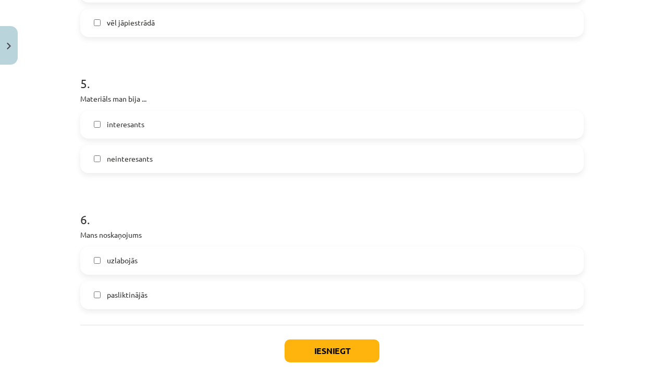
click at [227, 270] on label "uzlabojās" at bounding box center [332, 261] width 502 height 26
click at [308, 346] on button "Iesniegt" at bounding box center [332, 350] width 95 height 23
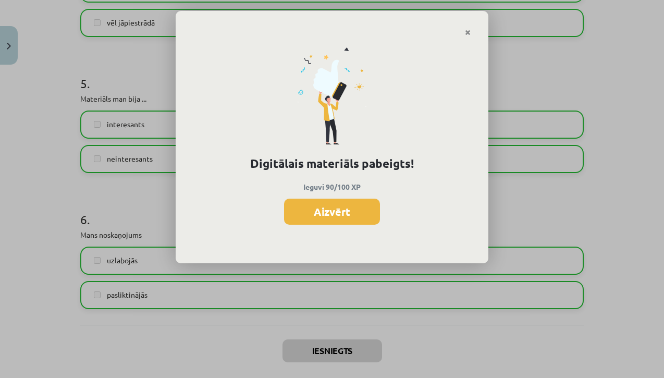
click at [472, 37] on div "Digitālais materiāls pabeigts! Ieguvi 90/100 XP Aizvērt" at bounding box center [332, 149] width 313 height 227
click at [467, 25] on link "Close" at bounding box center [468, 32] width 18 height 20
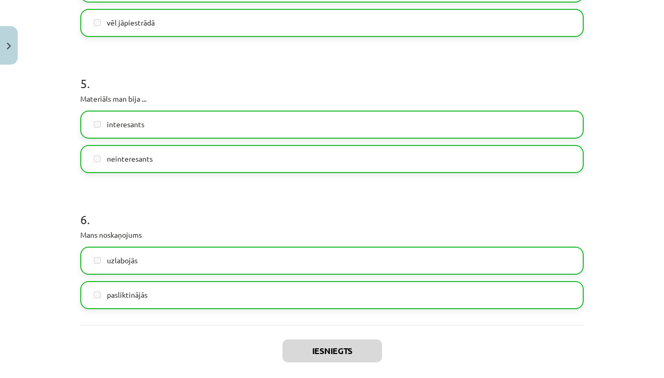
click at [0, 41] on button "Close" at bounding box center [9, 45] width 18 height 39
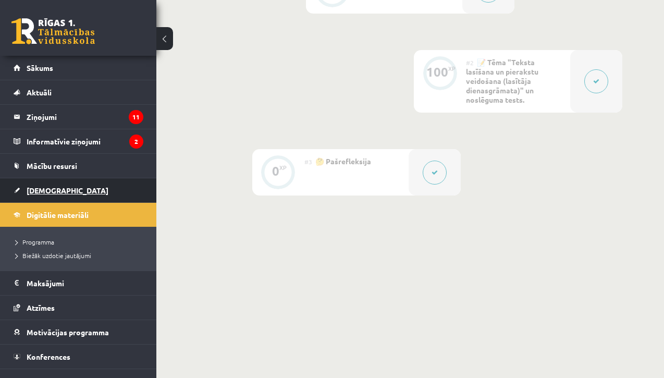
click at [97, 185] on link "[DEMOGRAPHIC_DATA]" at bounding box center [79, 190] width 130 height 24
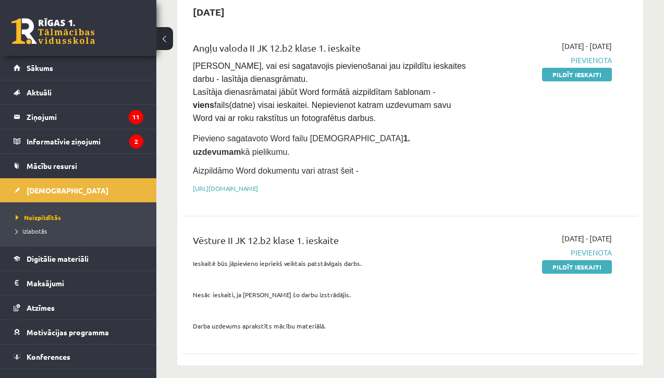
scroll to position [116, 0]
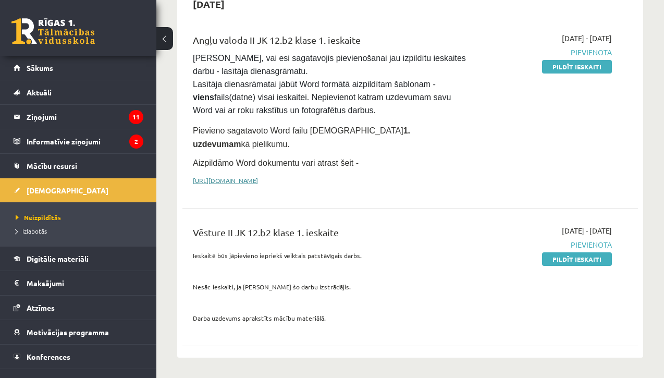
click at [258, 176] on link "[URL][DOMAIN_NAME]" at bounding box center [225, 180] width 65 height 8
